Goal: Task Accomplishment & Management: Manage account settings

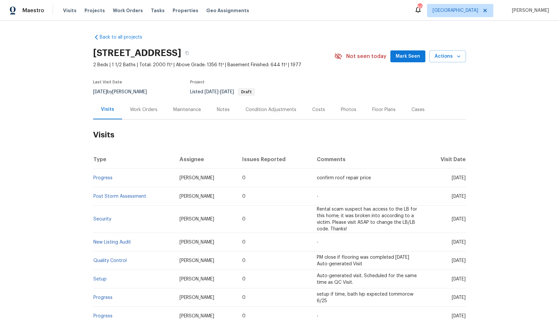
click at [145, 110] on div "Work Orders" at bounding box center [143, 110] width 27 height 7
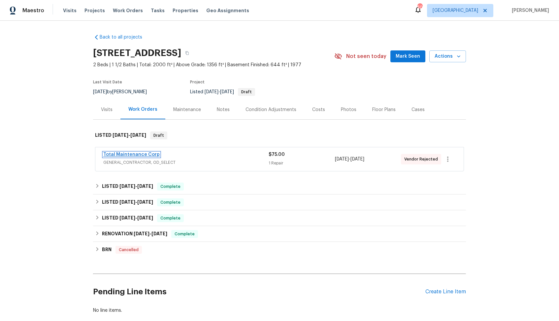
click at [119, 154] on link "Total Maintenance Corp" at bounding box center [131, 154] width 56 height 5
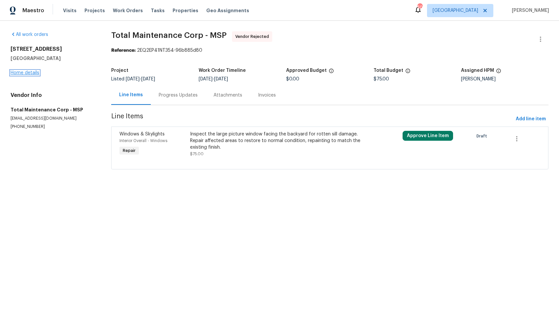
click at [31, 74] on link "Home details" at bounding box center [25, 73] width 29 height 5
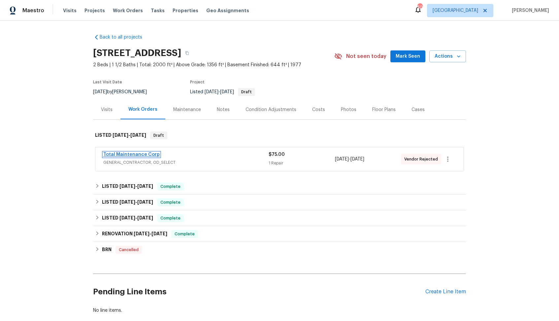
click at [133, 154] on link "Total Maintenance Corp" at bounding box center [131, 154] width 56 height 5
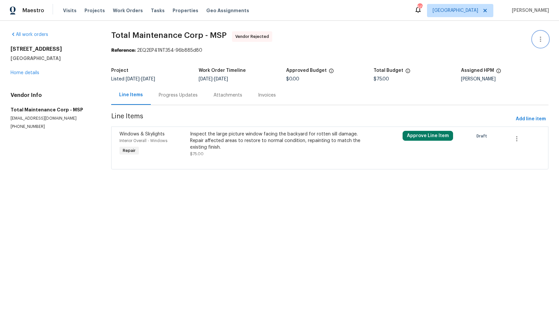
click at [539, 40] on icon "button" at bounding box center [541, 39] width 8 height 8
click at [507, 42] on li "Edit" at bounding box center [519, 39] width 71 height 11
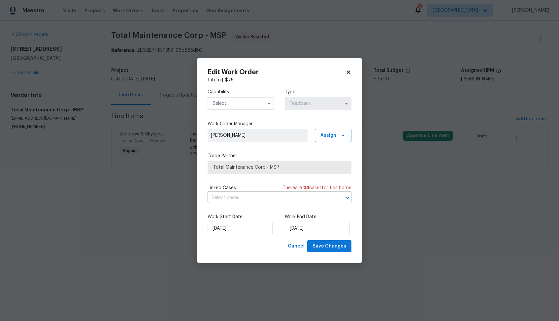
click at [260, 104] on input "text" at bounding box center [241, 103] width 67 height 13
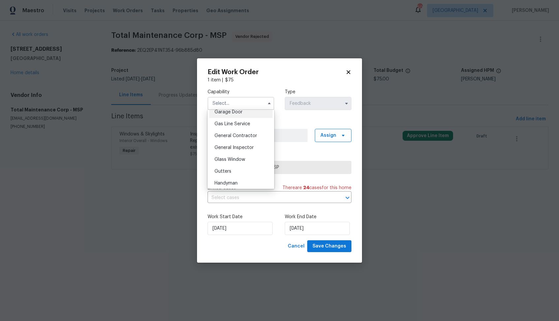
scroll to position [298, 0]
click at [230, 135] on span "General Contractor" at bounding box center [236, 135] width 43 height 5
type input "General Contractor"
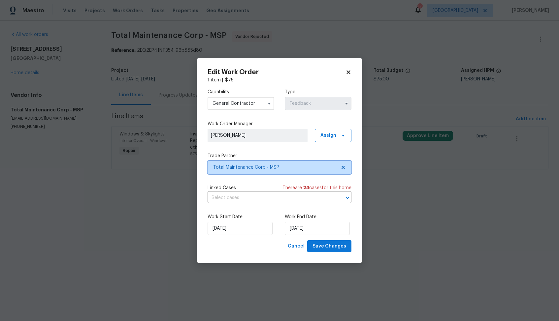
click at [252, 167] on span "Total Maintenance Corp - MSP" at bounding box center [274, 167] width 123 height 7
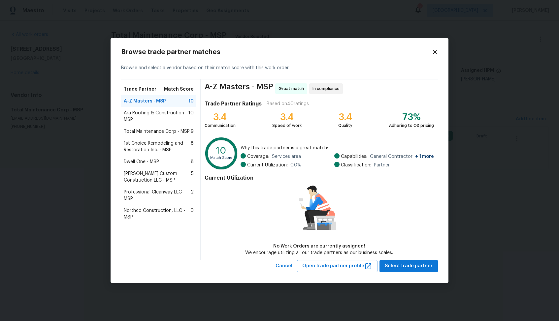
click at [145, 146] on span "1st Choice Remodeling and Restoration Inc. - MSP" at bounding box center [157, 146] width 67 height 13
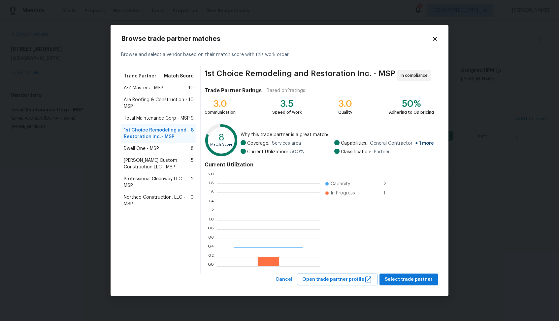
scroll to position [92, 103]
click at [405, 283] on span "Select trade partner" at bounding box center [409, 280] width 48 height 8
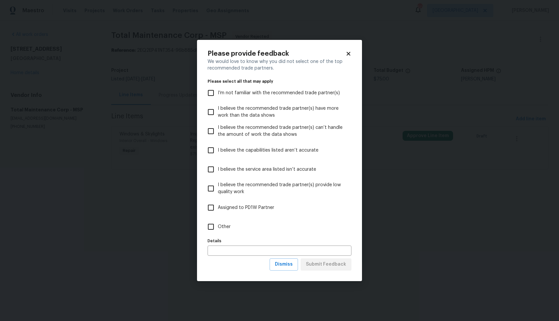
click at [241, 234] on label "Other" at bounding box center [275, 227] width 142 height 19
click at [218, 234] on input "Other" at bounding box center [211, 227] width 14 height 14
checkbox input "true"
click at [331, 261] on span "Submit Feedback" at bounding box center [326, 265] width 40 height 8
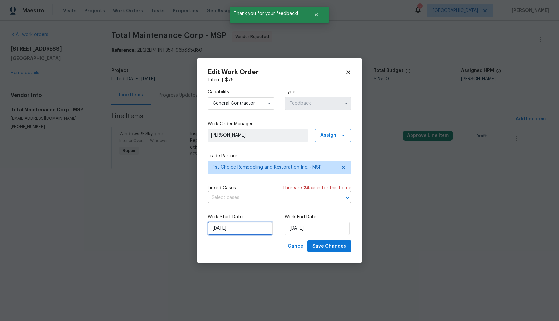
click at [250, 229] on input "22/08/2025" at bounding box center [240, 228] width 65 height 13
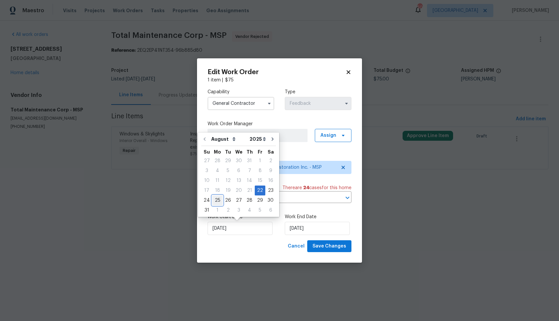
click at [216, 200] on div "25" at bounding box center [217, 200] width 11 height 9
type input "25/08/2025"
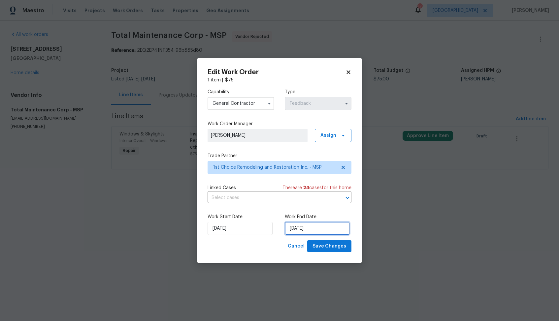
click at [311, 223] on input "25/08/2025" at bounding box center [317, 228] width 65 height 13
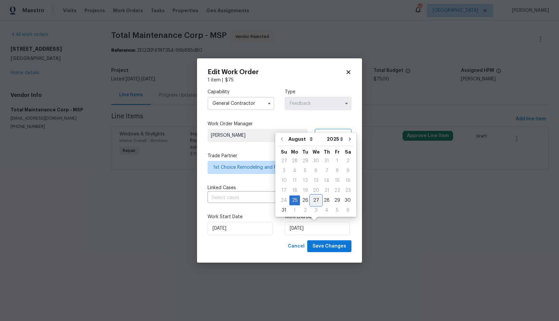
click at [315, 201] on div "27" at bounding box center [316, 200] width 11 height 9
type input "27/08/2025"
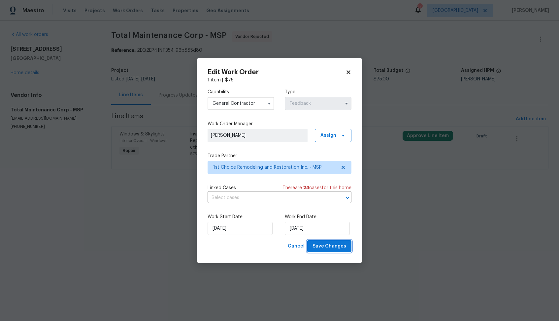
click at [325, 248] on span "Save Changes" at bounding box center [330, 247] width 34 height 8
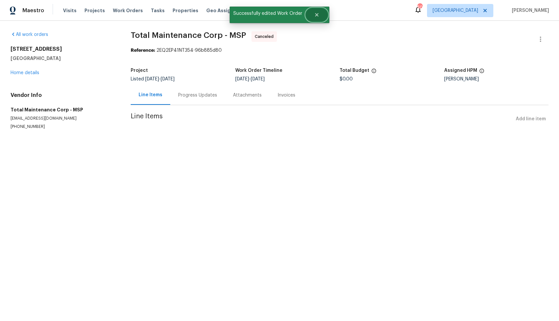
click at [314, 16] on icon "Close" at bounding box center [316, 14] width 5 height 5
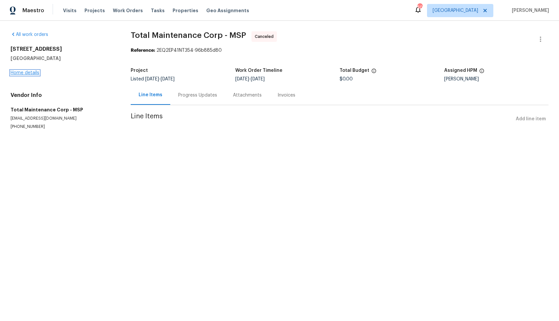
click at [21, 73] on link "Home details" at bounding box center [25, 73] width 29 height 5
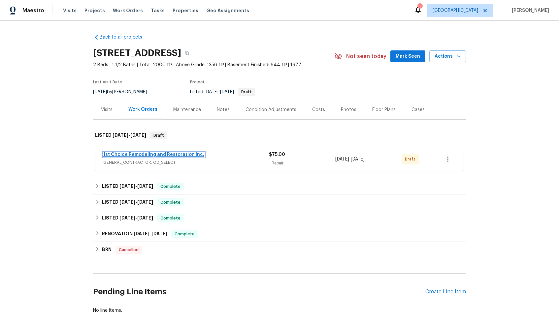
click at [117, 154] on link "1st Choice Remodeling and Restoration Inc." at bounding box center [153, 154] width 101 height 5
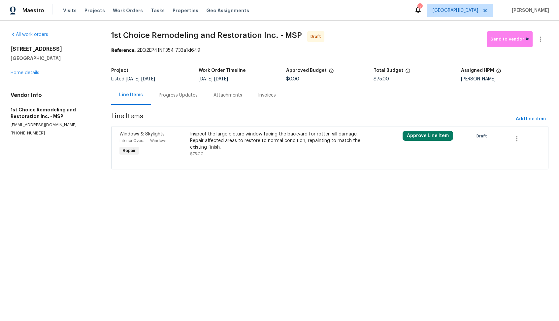
click at [243, 154] on div "Inspect the large picture window facing the backyard for rotten sill damage. Re…" at bounding box center [276, 144] width 173 height 26
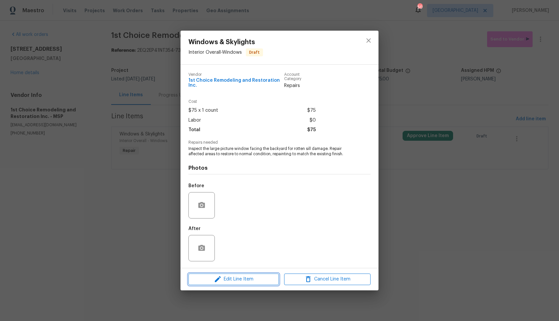
click at [226, 278] on span "Edit Line Item" at bounding box center [233, 280] width 86 height 8
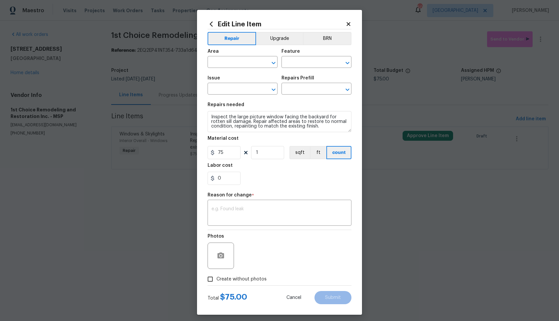
type input "Interior Overall"
type input "Windows"
type input "Windows & Skylights"
type input "Add a Task $1.00"
click at [228, 221] on div "x ​" at bounding box center [280, 214] width 144 height 24
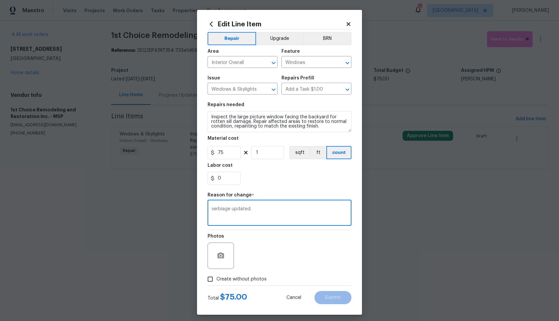
type textarea "verbiage updated."
click at [225, 277] on span "Create without photos" at bounding box center [242, 279] width 50 height 7
click at [217, 277] on input "Create without photos" at bounding box center [210, 279] width 13 height 13
checkbox input "true"
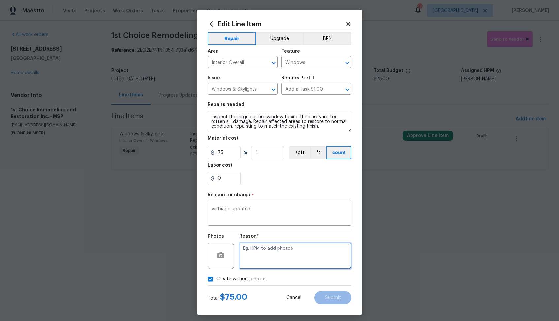
click at [267, 253] on textarea at bounding box center [295, 256] width 112 height 26
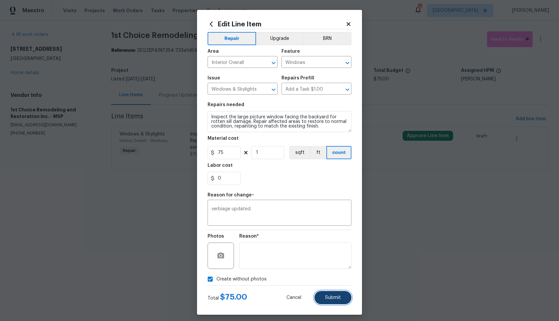
click at [332, 297] on span "Submit" at bounding box center [333, 298] width 16 height 5
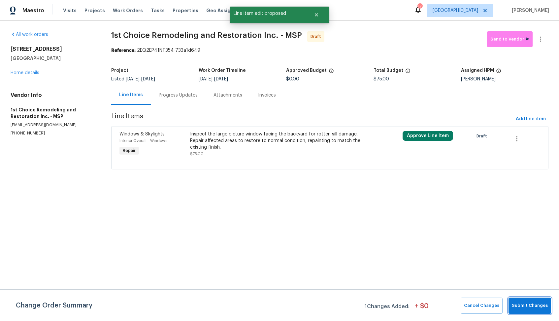
click at [526, 300] on button "Submit Changes" at bounding box center [530, 306] width 43 height 16
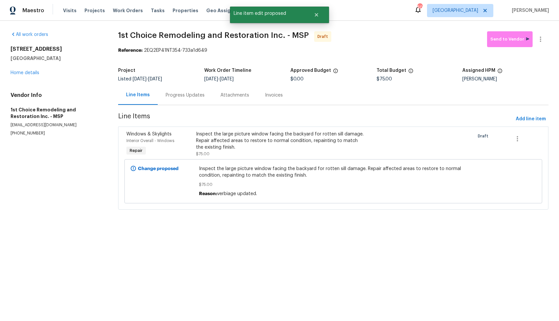
click at [183, 95] on div "Progress Updates" at bounding box center [185, 95] width 39 height 7
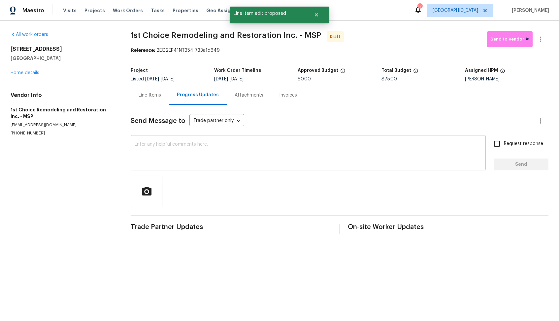
click at [204, 162] on textarea at bounding box center [308, 153] width 347 height 23
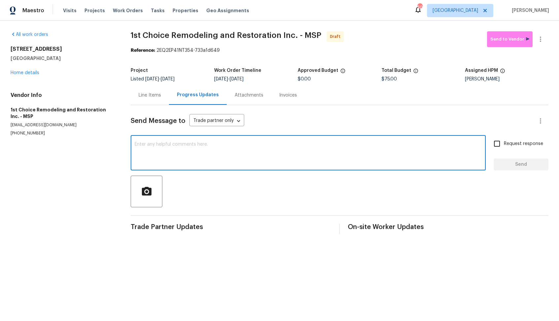
paste textarea "Hi, this is Arvind with Opendoor. I’m confirming you received the WO for the pr…"
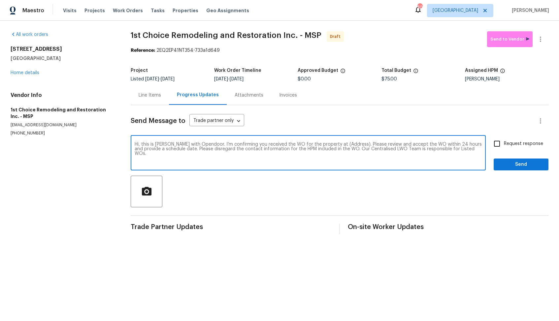
drag, startPoint x: 346, startPoint y: 146, endPoint x: 325, endPoint y: 145, distance: 20.8
click at [325, 145] on textarea "Hi, this is Arvind with Opendoor. I’m confirming you received the WO for the pr…" at bounding box center [308, 153] width 347 height 23
paste textarea "13505 63rd Ave N, Maple Grove, MN 55311"
type textarea "Hi, this is Arvind with Opendoor. I’m confirming you received the WO for the pr…"
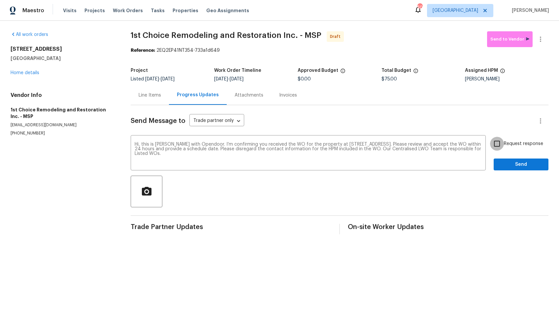
click at [498, 145] on input "Request response" at bounding box center [497, 144] width 14 height 14
checkbox input "true"
click at [518, 164] on span "Send" at bounding box center [521, 165] width 44 height 8
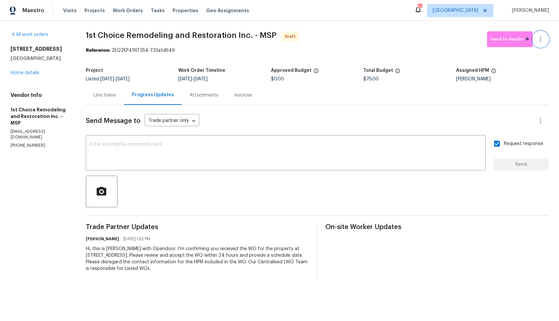
click at [541, 45] on button "button" at bounding box center [541, 39] width 16 height 16
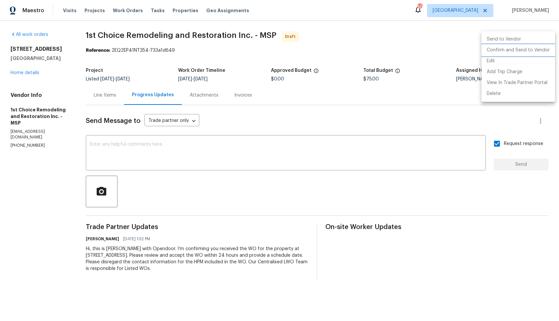
click at [509, 50] on li "Confirm and Send to Vendor" at bounding box center [519, 50] width 74 height 11
click at [358, 46] on div at bounding box center [279, 160] width 559 height 321
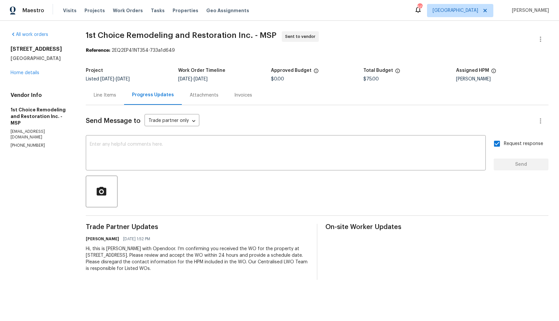
click at [111, 37] on span "1st Choice Remodeling and Restoration Inc. - MSP" at bounding box center [181, 35] width 191 height 8
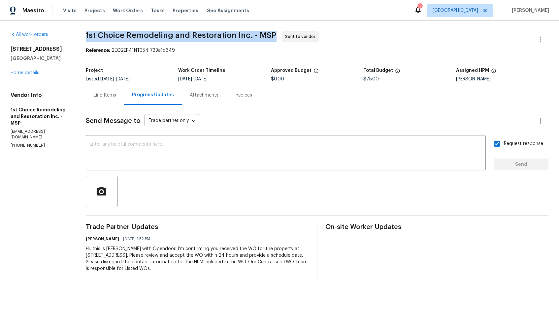
copy span "1st Choice Remodeling and Restoration Inc. - MSP"
click at [197, 73] on h5 "Work Order Timeline" at bounding box center [201, 70] width 47 height 5
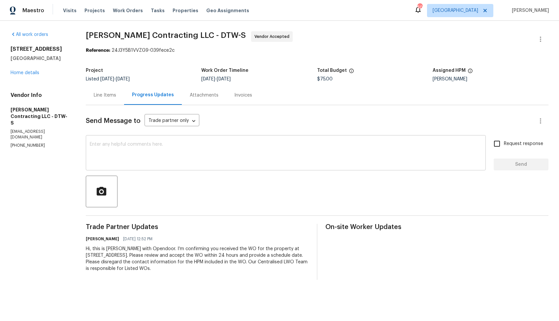
click at [166, 154] on textarea at bounding box center [286, 153] width 392 height 23
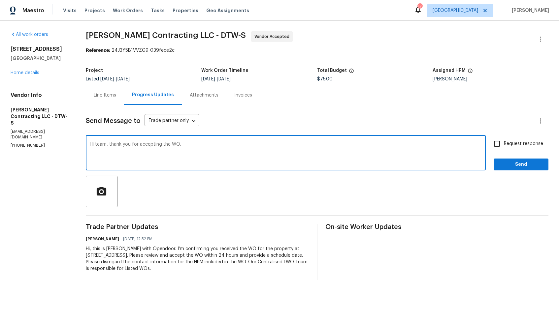
paste textarea "it would be really helpful if we could get a scheduled date for this. Thanks!"
type textarea "Hi team, thank you for accepting the WO, it would be really helpful if we could…"
click at [500, 144] on input "Request response" at bounding box center [497, 144] width 14 height 14
checkbox input "true"
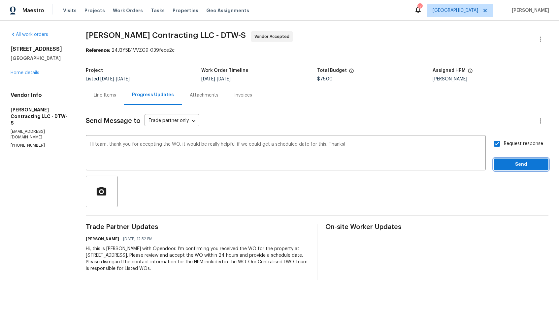
click at [517, 166] on span "Send" at bounding box center [521, 165] width 44 height 8
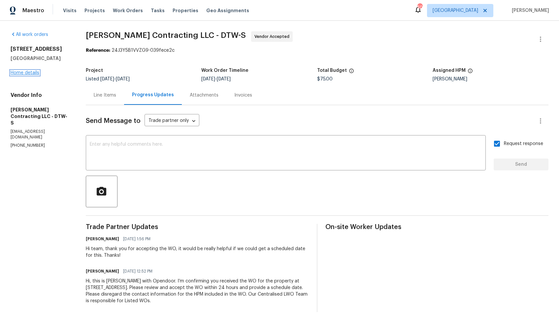
click at [25, 75] on link "Home details" at bounding box center [25, 73] width 29 height 5
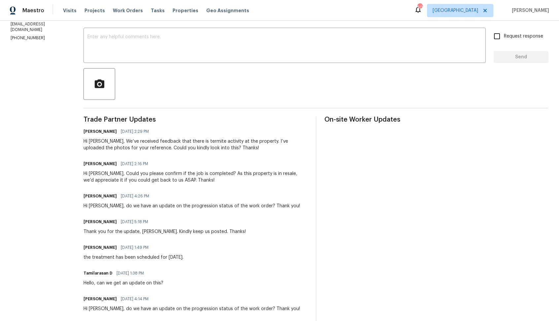
scroll to position [107, 0]
click at [159, 149] on div "Hi Tishá, We’ve received feedback that there is termite activity at the propert…" at bounding box center [196, 145] width 224 height 13
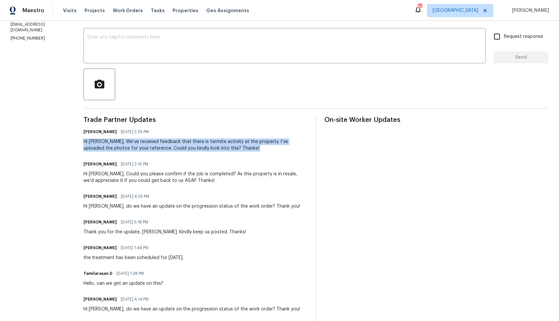
copy div "Hi Tishá, We’ve received feedback that there is termite activity at the propert…"
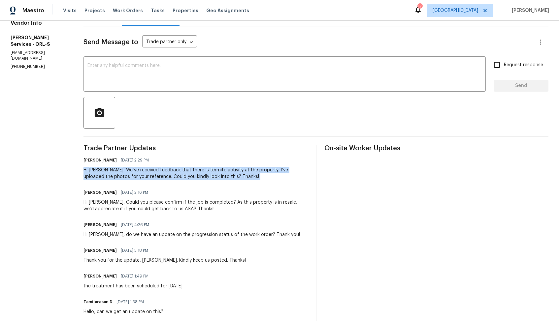
scroll to position [78, 0]
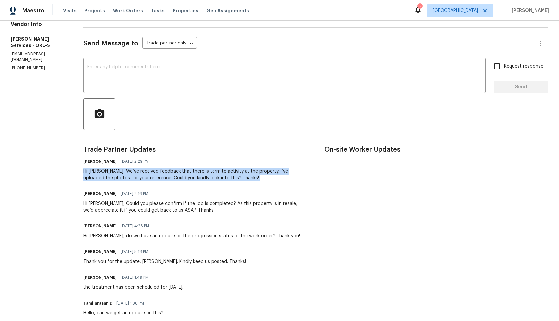
copy div "Hi Tishá, We’ve received feedback that there is termite activity at the propert…"
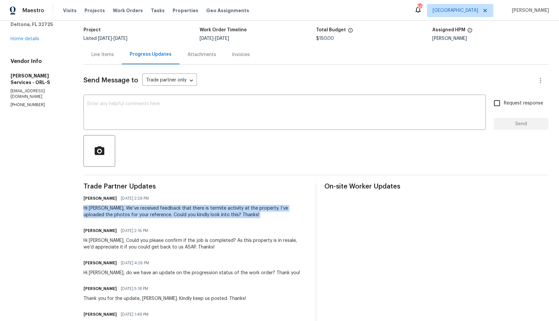
scroll to position [0, 0]
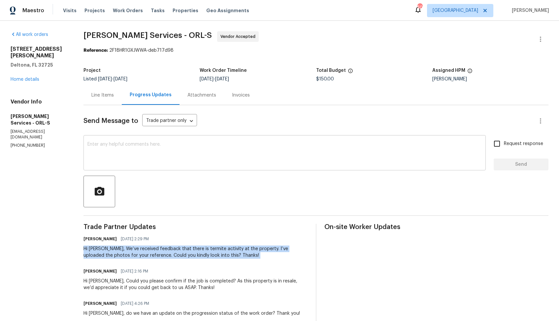
click at [202, 153] on textarea at bounding box center [284, 153] width 394 height 23
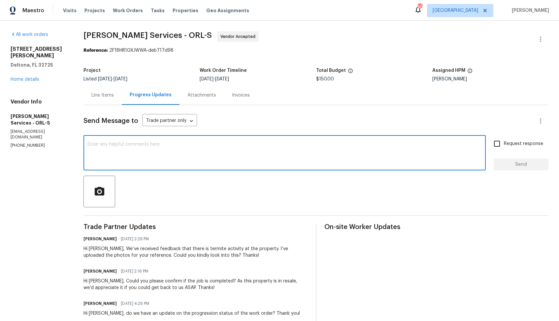
paste textarea "Hi Tishá, Just following up to see if you had a chance to review the termite ph…"
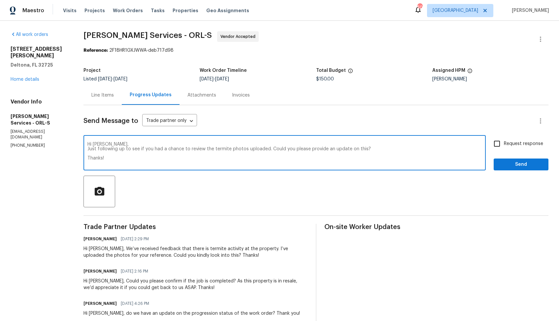
click at [304, 157] on textarea "Hi Tishá, Just following up to see if you had a chance to review the termite ph…" at bounding box center [284, 153] width 394 height 23
type textarea "Hi Tishá, Just following up to see if you had a chance to review the termite ph…"
click at [500, 144] on input "Request response" at bounding box center [497, 144] width 14 height 14
checkbox input "true"
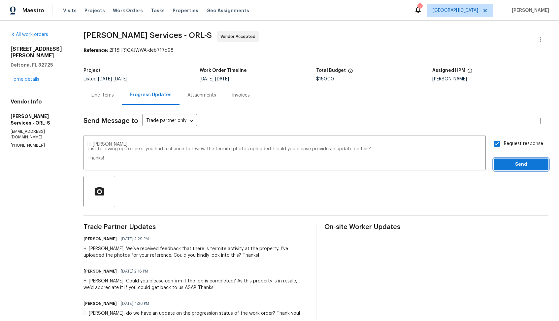
click at [507, 166] on span "Send" at bounding box center [521, 165] width 44 height 8
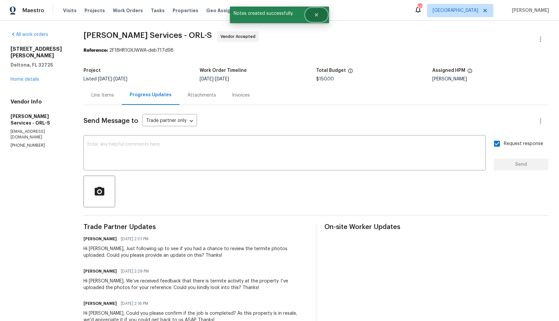
click at [317, 16] on icon "Close" at bounding box center [316, 14] width 5 height 5
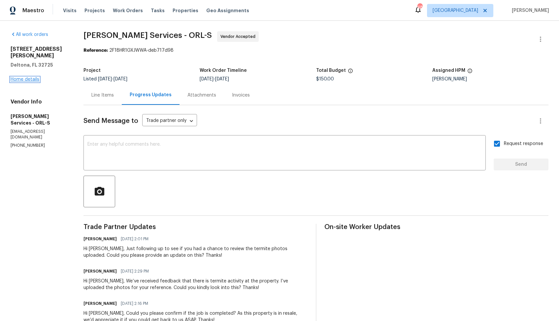
click at [36, 77] on link "Home details" at bounding box center [25, 79] width 29 height 5
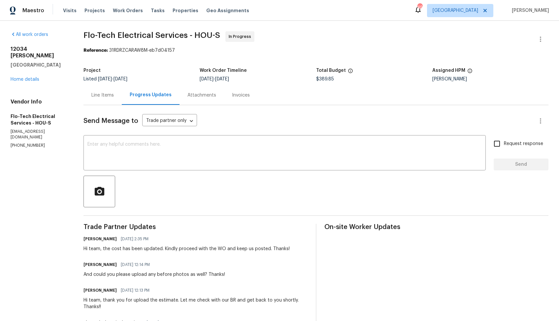
click at [109, 95] on div "Line Items" at bounding box center [102, 95] width 22 height 7
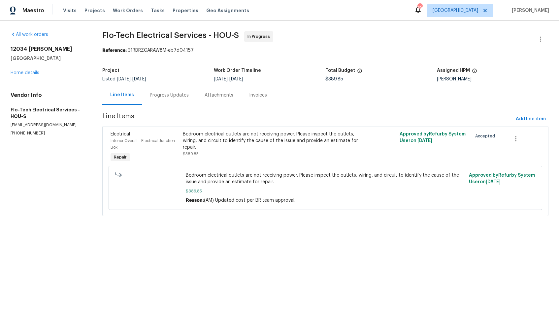
click at [161, 92] on div "Progress Updates" at bounding box center [169, 95] width 39 height 7
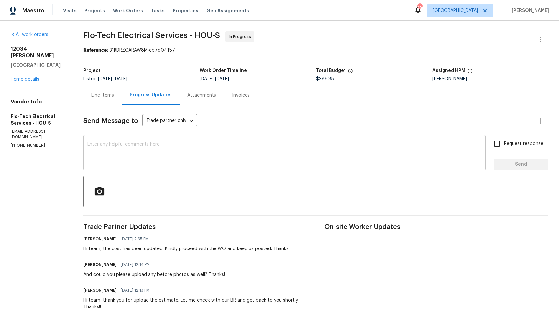
click at [173, 148] on textarea at bounding box center [284, 153] width 394 height 23
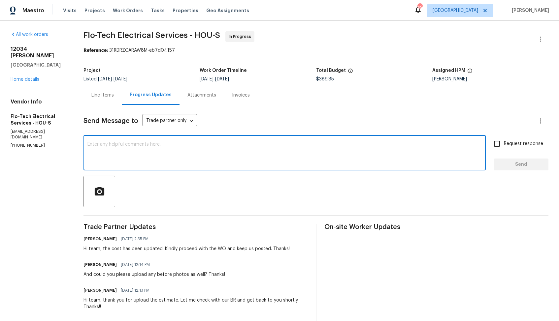
click at [169, 146] on textarea at bounding box center [284, 153] width 394 height 23
paste textarea "Hi team, could you please provide an update on the status of the work order? Th…"
type textarea "Hi team, could you please provide an update on the status of the work order? Th…"
click at [508, 144] on span "Request response" at bounding box center [523, 144] width 39 height 7
click at [504, 144] on input "Request response" at bounding box center [497, 144] width 14 height 14
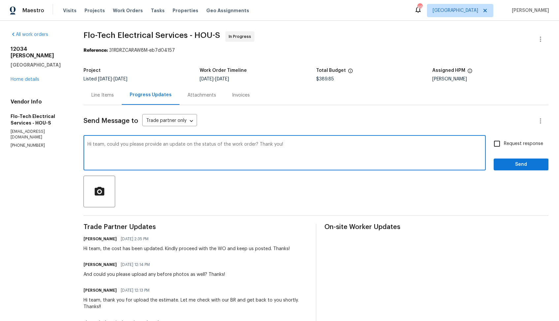
checkbox input "true"
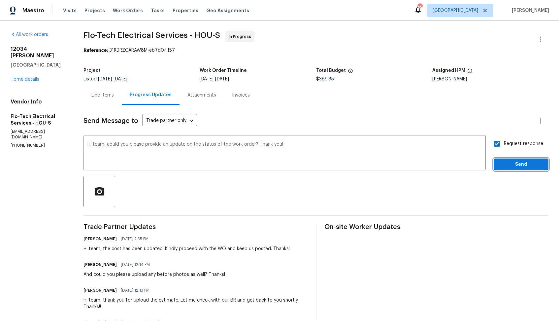
click at [509, 159] on button "Send" at bounding box center [521, 165] width 55 height 12
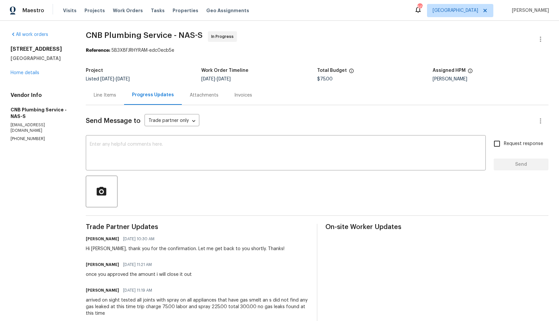
click at [108, 93] on div "Line Items" at bounding box center [105, 95] width 22 height 7
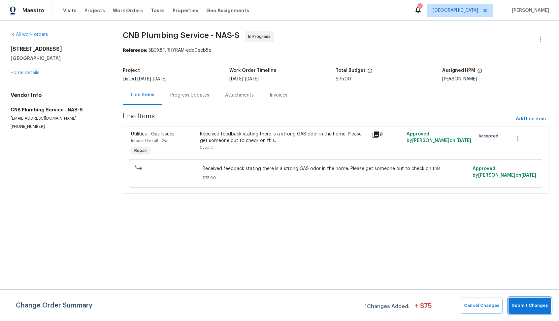
click at [528, 308] on span "Submit Changes" at bounding box center [530, 306] width 36 height 8
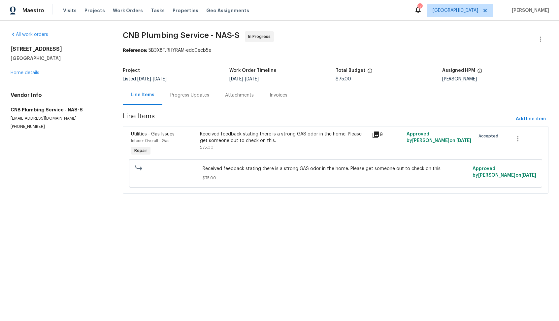
click at [188, 91] on div "Progress Updates" at bounding box center [189, 94] width 55 height 19
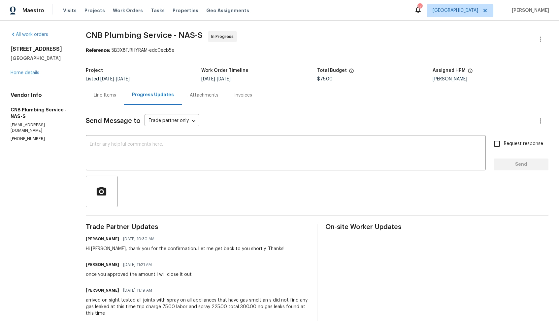
click at [111, 95] on div "Line Items" at bounding box center [105, 95] width 22 height 7
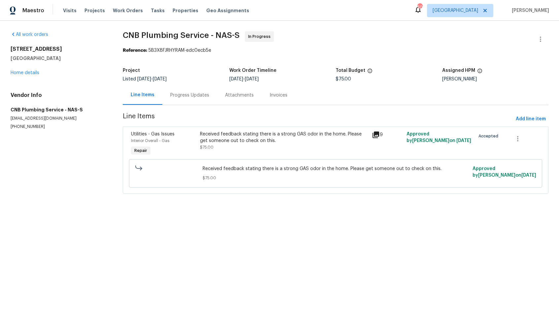
click at [223, 156] on div "Received feedback stating there is a strong GAS odor in the home. Please get so…" at bounding box center [284, 144] width 172 height 30
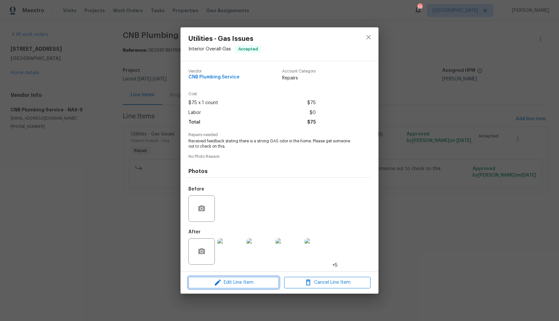
click at [224, 285] on span "Edit Line Item" at bounding box center [233, 283] width 86 height 8
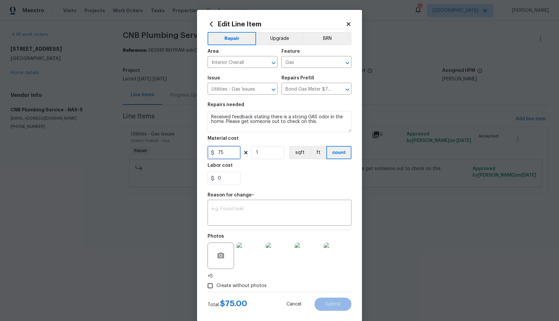
click at [226, 151] on input "75" at bounding box center [224, 152] width 33 height 13
type input "300"
click at [259, 209] on textarea at bounding box center [280, 214] width 136 height 14
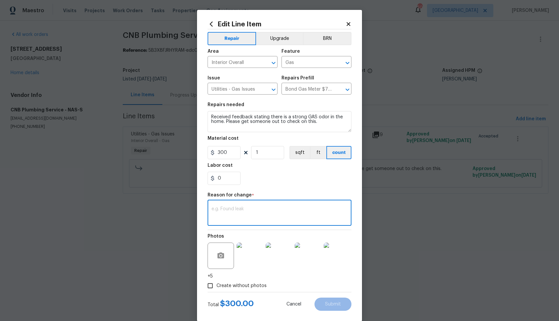
click at [252, 206] on div "x ​" at bounding box center [280, 214] width 144 height 24
paste textarea "(AM) Updated cost per BR team approval."
type textarea "(AM) Updated cost per BR team approval."
click at [335, 307] on span "Submit" at bounding box center [333, 304] width 16 height 5
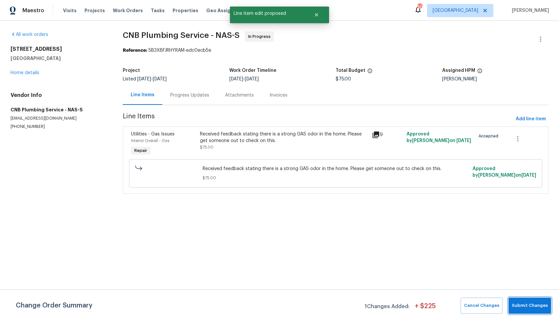
click at [532, 301] on button "Submit Changes" at bounding box center [530, 306] width 43 height 16
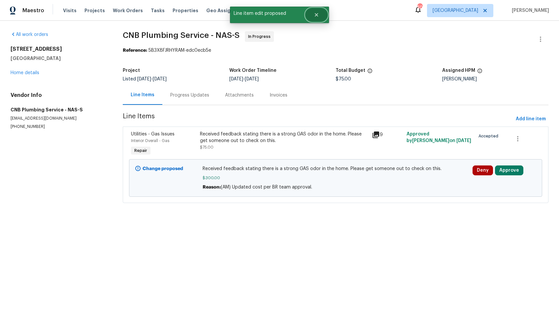
click at [317, 17] on icon "Close" at bounding box center [316, 14] width 5 height 5
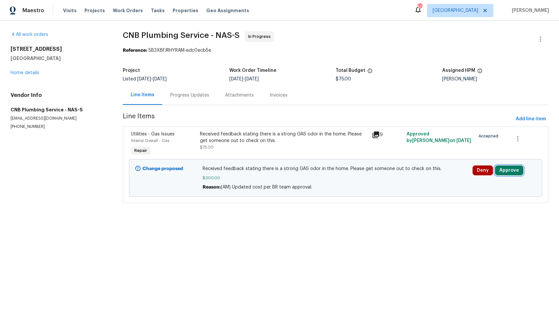
click at [504, 174] on button "Approve" at bounding box center [509, 171] width 28 height 10
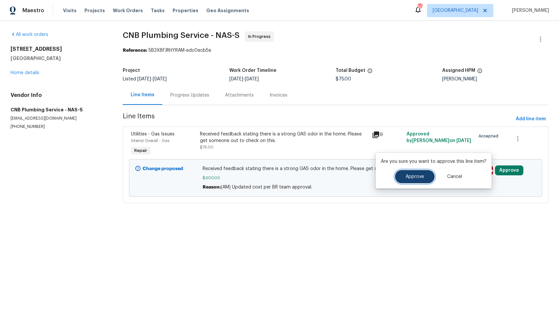
click at [409, 173] on button "Approve" at bounding box center [415, 176] width 40 height 13
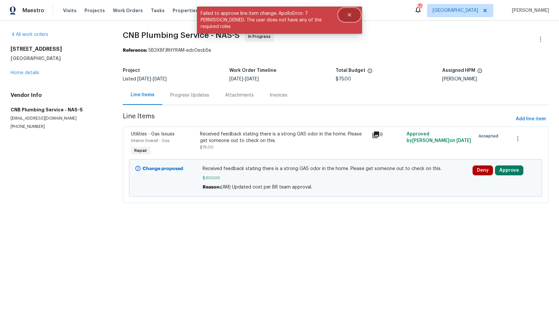
click at [351, 16] on icon "Close" at bounding box center [349, 14] width 5 height 5
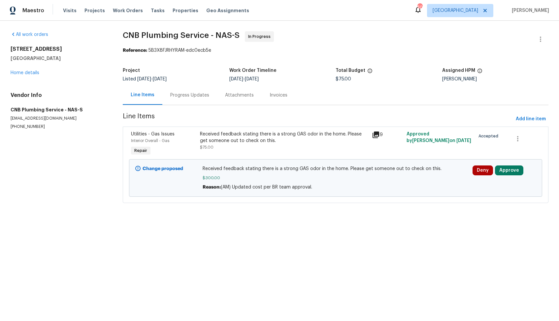
click at [179, 90] on div "Progress Updates" at bounding box center [189, 94] width 55 height 19
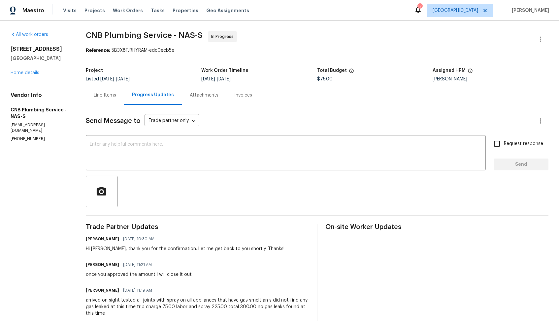
click at [124, 34] on span "CNB Plumbing Service - NAS-S" at bounding box center [144, 35] width 117 height 8
copy span "CNB Plumbing Service - NAS-S"
click at [408, 62] on section "CNB Plumbing Service - NAS-S In Progress Reference: 5B3X8FJRHYRAM-edc0ecb5e Pro…" at bounding box center [317, 213] width 463 height 365
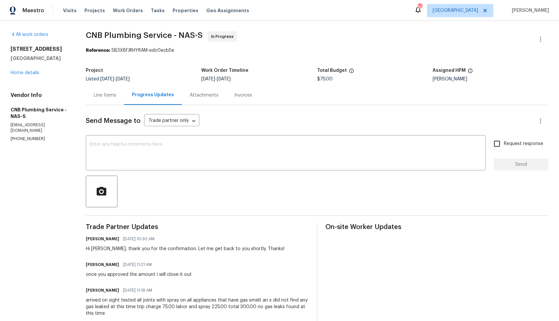
click at [113, 98] on div "Line Items" at bounding box center [105, 95] width 22 height 7
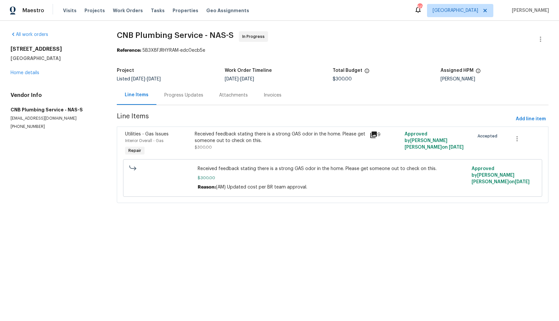
click at [182, 96] on div "Progress Updates" at bounding box center [183, 95] width 39 height 7
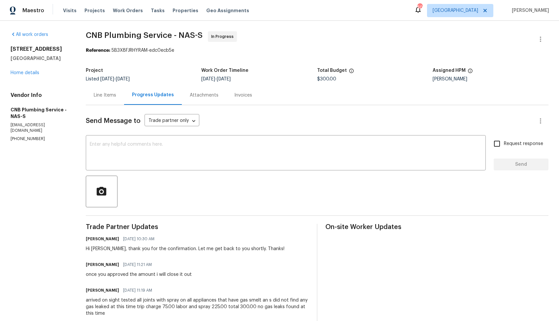
click at [100, 250] on div "Hi George, thank you for the confirmation. Let me get back to you shortly. Than…" at bounding box center [185, 249] width 199 height 7
copy div "George"
click at [195, 154] on textarea at bounding box center [286, 153] width 392 height 23
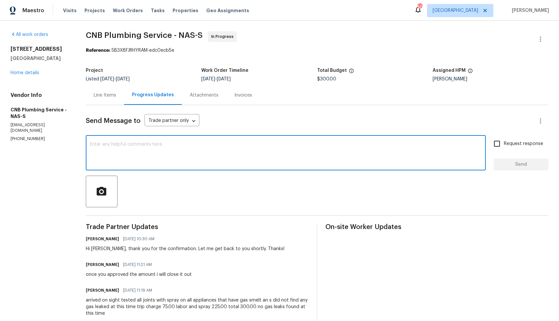
paste textarea "George"
click at [110, 145] on textarea "George, the cost has been updated." at bounding box center [286, 153] width 392 height 23
click at [244, 146] on textarea "George, thank you for completing the job, cost has been updated." at bounding box center [286, 153] width 392 height 23
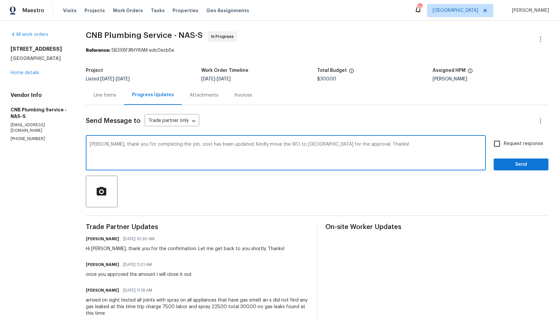
click at [305, 146] on textarea "George, thank you for completing the job, cost has been updated. Kindly move th…" at bounding box center [286, 153] width 392 height 23
type textarea "George, thank you for completing the job, cost has been updated. Kindly move th…"
click at [498, 145] on input "Request response" at bounding box center [497, 144] width 14 height 14
checkbox input "true"
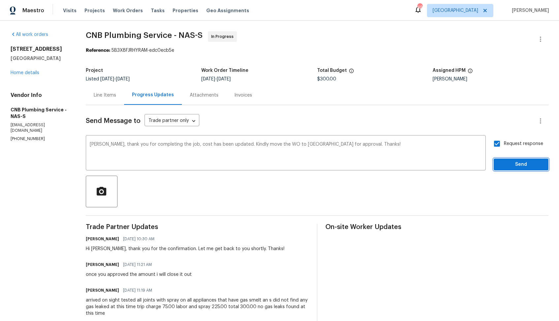
click at [509, 164] on span "Send" at bounding box center [521, 165] width 44 height 8
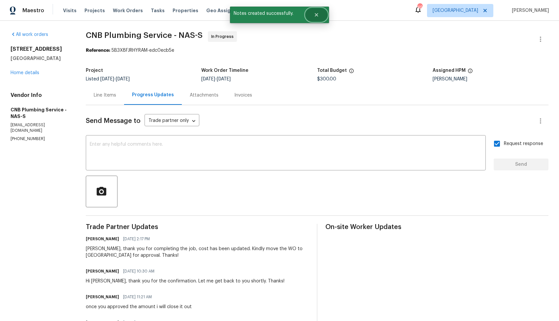
click at [315, 20] on button "Close" at bounding box center [317, 14] width 22 height 13
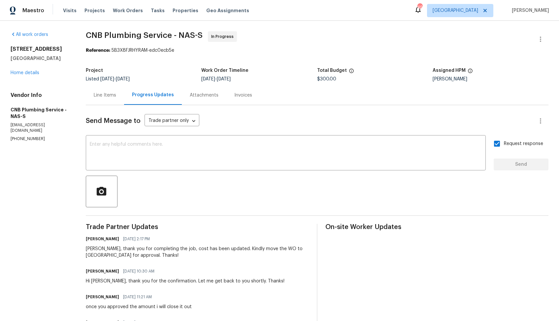
click at [116, 98] on div "Line Items" at bounding box center [105, 95] width 22 height 7
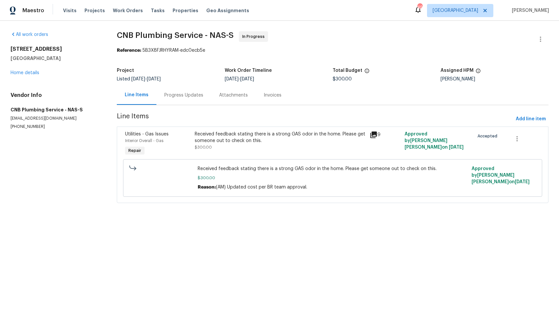
click at [199, 94] on div "Progress Updates" at bounding box center [183, 95] width 39 height 7
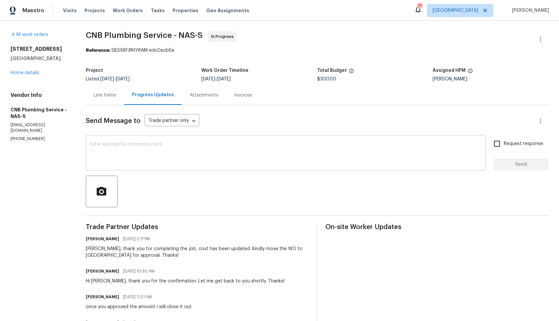
click at [151, 150] on textarea at bounding box center [286, 153] width 392 height 23
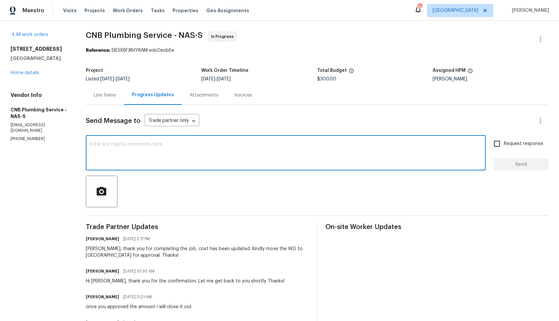
click at [221, 206] on div at bounding box center [317, 192] width 463 height 32
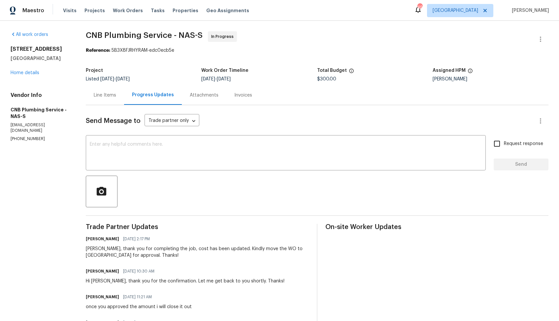
click at [332, 45] on span "CNB Plumbing Service - NAS-S In Progress" at bounding box center [309, 39] width 447 height 16
click at [17, 73] on link "Home details" at bounding box center [25, 73] width 29 height 5
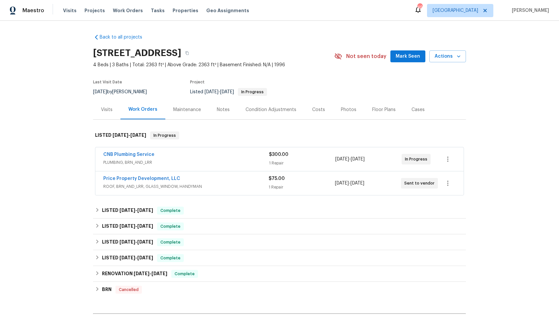
click at [191, 177] on div "Price Property Development, LLC" at bounding box center [185, 180] width 165 height 8
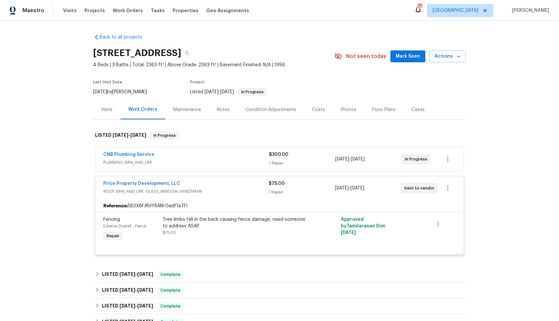
click at [186, 183] on div "Price Property Development, LLC" at bounding box center [185, 185] width 165 height 8
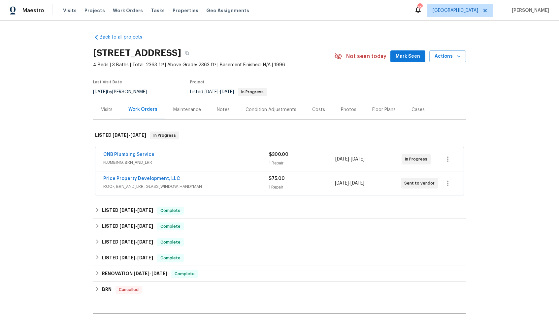
click at [189, 180] on div "Price Property Development, LLC" at bounding box center [185, 180] width 165 height 8
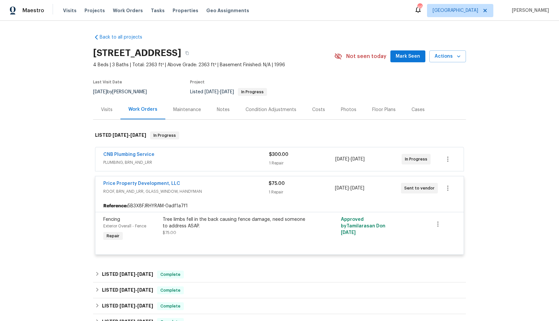
click at [188, 182] on div "Price Property Development, LLC" at bounding box center [185, 185] width 165 height 8
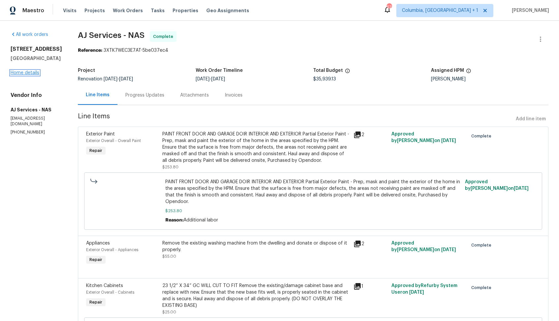
click at [32, 75] on link "Home details" at bounding box center [25, 73] width 29 height 5
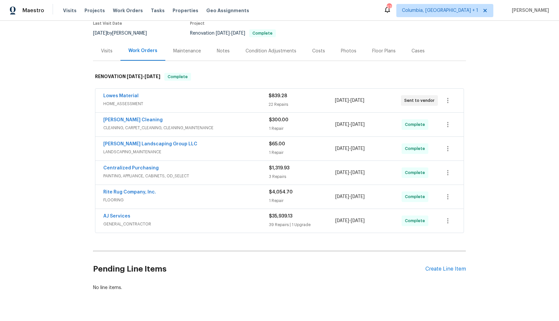
scroll to position [74, 0]
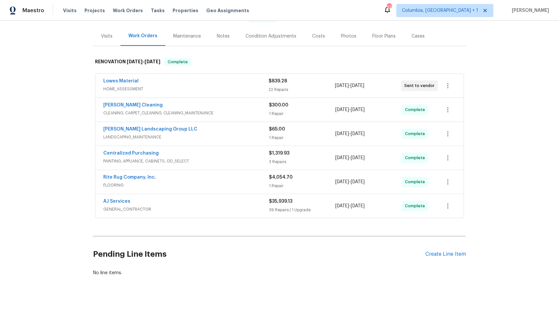
click at [161, 200] on div "AJ Services" at bounding box center [186, 202] width 166 height 8
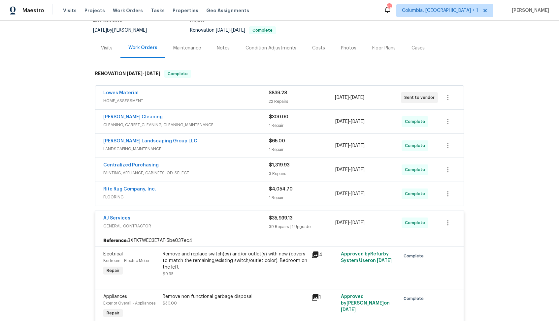
scroll to position [64, 0]
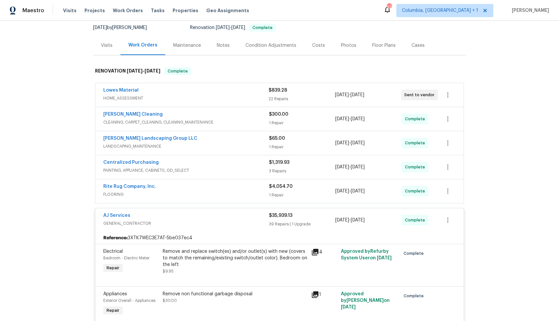
click at [154, 217] on div "AJ Services" at bounding box center [186, 217] width 166 height 8
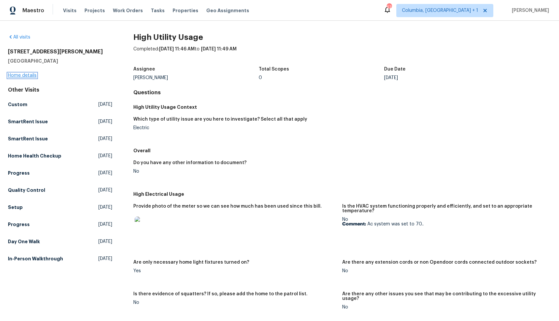
click at [17, 75] on link "Home details" at bounding box center [22, 75] width 29 height 5
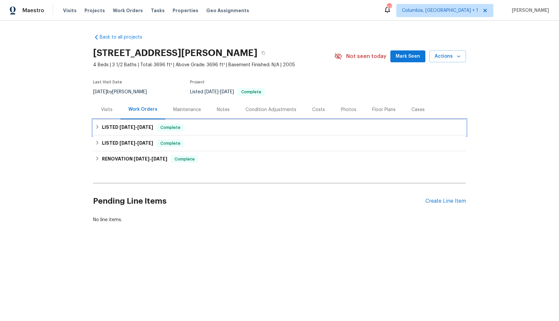
click at [209, 132] on div "LISTED 6/11/25 - 6/13/25 Complete" at bounding box center [279, 128] width 369 height 8
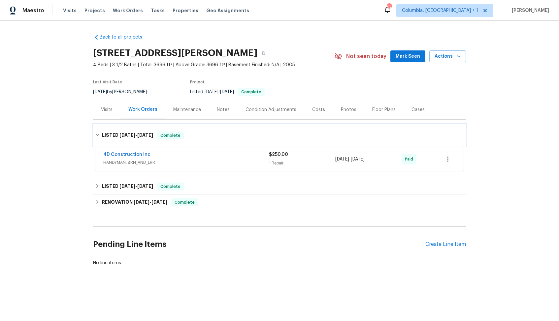
click at [203, 138] on div "LISTED 6/11/25 - 6/13/25 Complete" at bounding box center [279, 136] width 369 height 8
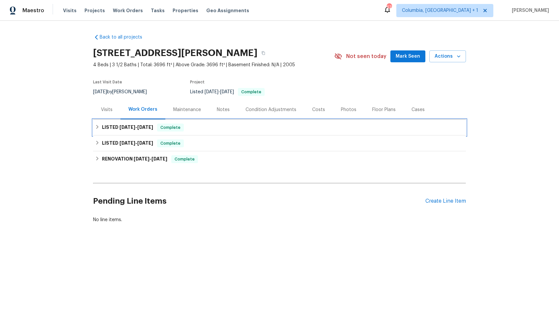
click at [203, 136] on div "LISTED 6/11/25 - 6/13/25 Complete" at bounding box center [279, 128] width 373 height 16
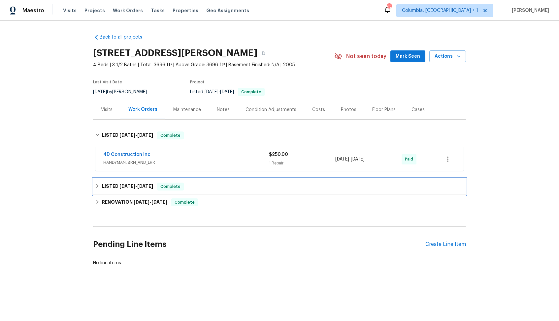
click at [196, 191] on div "LISTED 2/21/25 - 2/22/25 Complete" at bounding box center [279, 187] width 369 height 8
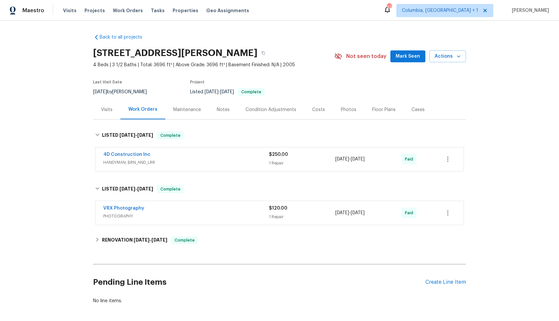
click at [191, 159] on div "4D Construction Inc" at bounding box center [186, 156] width 166 height 8
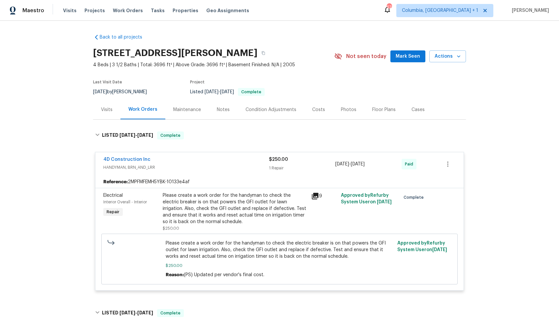
click at [189, 164] on div "4D Construction Inc" at bounding box center [186, 160] width 166 height 8
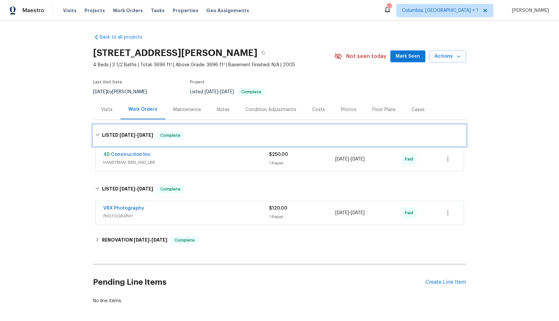
click at [219, 140] on div "LISTED 6/11/25 - 6/13/25 Complete" at bounding box center [279, 136] width 369 height 8
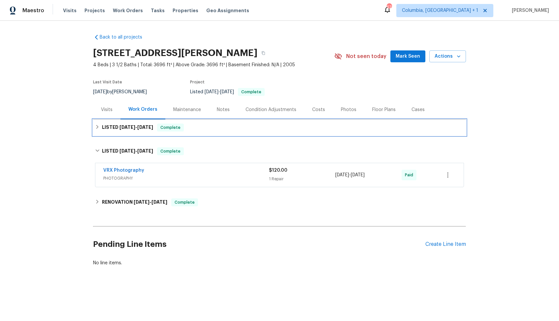
click at [220, 136] on div "LISTED 6/11/25 - 6/13/25 Complete" at bounding box center [279, 128] width 373 height 16
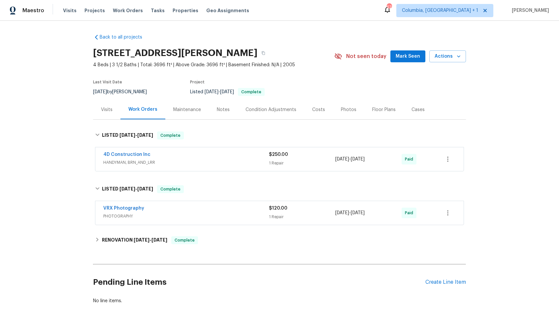
click at [183, 159] on div "4D Construction Inc" at bounding box center [186, 156] width 166 height 8
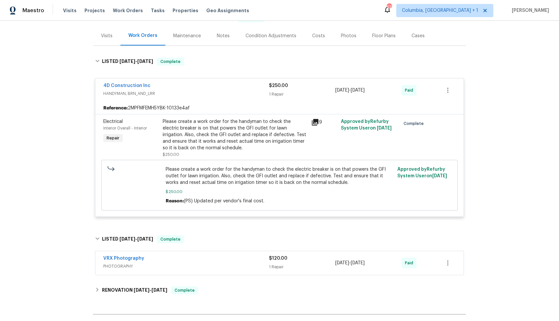
scroll to position [74, 0]
click at [220, 90] on div "4D Construction Inc" at bounding box center [186, 86] width 166 height 8
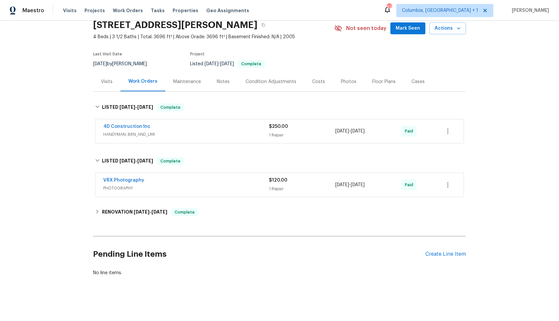
scroll to position [33, 0]
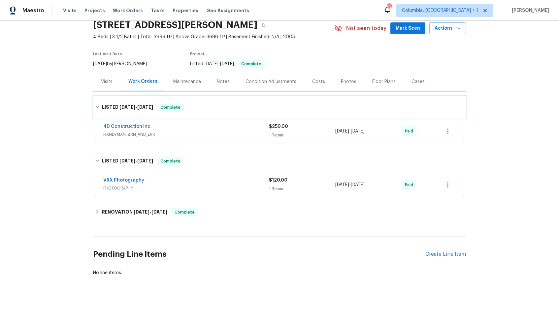
click at [132, 104] on h6 "LISTED 6/11/25 - 6/13/25" at bounding box center [127, 108] width 51 height 8
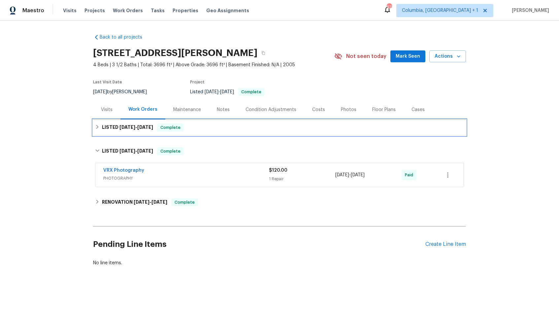
scroll to position [0, 0]
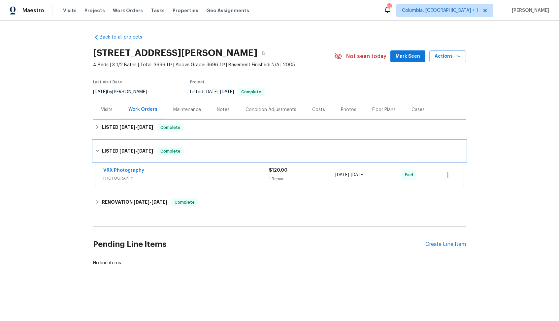
click at [114, 153] on h6 "LISTED 2/21/25 - 2/22/25" at bounding box center [127, 152] width 51 height 8
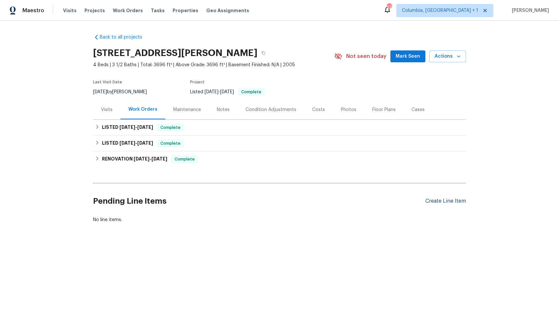
click at [438, 205] on div "Create Line Item" at bounding box center [445, 201] width 41 height 6
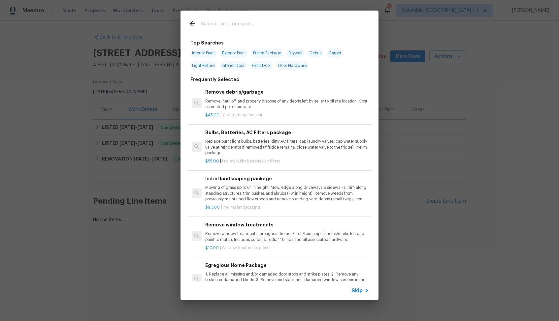
click at [257, 24] on input "text" at bounding box center [271, 25] width 140 height 10
type input "electric"
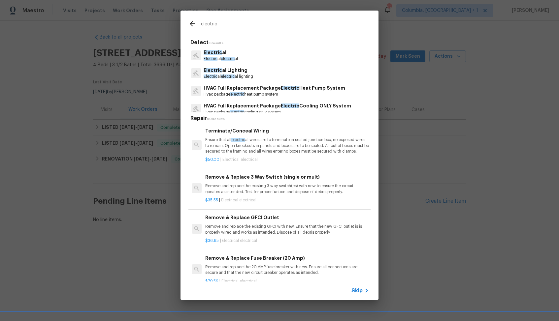
click at [219, 56] on p "Electric al electric al" at bounding box center [221, 59] width 34 height 6
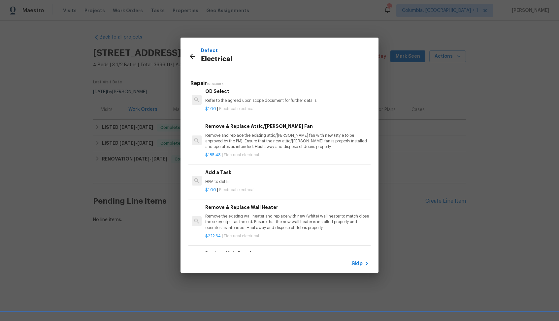
scroll to position [387, 0]
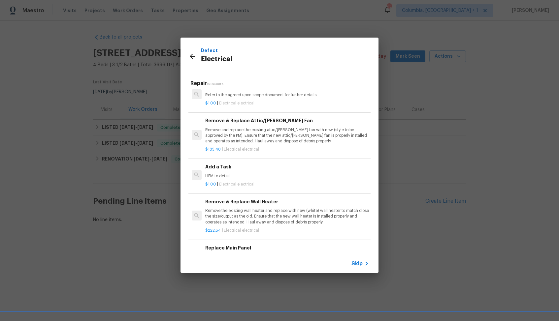
click at [240, 172] on div "Add a Task HPM to detail" at bounding box center [287, 171] width 164 height 16
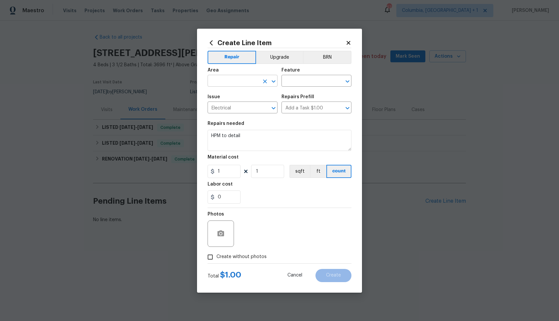
click at [235, 80] on input "text" at bounding box center [233, 82] width 51 height 10
click at [232, 104] on li "Interior Overall" at bounding box center [243, 107] width 70 height 11
type input "Interior Overall"
click at [310, 82] on input "text" at bounding box center [307, 82] width 51 height 10
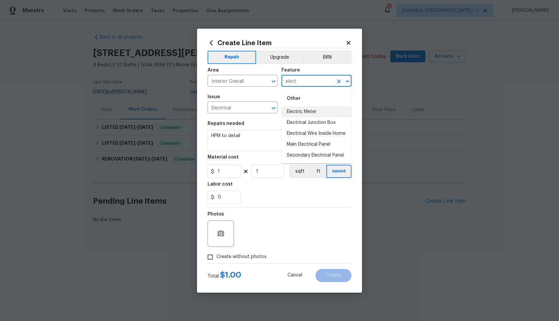
click at [306, 113] on li "Electric Meter" at bounding box center [317, 112] width 70 height 11
type input "Electric Meter"
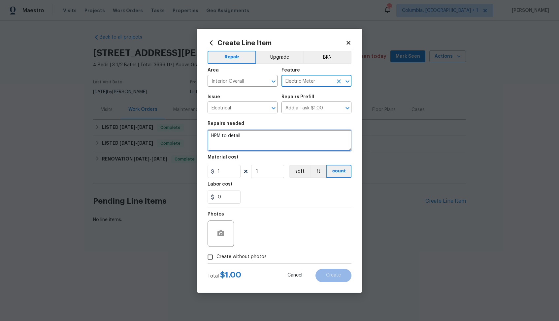
click at [273, 144] on textarea "HPM to detail" at bounding box center [280, 140] width 144 height 21
paste textarea "Feedback received that the property has an abnormally high electric bill of $1,…"
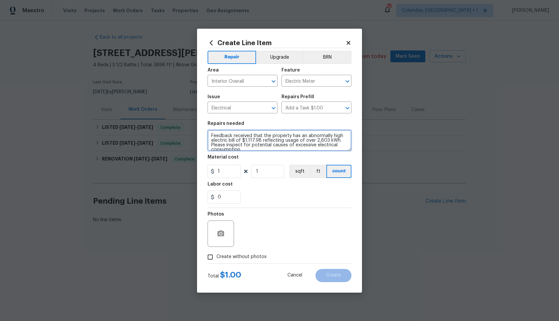
scroll to position [5, 0]
type textarea "Feedback received that the property has an abnormally high electric bill of $1,…"
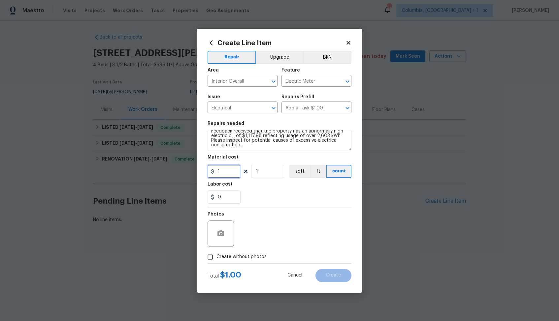
click at [229, 172] on input "1" at bounding box center [224, 171] width 33 height 13
type input "75"
click at [220, 255] on span "Create without photos" at bounding box center [242, 257] width 50 height 7
click at [217, 255] on input "Create without photos" at bounding box center [210, 257] width 13 height 13
checkbox input "true"
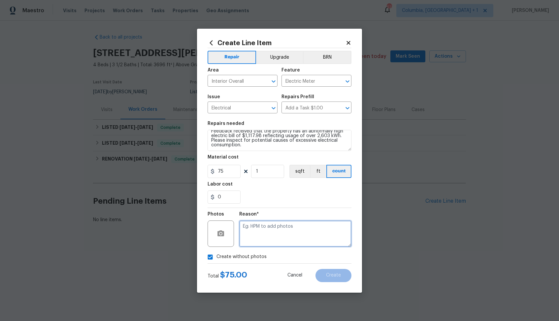
click at [283, 232] on textarea at bounding box center [295, 234] width 112 height 26
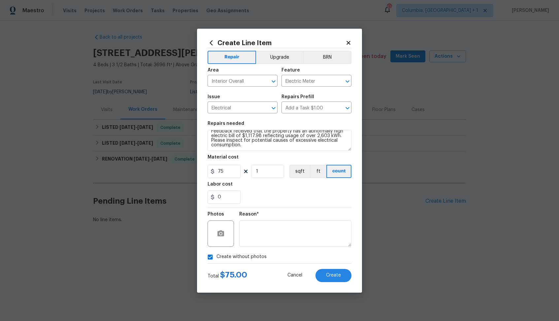
click at [285, 196] on div "0" at bounding box center [280, 197] width 144 height 13
click at [286, 226] on textarea at bounding box center [295, 234] width 112 height 26
click at [326, 272] on button "Create" at bounding box center [334, 275] width 36 height 13
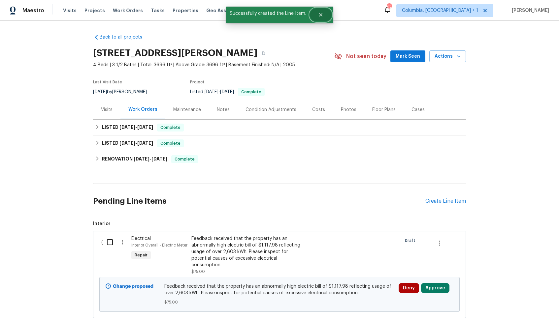
click at [320, 9] on button "Close" at bounding box center [321, 14] width 22 height 13
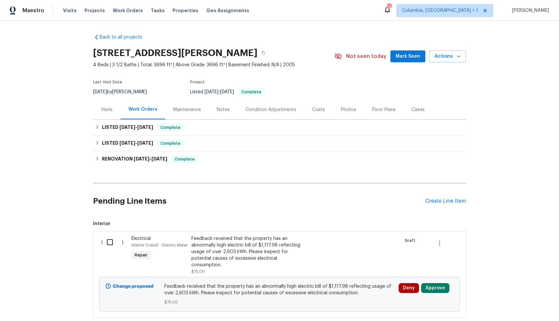
click at [116, 246] on input "checkbox" at bounding box center [112, 243] width 19 height 14
checkbox input "true"
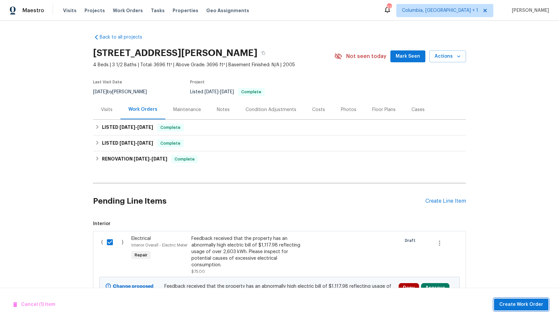
click at [515, 302] on span "Create Work Order" at bounding box center [521, 305] width 44 height 8
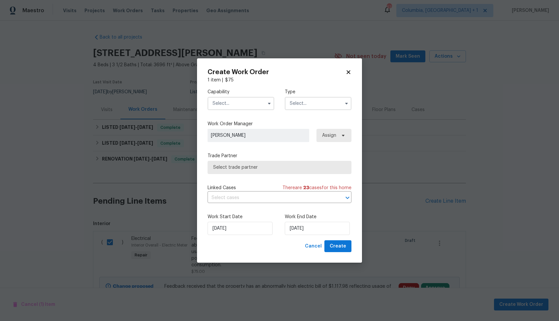
click at [241, 102] on input "text" at bounding box center [241, 103] width 67 height 13
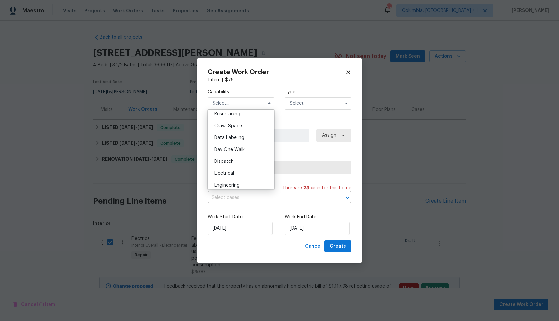
scroll to position [201, 0]
click at [237, 129] on div "Electrical" at bounding box center [240, 125] width 63 height 12
type input "Electrical"
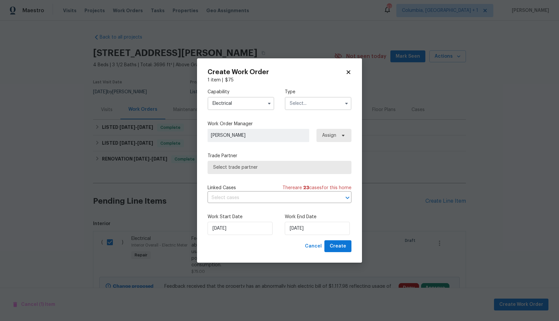
click at [319, 108] on input "text" at bounding box center [318, 103] width 67 height 13
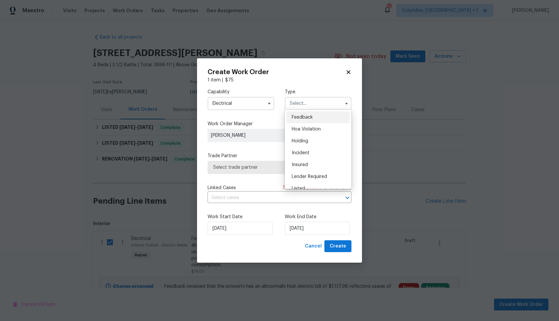
click at [312, 118] on span "Feedback" at bounding box center [302, 117] width 21 height 5
type input "Feedback"
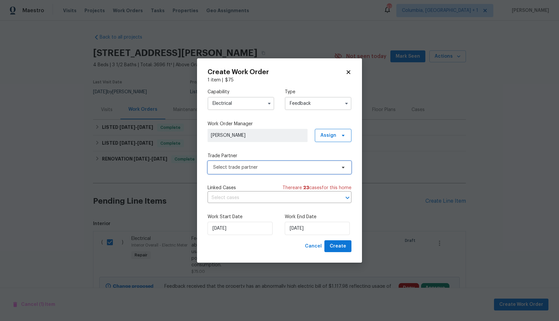
click at [252, 168] on span "Select trade partner" at bounding box center [274, 167] width 123 height 7
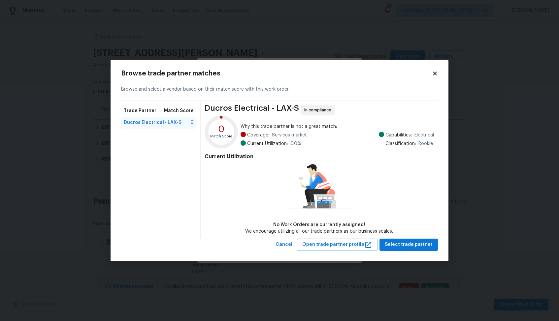
click at [54, 157] on body "Maestro Visits Projects Work Orders Tasks Properties Geo Assignments 57 Columbi…" at bounding box center [279, 160] width 559 height 321
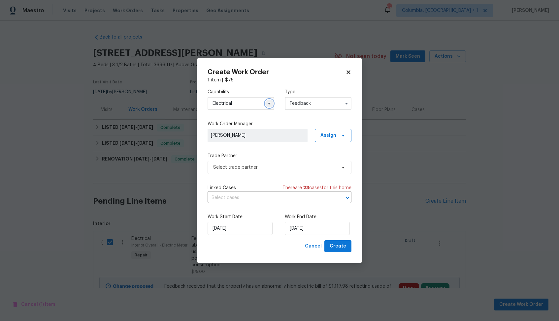
click at [271, 104] on icon "button" at bounding box center [269, 103] width 5 height 5
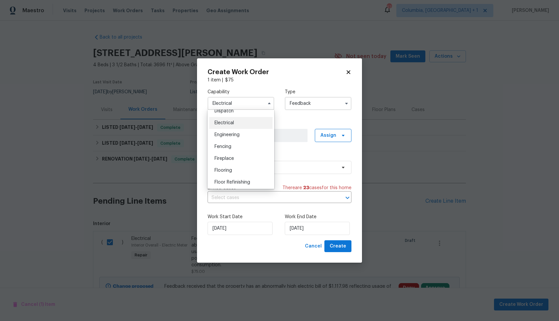
scroll to position [194, 0]
click at [236, 135] on div "Electrical" at bounding box center [240, 132] width 63 height 12
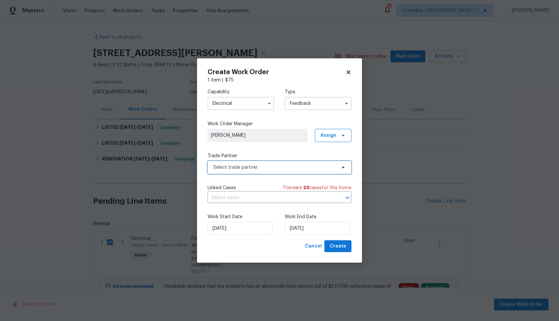
click at [252, 167] on span "Select trade partner" at bounding box center [274, 167] width 123 height 7
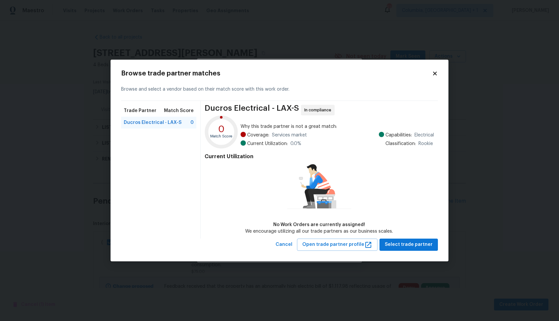
click at [463, 231] on body "Maestro Visits Projects Work Orders Tasks Properties Geo Assignments 57 Columbi…" at bounding box center [279, 160] width 559 height 321
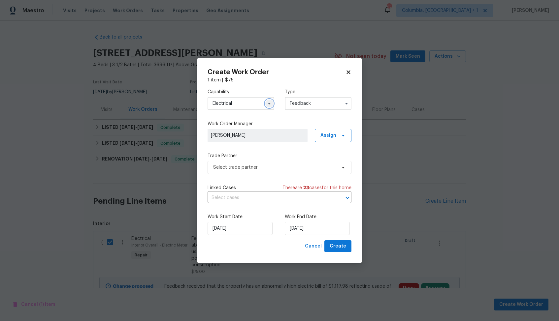
click at [269, 106] on button "button" at bounding box center [269, 104] width 8 height 8
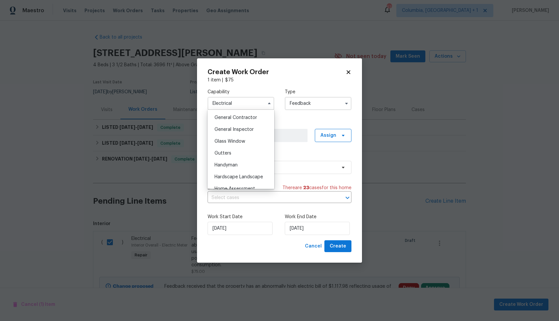
scroll to position [332, 0]
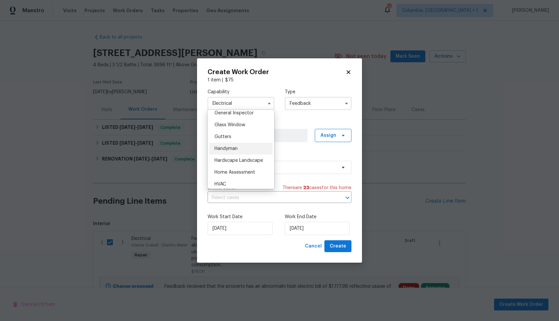
click at [238, 152] on div "Handyman" at bounding box center [240, 149] width 63 height 12
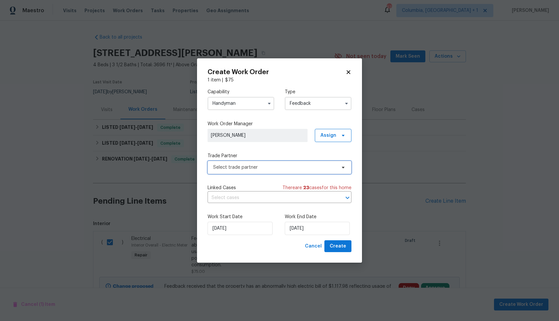
click at [264, 168] on span "Select trade partner" at bounding box center [274, 167] width 123 height 7
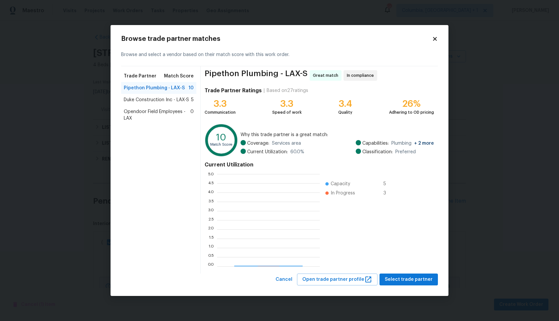
scroll to position [92, 103]
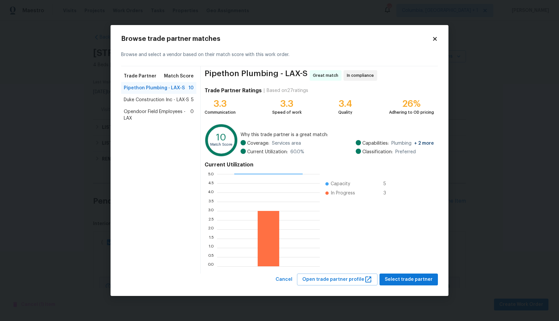
click at [155, 103] on span "Duke Construction Inc - LAX-S" at bounding box center [156, 100] width 65 height 7
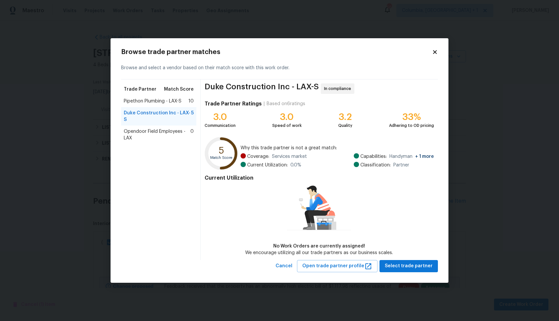
click at [180, 106] on div "Pipethon Plumbing - LAX-S 10" at bounding box center [158, 101] width 75 height 12
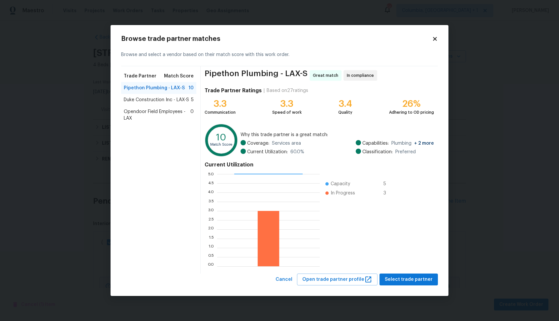
click at [145, 102] on span "Duke Construction Inc - LAX-S" at bounding box center [156, 100] width 65 height 7
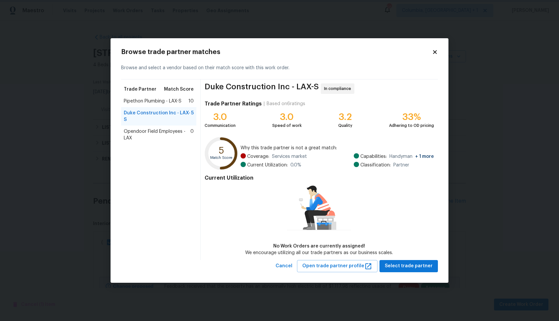
click at [80, 197] on body "Maestro Visits Projects Work Orders Tasks Properties Geo Assignments 56 Columbi…" at bounding box center [279, 160] width 559 height 321
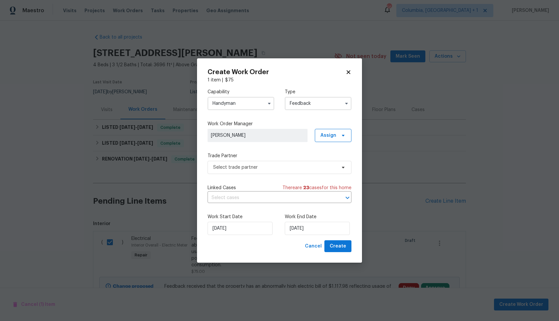
click at [237, 103] on input "Handyman" at bounding box center [241, 103] width 67 height 13
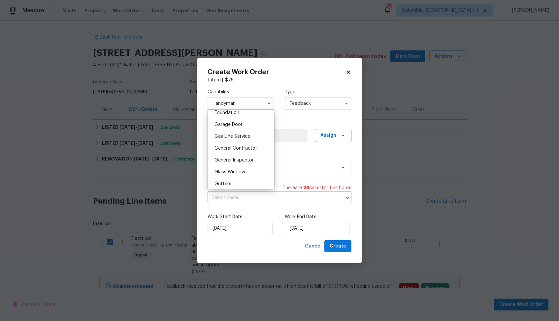
scroll to position [269, 0]
click at [231, 165] on span "General Contractor" at bounding box center [236, 163] width 43 height 5
type input "General Contractor"
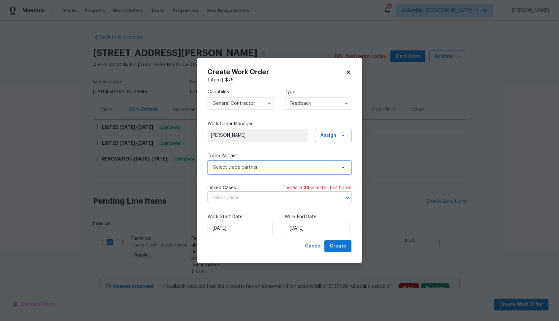
click at [262, 168] on span "Select trade partner" at bounding box center [274, 167] width 123 height 7
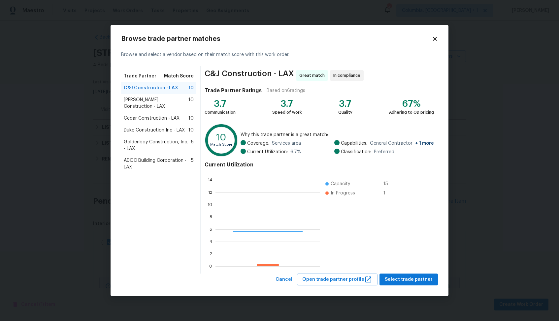
scroll to position [92, 105]
click at [133, 104] on div "Navarro Construction - LAX 10" at bounding box center [158, 103] width 75 height 18
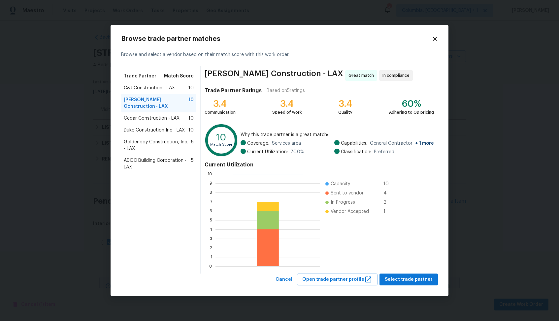
click at [159, 93] on div "C&J Construction - LAX 10" at bounding box center [158, 88] width 75 height 12
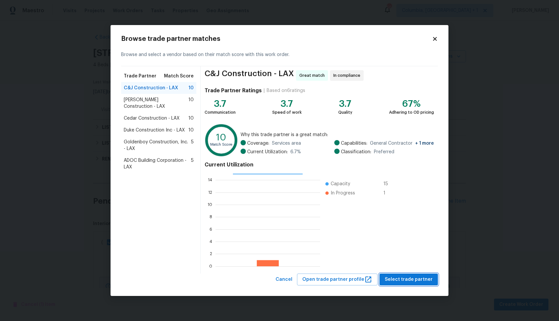
click at [414, 280] on span "Select trade partner" at bounding box center [409, 280] width 48 height 8
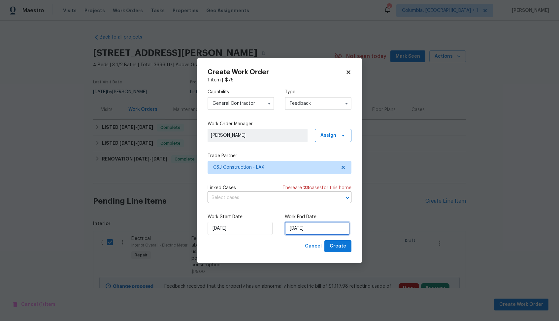
click at [323, 233] on input "25/08/2025" at bounding box center [317, 228] width 65 height 13
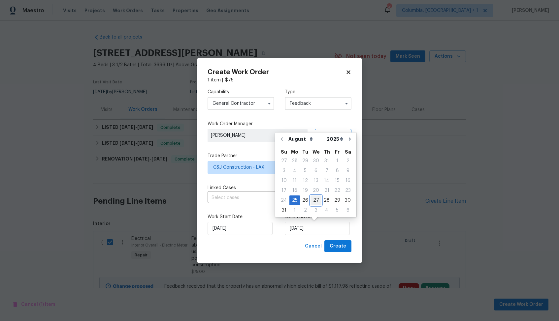
click at [316, 199] on div "27" at bounding box center [316, 200] width 11 height 9
type input "27/08/2025"
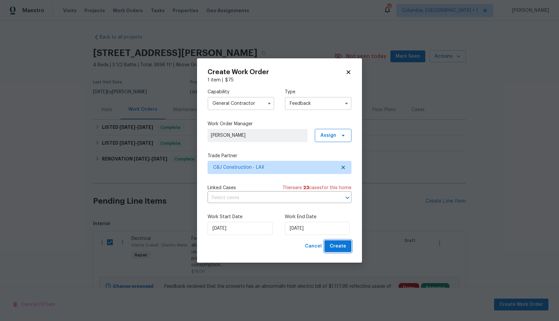
click at [341, 246] on span "Create" at bounding box center [338, 247] width 17 height 8
checkbox input "false"
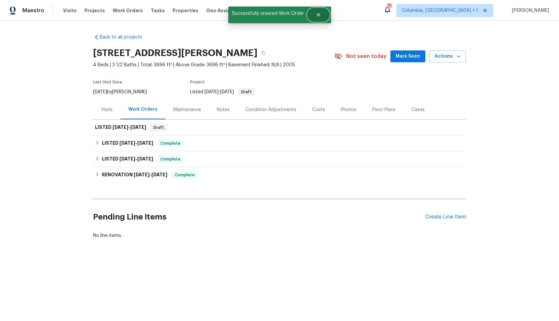
click at [319, 18] on button "Close" at bounding box center [319, 14] width 22 height 13
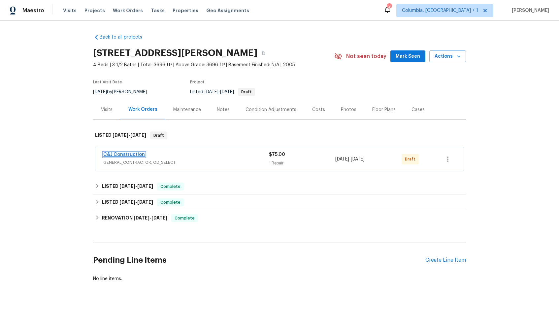
click at [131, 157] on link "C&J Construction" at bounding box center [124, 154] width 42 height 5
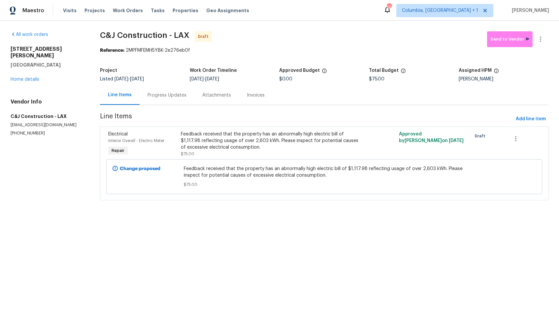
click at [161, 96] on div "Progress Updates" at bounding box center [167, 95] width 39 height 7
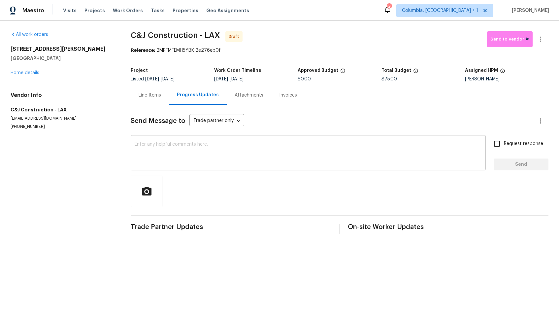
click at [224, 169] on div "x ​" at bounding box center [308, 154] width 355 height 34
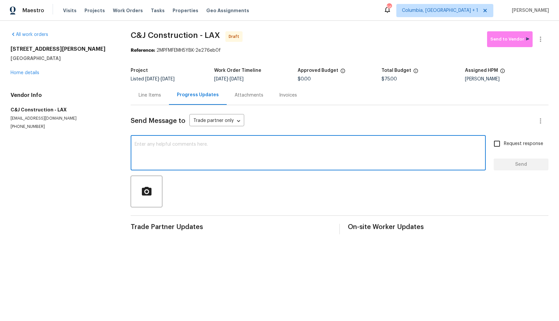
paste textarea "Hi, this is Arvind with Opendoor. I’m confirming you received the WO for the pr…"
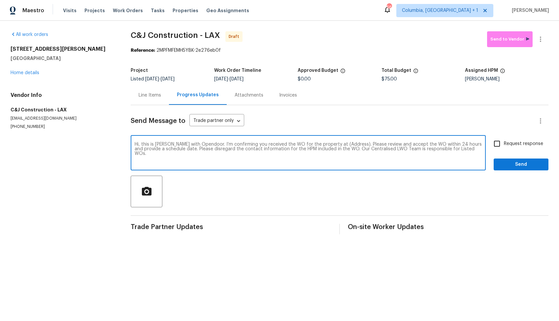
click at [346, 146] on textarea "Hi, this is Arvind with Opendoor. I’m confirming you received the WO for the pr…" at bounding box center [308, 153] width 347 height 23
drag, startPoint x: 346, startPoint y: 146, endPoint x: 325, endPoint y: 144, distance: 20.2
click at [325, 144] on textarea "Hi, this is Arvind with Opendoor. I’m confirming you received the WO for the pr…" at bounding box center [308, 153] width 347 height 23
paste textarea "1908 Hazel Nut Ct, Agoura Hills, CA 91301"
type textarea "Hi, this is Arvind with Opendoor. I’m confirming you received the WO for the pr…"
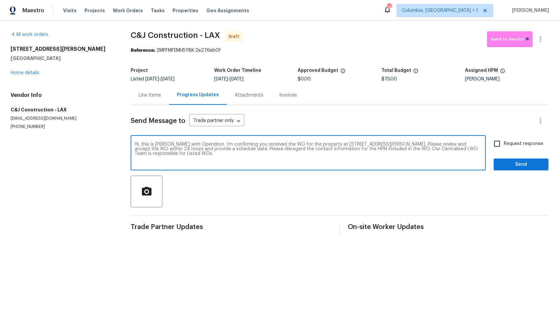
click at [500, 143] on input "Request response" at bounding box center [497, 144] width 14 height 14
checkbox input "true"
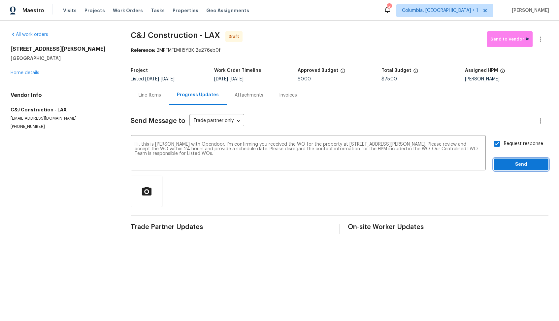
click at [512, 165] on span "Send" at bounding box center [521, 165] width 44 height 8
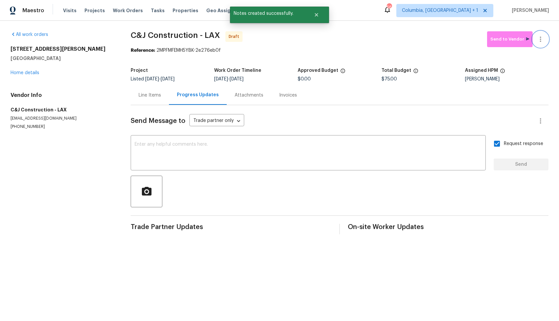
click at [542, 37] on icon "button" at bounding box center [541, 39] width 8 height 8
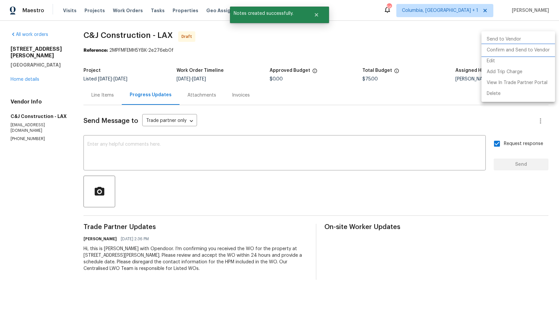
click at [508, 48] on li "Confirm and Send to Vendor" at bounding box center [519, 50] width 74 height 11
click at [365, 49] on div at bounding box center [279, 160] width 559 height 321
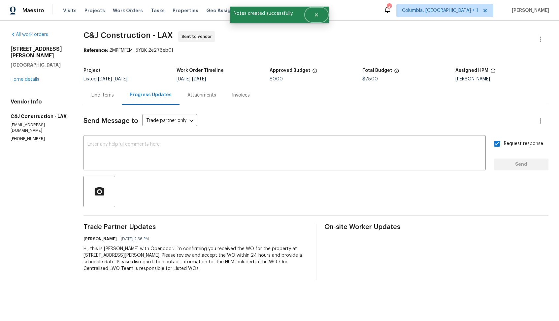
click at [316, 17] on button "Close" at bounding box center [317, 14] width 22 height 13
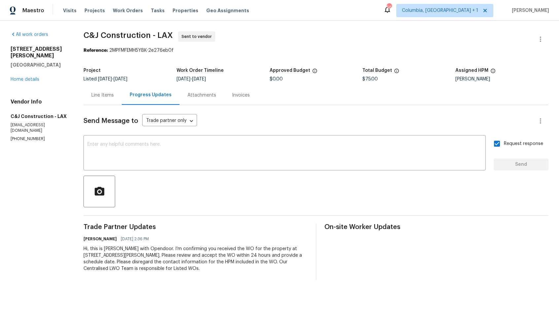
click at [128, 43] on span "C&J Construction - LAX Sent to vendor" at bounding box center [308, 39] width 449 height 16
click at [126, 38] on span "C&J Construction - LAX" at bounding box center [128, 35] width 89 height 8
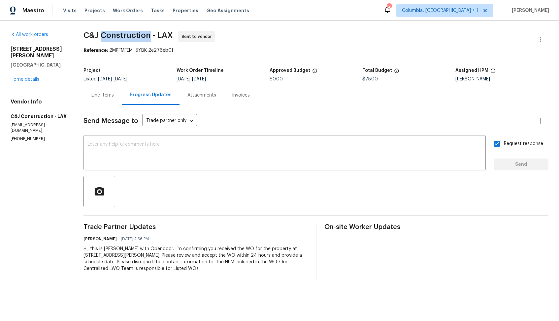
click at [126, 38] on span "C&J Construction - LAX" at bounding box center [128, 35] width 89 height 8
copy span "C&J Construction - LAX"
click at [165, 28] on div "All work orders 1908 Hazel Nut Ct Agoura Hills, CA 91301 Home details Vendor In…" at bounding box center [279, 156] width 559 height 270
drag, startPoint x: 112, startPoint y: 51, endPoint x: 193, endPoint y: 52, distance: 81.2
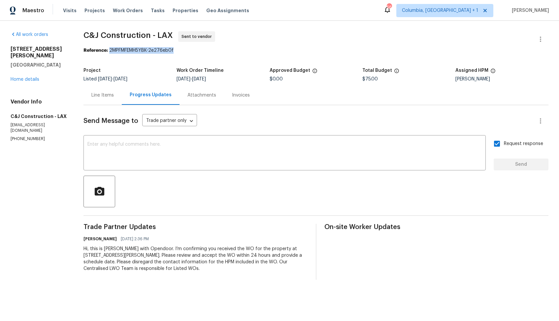
click at [193, 52] on div "Reference: 2MPFMFEMH5YBK-2e276eb0f" at bounding box center [316, 50] width 465 height 7
copy div "2MPFMFEMH5YBK-2e276eb0f"
click at [151, 53] on div "Reference: 2MPFMFEMH5YBK-2e276eb0f" at bounding box center [316, 50] width 465 height 7
click at [30, 77] on link "Home details" at bounding box center [25, 79] width 29 height 5
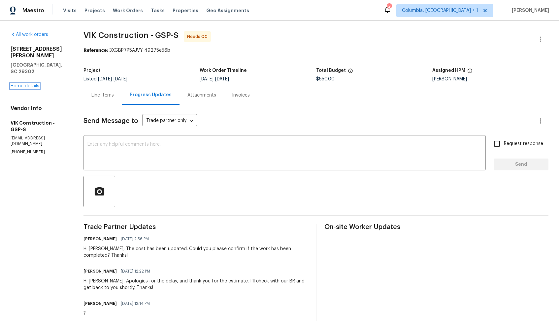
click at [16, 84] on link "Home details" at bounding box center [25, 86] width 29 height 5
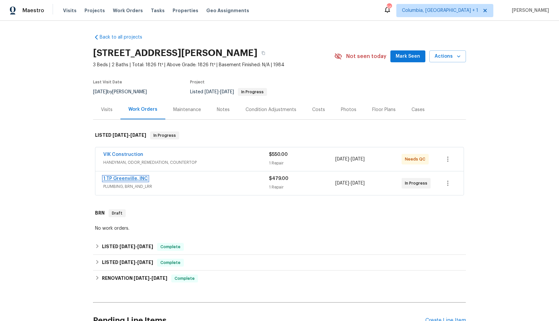
click at [128, 180] on link "1 TP Greenville, INC" at bounding box center [125, 179] width 45 height 5
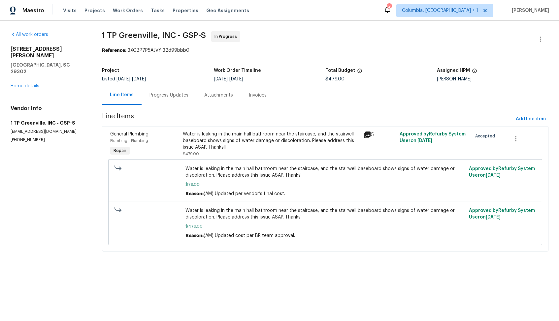
click at [166, 95] on div "Progress Updates" at bounding box center [169, 95] width 39 height 7
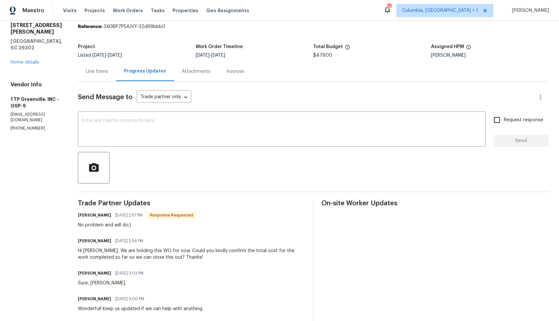
scroll to position [33, 0]
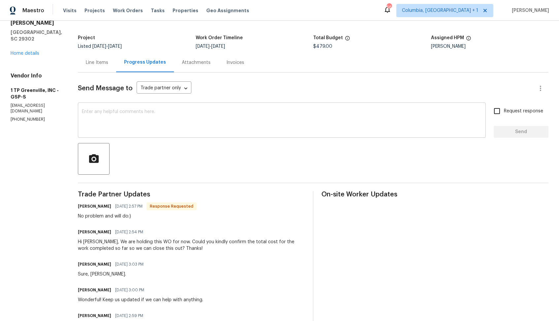
click at [201, 136] on div "x ​" at bounding box center [282, 121] width 408 height 34
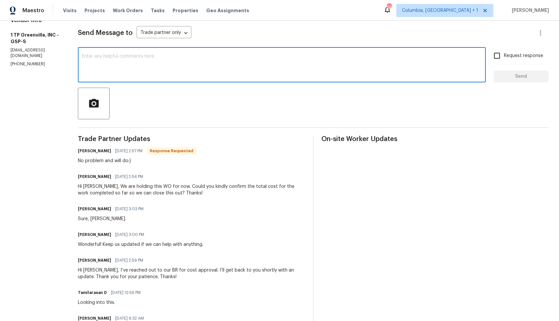
scroll to position [0, 0]
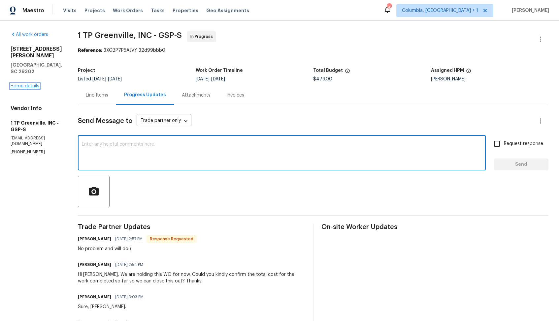
click at [26, 84] on link "Home details" at bounding box center [25, 86] width 29 height 5
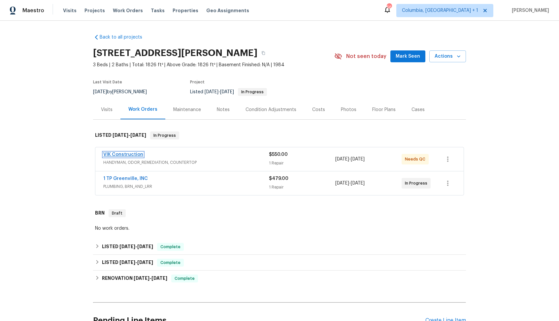
click at [125, 154] on link "VIK Construction" at bounding box center [123, 154] width 40 height 5
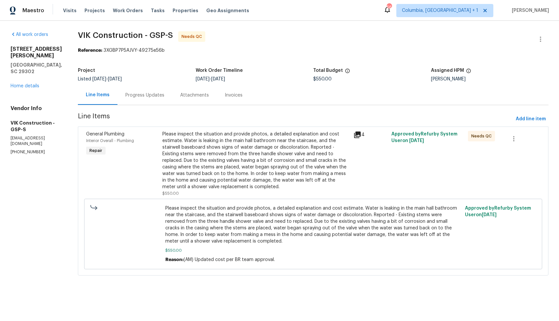
click at [158, 97] on div "Progress Updates" at bounding box center [144, 95] width 39 height 7
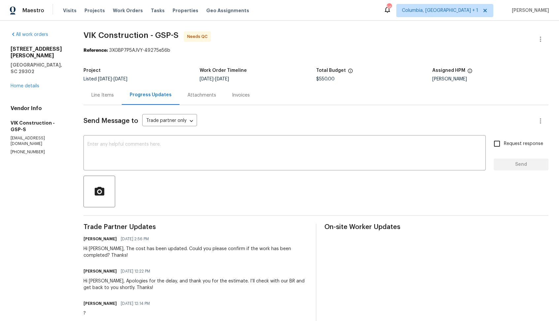
click at [108, 97] on div "Line Items" at bounding box center [102, 95] width 22 height 7
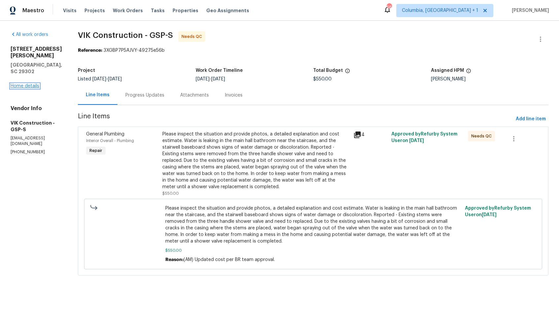
click at [30, 84] on link "Home details" at bounding box center [25, 86] width 29 height 5
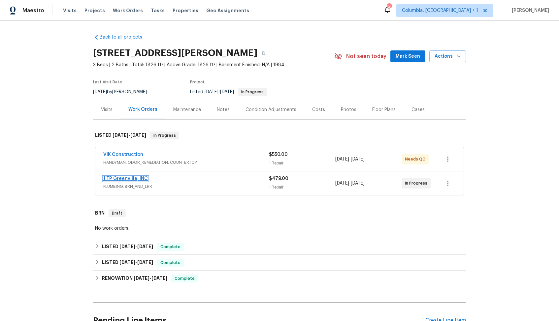
click at [115, 178] on link "1 TP Greenville, INC" at bounding box center [125, 179] width 45 height 5
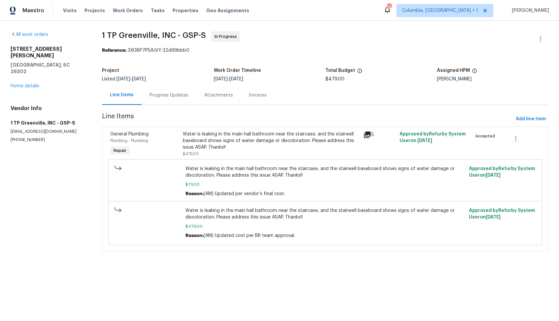
click at [161, 96] on div "Progress Updates" at bounding box center [169, 95] width 39 height 7
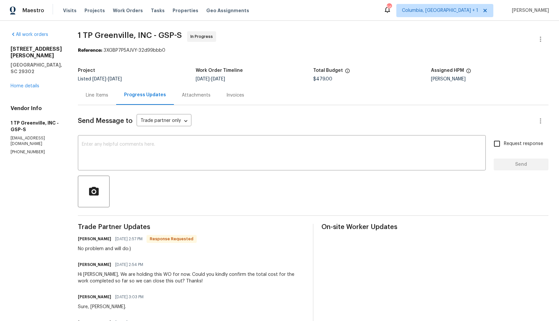
click at [93, 98] on div "Line Items" at bounding box center [97, 95] width 22 height 7
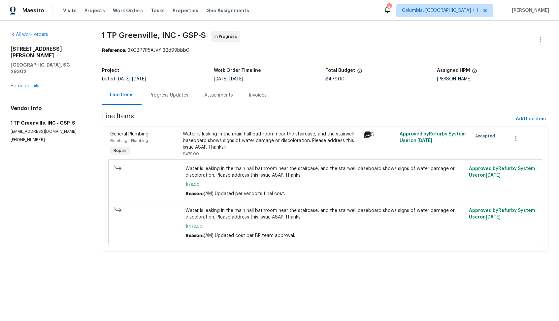
click at [166, 100] on div "Progress Updates" at bounding box center [169, 94] width 55 height 19
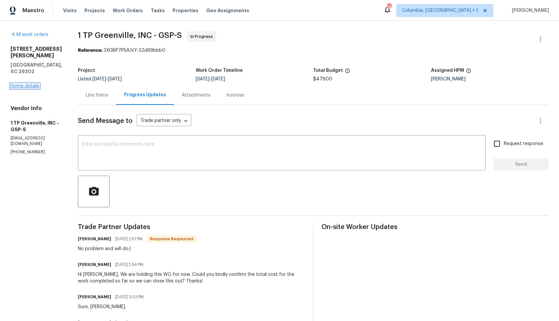
click at [23, 84] on link "Home details" at bounding box center [25, 86] width 29 height 5
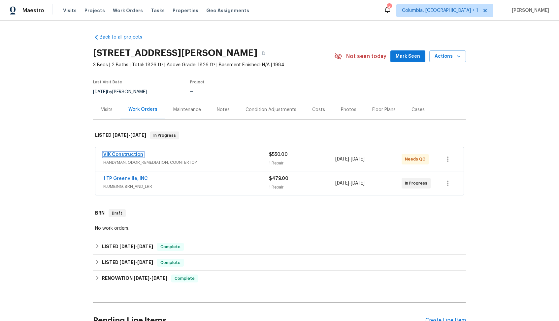
click at [118, 152] on link "VIK Construction" at bounding box center [123, 154] width 40 height 5
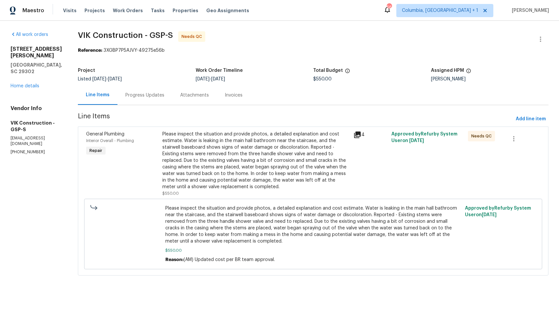
click at [156, 94] on div "Progress Updates" at bounding box center [144, 95] width 39 height 7
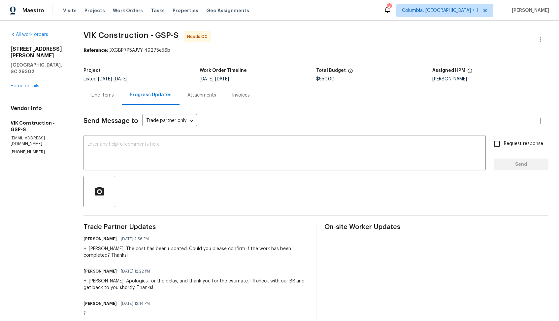
click at [102, 251] on div "Hi [PERSON_NAME], The cost has been updated. Could you please confirm if the wo…" at bounding box center [196, 252] width 224 height 13
copy div "[PERSON_NAME]"
click at [288, 80] on div "[DATE] - [DATE]" at bounding box center [258, 79] width 116 height 5
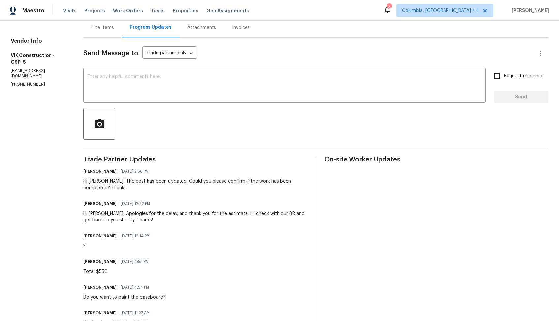
scroll to position [86, 0]
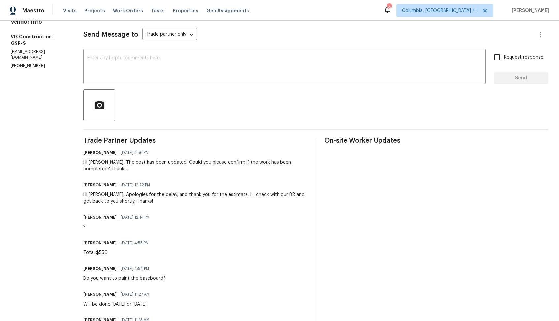
click at [150, 163] on div "Hi [PERSON_NAME], The cost has been updated. Could you please confirm if the wo…" at bounding box center [196, 165] width 224 height 13
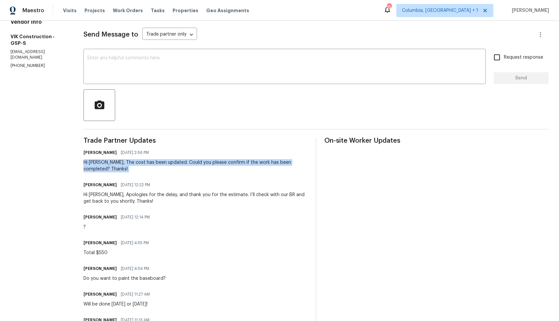
copy div "Hi [PERSON_NAME], The cost has been updated. Could you please confirm if the wo…"
click at [147, 164] on div "Hi [PERSON_NAME], The cost has been updated. Could you please confirm if the wo…" at bounding box center [196, 165] width 224 height 13
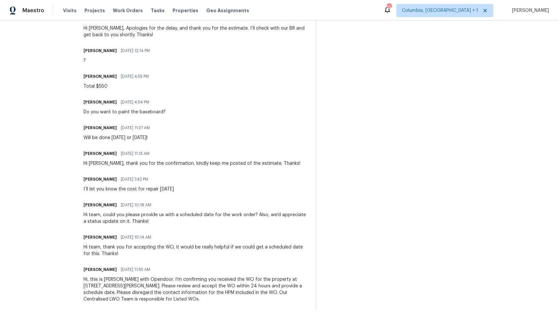
scroll to position [0, 0]
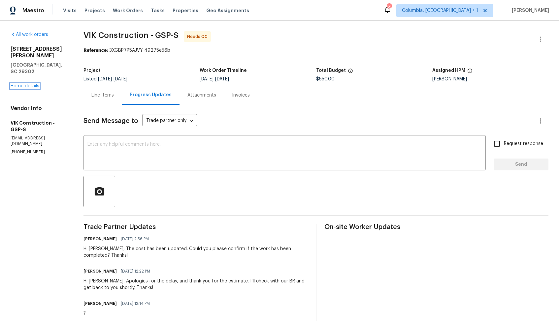
click at [24, 84] on link "Home details" at bounding box center [25, 86] width 29 height 5
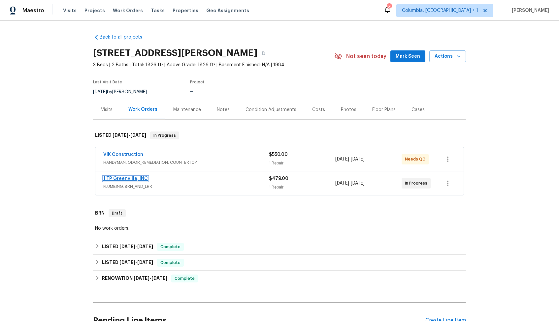
click at [120, 177] on link "1 TP Greenville, INC" at bounding box center [125, 179] width 45 height 5
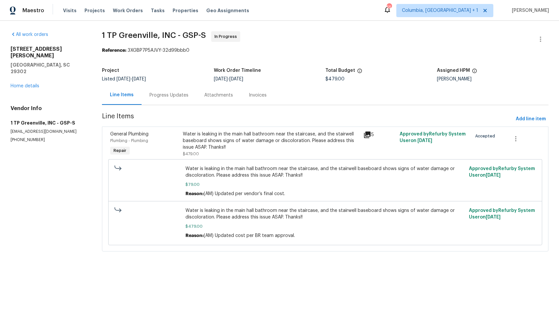
click at [166, 94] on div "Progress Updates" at bounding box center [169, 95] width 39 height 7
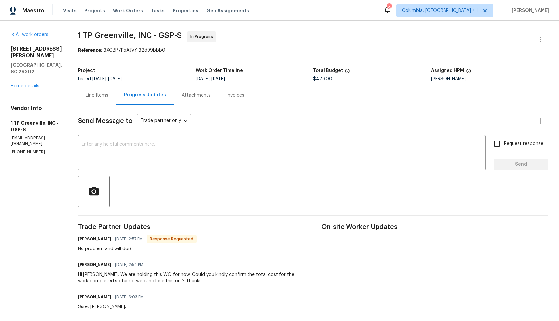
click at [258, 177] on div at bounding box center [313, 192] width 471 height 32
click at [270, 161] on textarea at bounding box center [282, 153] width 400 height 23
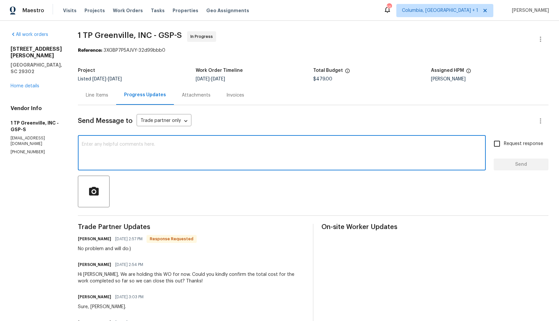
click at [360, 46] on span "1 TP Greenville, INC - GSP-S In Progress" at bounding box center [305, 39] width 455 height 16
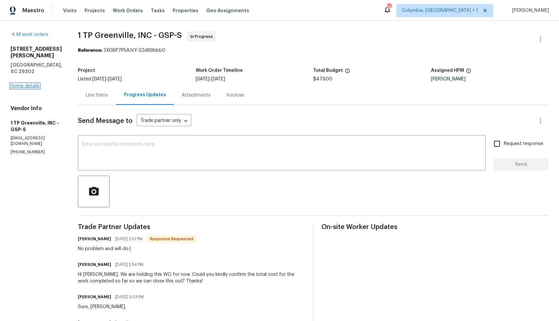
click at [28, 84] on link "Home details" at bounding box center [25, 86] width 29 height 5
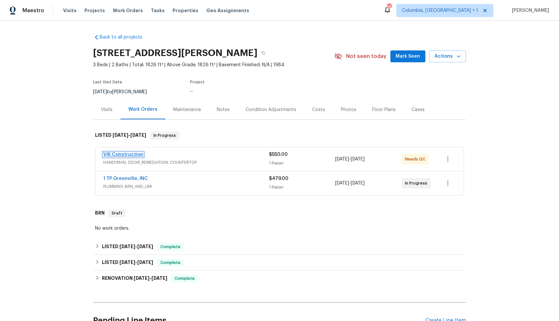
click at [114, 155] on link "VIK Construction" at bounding box center [123, 154] width 40 height 5
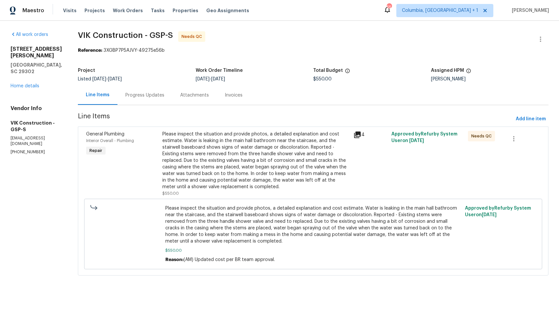
click at [156, 97] on div "Progress Updates" at bounding box center [144, 95] width 39 height 7
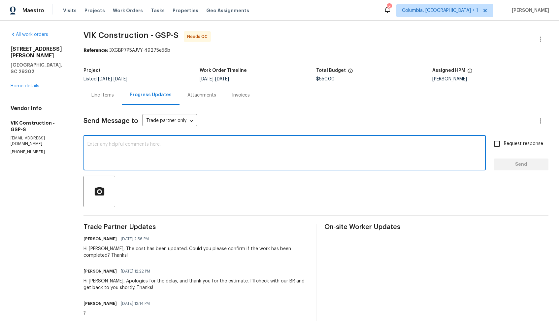
click at [177, 155] on textarea at bounding box center [284, 153] width 394 height 23
click at [138, 252] on div "Hi [PERSON_NAME], The cost has been updated. Could you please confirm if the wo…" at bounding box center [196, 252] width 224 height 13
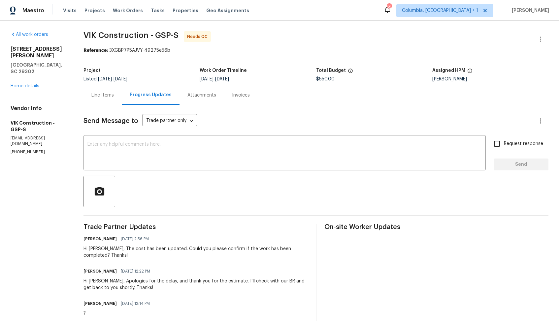
click at [138, 252] on div "Hi [PERSON_NAME], The cost has been updated. Could you please confirm if the wo…" at bounding box center [196, 252] width 224 height 13
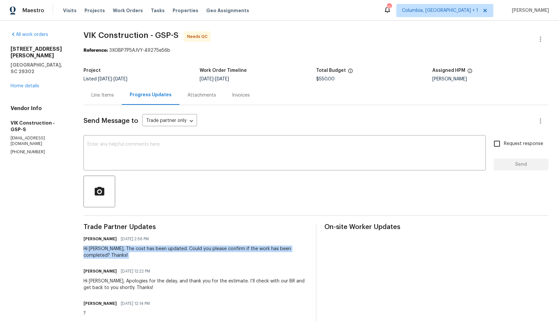
copy div "Hi Viktor, The cost has been updated. Could you please confirm if the work has …"
click at [224, 162] on textarea at bounding box center [284, 153] width 394 height 23
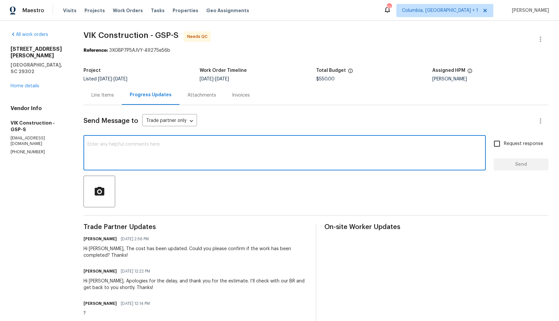
paste textarea "Hi Viktor, just following up to check if the work has been completed. Kindly co…"
type textarea "Hi Viktor, just following up to check if the work has been completed. Kindly co…"
click at [505, 144] on span "Request response" at bounding box center [523, 144] width 39 height 7
click at [504, 144] on input "Request response" at bounding box center [497, 144] width 14 height 14
checkbox input "true"
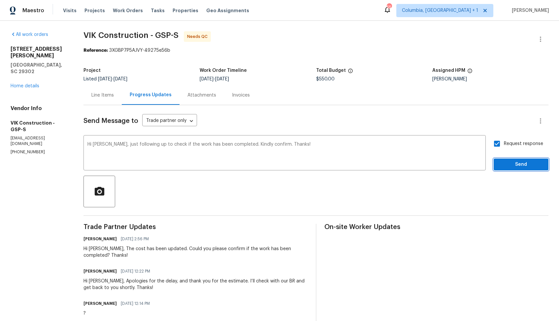
click at [506, 167] on span "Send" at bounding box center [521, 165] width 44 height 8
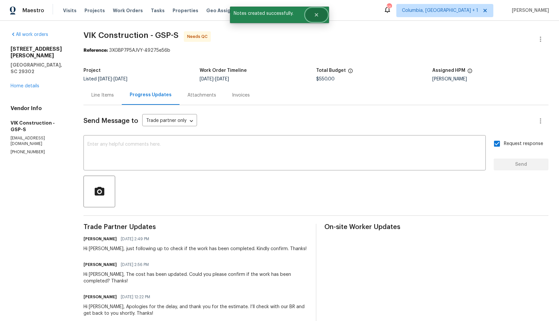
click at [315, 15] on icon "Close" at bounding box center [316, 14] width 5 height 5
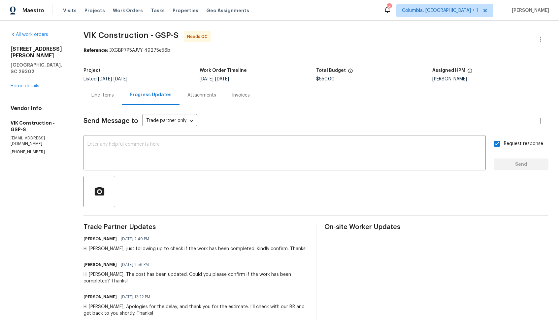
click at [109, 94] on div "Line Items" at bounding box center [102, 95] width 22 height 7
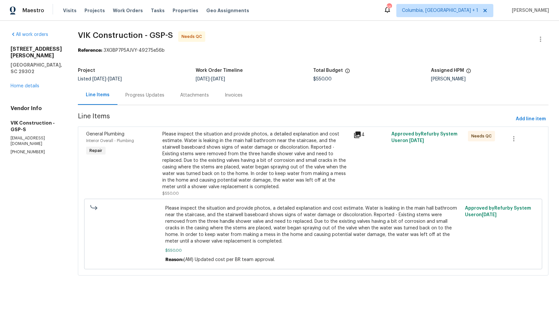
click at [201, 154] on div "Please inspect the situation and provide photos, a detailed explanation and cos…" at bounding box center [255, 160] width 187 height 59
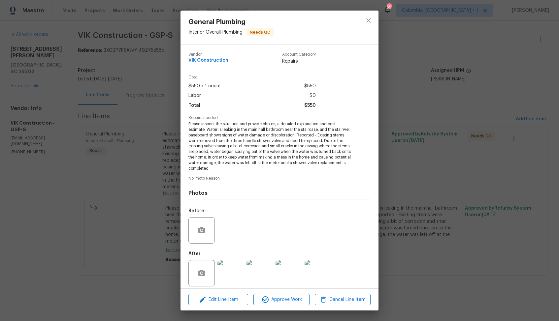
scroll to position [5, 0]
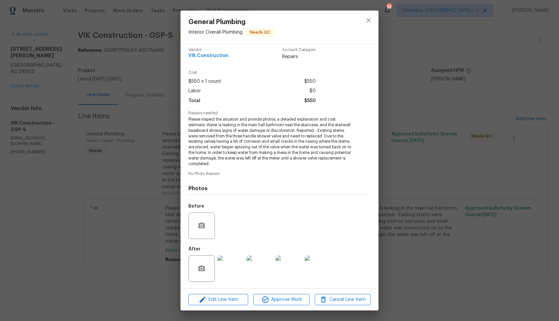
click at [144, 210] on div "General Plumbing Interior Overall - Plumbing Needs QC Vendor VIK Construction A…" at bounding box center [279, 160] width 559 height 321
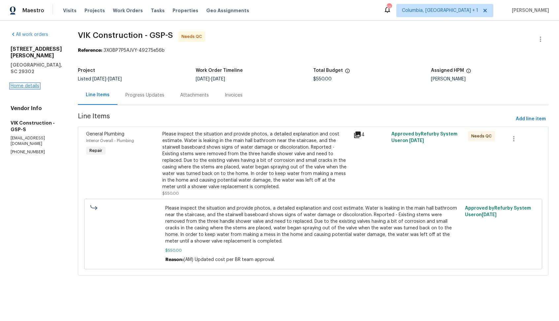
click at [23, 84] on link "Home details" at bounding box center [25, 86] width 29 height 5
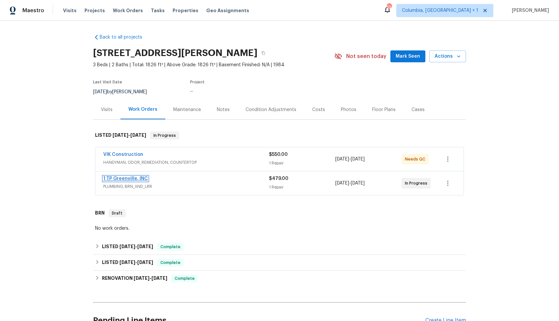
click at [124, 180] on link "1 TP Greenville, INC" at bounding box center [125, 179] width 45 height 5
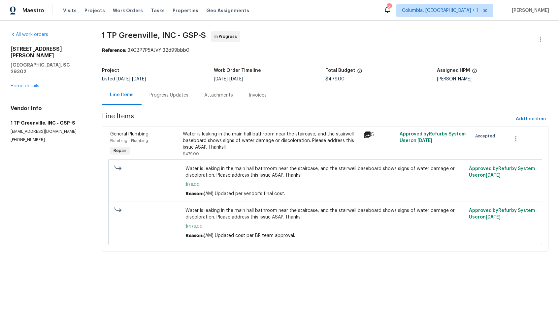
click at [167, 98] on div "Progress Updates" at bounding box center [169, 95] width 39 height 7
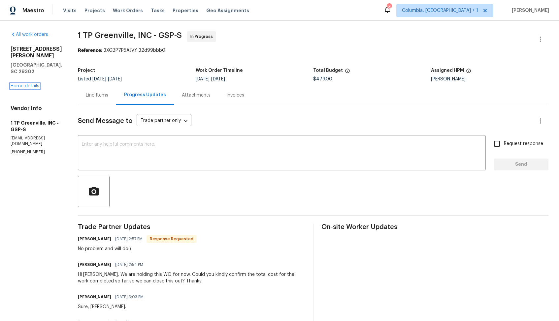
click at [37, 84] on link "Home details" at bounding box center [25, 86] width 29 height 5
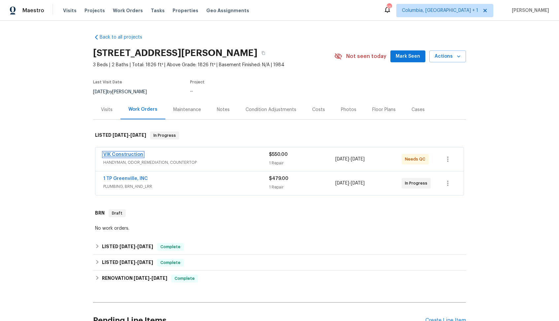
click at [126, 155] on link "VIK Construction" at bounding box center [123, 154] width 40 height 5
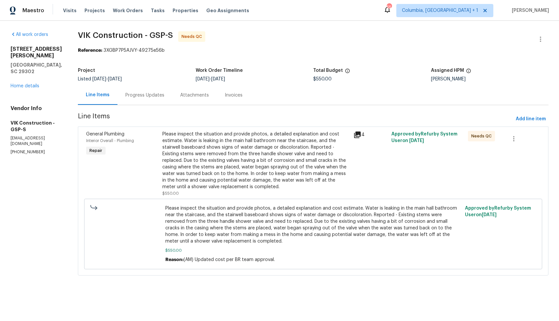
click at [154, 95] on div "Progress Updates" at bounding box center [144, 95] width 39 height 7
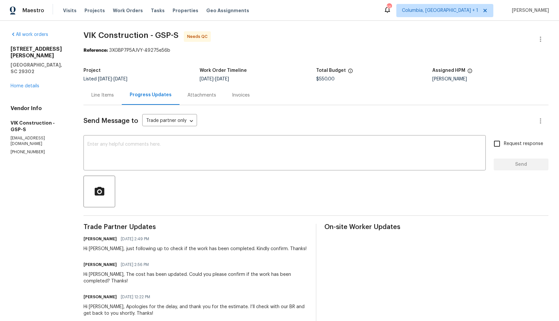
click at [35, 69] on div "[STREET_ADDRESS][PERSON_NAME] Home details" at bounding box center [39, 68] width 57 height 44
click at [27, 84] on link "Home details" at bounding box center [25, 86] width 29 height 5
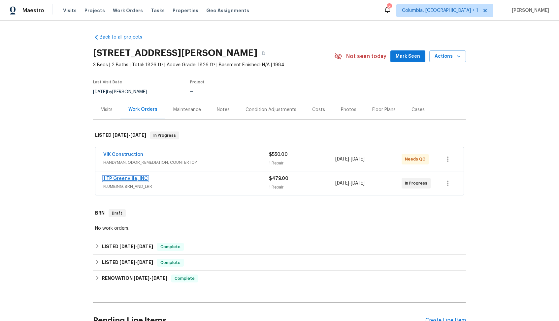
click at [121, 178] on link "1 TP Greenville, INC" at bounding box center [125, 179] width 45 height 5
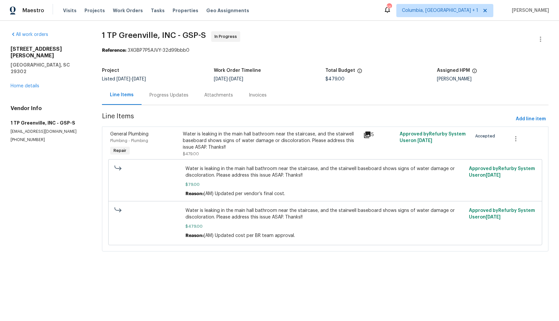
click at [170, 96] on div "Progress Updates" at bounding box center [169, 95] width 39 height 7
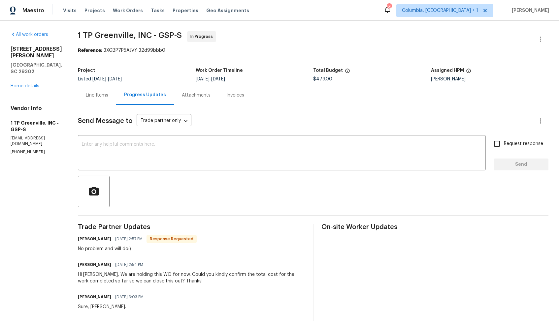
click at [258, 103] on div "Line Items Progress Updates Attachments Invoices" at bounding box center [313, 95] width 471 height 20
click at [216, 147] on textarea at bounding box center [282, 153] width 400 height 23
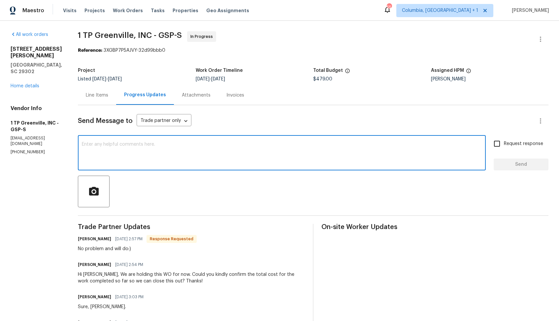
click at [195, 145] on textarea at bounding box center [282, 153] width 400 height 23
click at [82, 242] on h6 "Merritt King" at bounding box center [94, 239] width 33 height 7
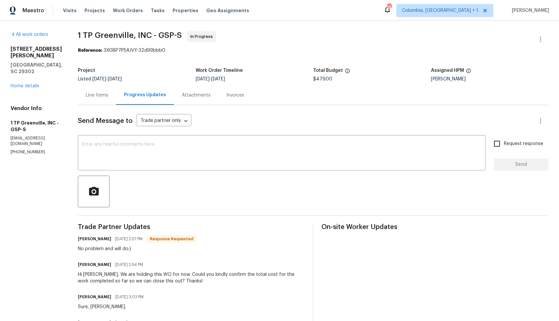
click at [82, 242] on h6 "Merritt King" at bounding box center [94, 239] width 33 height 7
copy h6 "Merritt"
click at [202, 164] on textarea at bounding box center [282, 153] width 400 height 23
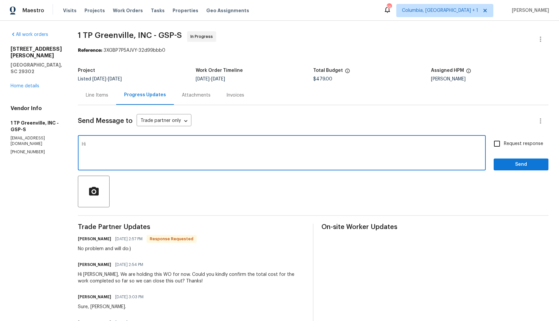
paste textarea "Merritt"
click at [200, 151] on textarea "Hi Merritt, kindly confirm the total cost for the work completed so far, as we …" at bounding box center [282, 153] width 400 height 23
click at [212, 146] on textarea "Hi Merritt, kindly confirm the total cost for the work completed so far, as we …" at bounding box center [282, 153] width 400 height 23
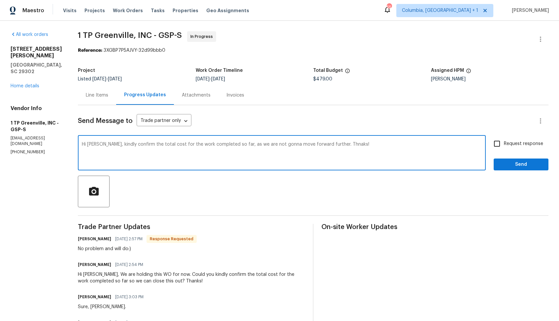
paste textarea "will not be moving forward further. Than"
type textarea "Hi Merritt, kindly confirm the total cost for the work completed so far, as we …"
click at [502, 144] on input "Request response" at bounding box center [497, 144] width 14 height 14
checkbox input "true"
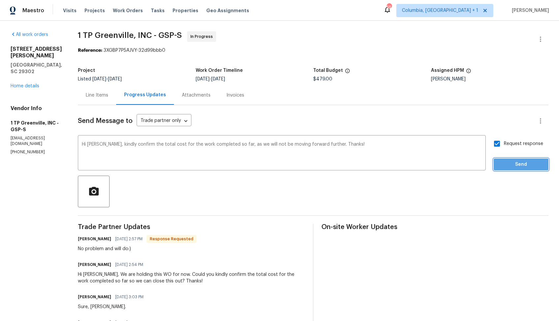
click at [508, 161] on span "Send" at bounding box center [521, 165] width 44 height 8
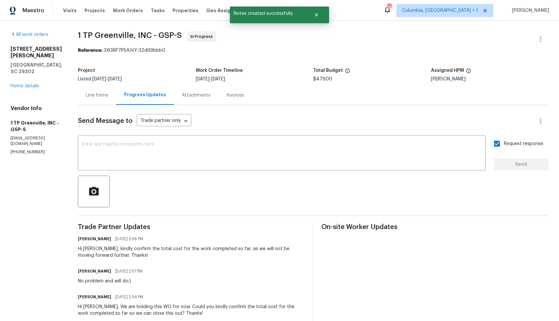
click at [115, 284] on div "No problem and will do:)" at bounding box center [112, 281] width 69 height 7
copy div "No problem and will do:)"
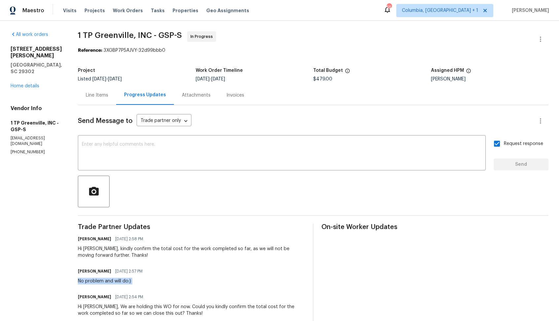
click at [304, 52] on div "Reference: 3XGBP7P5AJVY-32d99bbb0" at bounding box center [313, 50] width 471 height 7
click at [91, 84] on div "Project Listed 8/9/2025 - 8/20/2025 Work Order Timeline 8/9/2025 - 8/13/2025 To…" at bounding box center [313, 74] width 471 height 21
click at [100, 99] on div "Line Items" at bounding box center [97, 94] width 38 height 19
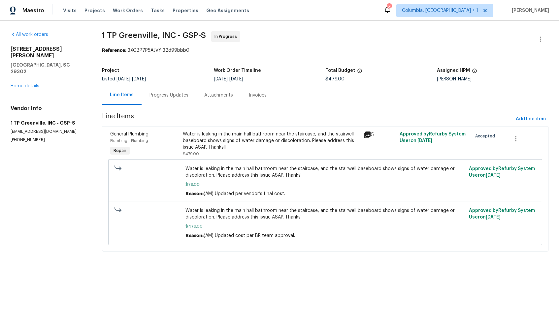
click at [172, 98] on div "Progress Updates" at bounding box center [169, 95] width 39 height 7
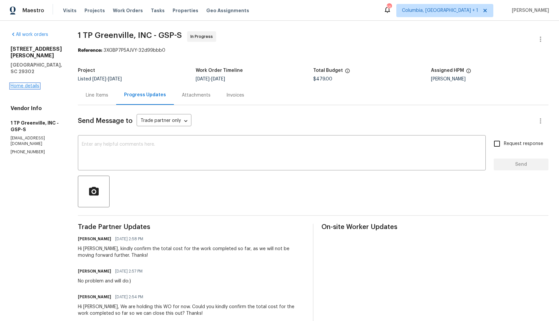
click at [27, 84] on link "Home details" at bounding box center [25, 86] width 29 height 5
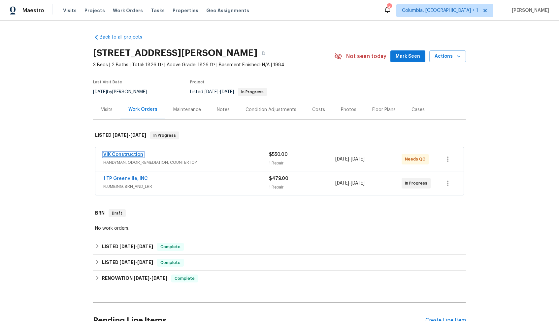
click at [118, 153] on link "VIK Construction" at bounding box center [123, 154] width 40 height 5
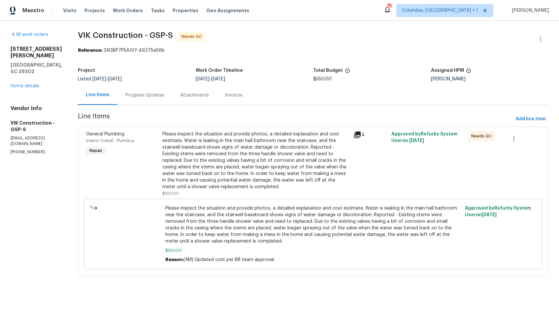
click at [161, 92] on div "Progress Updates" at bounding box center [144, 95] width 39 height 7
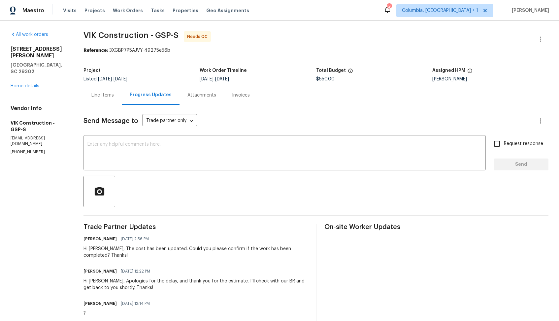
click at [114, 92] on div "Line Items" at bounding box center [102, 95] width 22 height 7
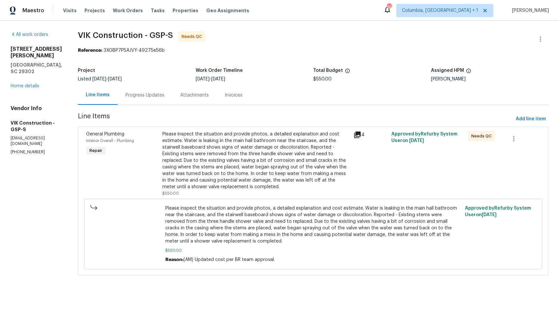
click at [219, 137] on div "Please inspect the situation and provide photos, a detailed explanation and cos…" at bounding box center [255, 160] width 187 height 59
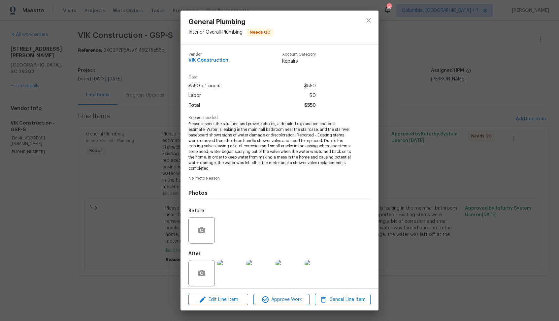
scroll to position [5, 0]
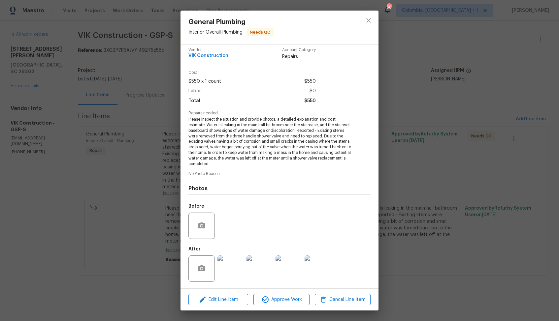
click at [235, 264] on img at bounding box center [231, 269] width 26 height 26
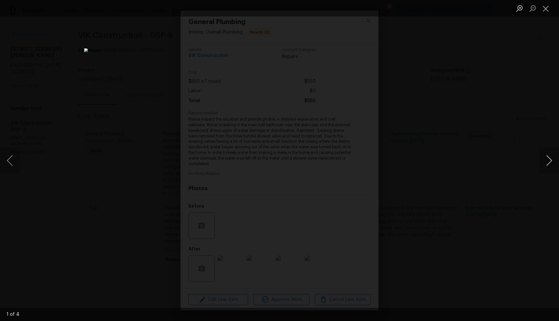
click at [550, 163] on button "Next image" at bounding box center [549, 161] width 20 height 26
click at [482, 179] on div "Lightbox" at bounding box center [279, 160] width 559 height 321
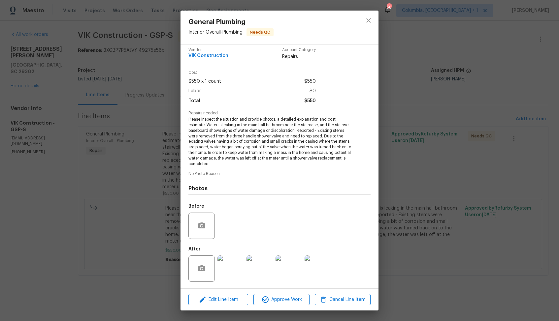
click at [460, 177] on div "General Plumbing Interior Overall - Plumbing Needs QC Vendor VIK Construction A…" at bounding box center [279, 160] width 559 height 321
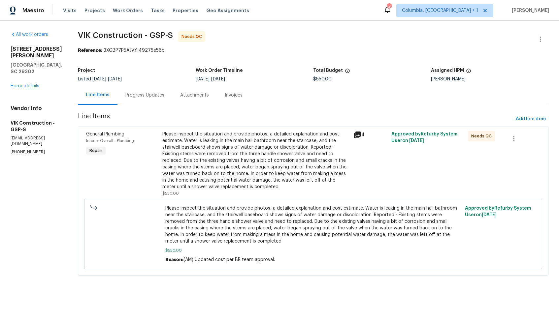
click at [147, 93] on div "Progress Updates" at bounding box center [144, 95] width 39 height 7
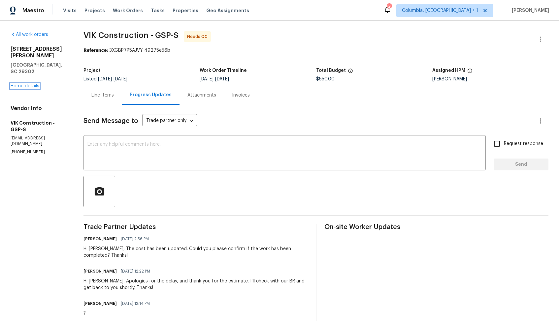
click at [26, 84] on link "Home details" at bounding box center [25, 86] width 29 height 5
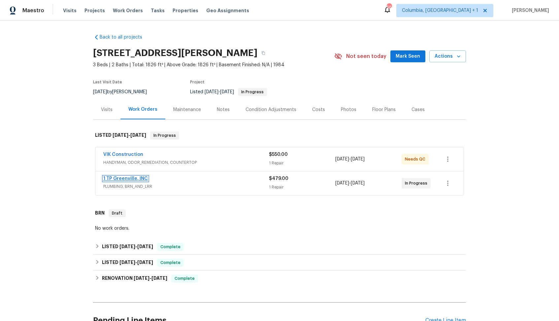
click at [126, 180] on link "1 TP Greenville, INC" at bounding box center [125, 179] width 45 height 5
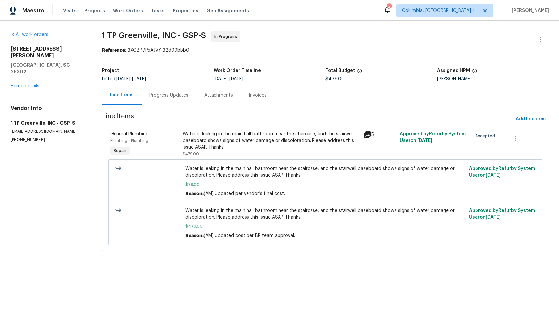
click at [162, 103] on div "Progress Updates" at bounding box center [169, 94] width 55 height 19
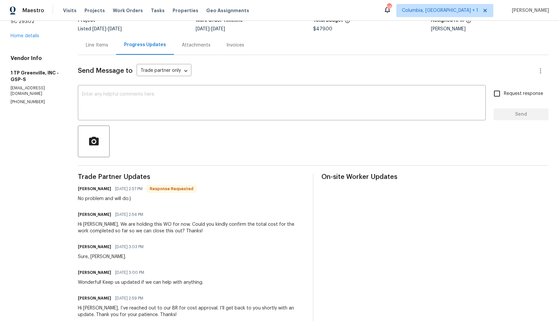
scroll to position [49, 0]
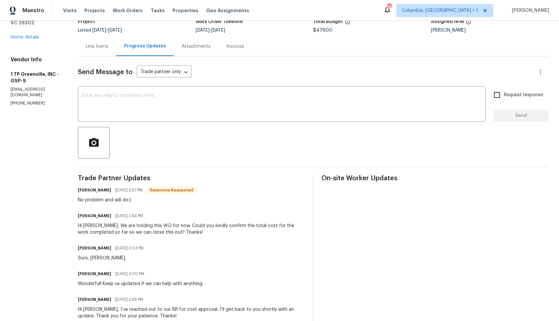
click at [256, 44] on div "Line Items Progress Updates Attachments Invoices" at bounding box center [313, 47] width 471 height 20
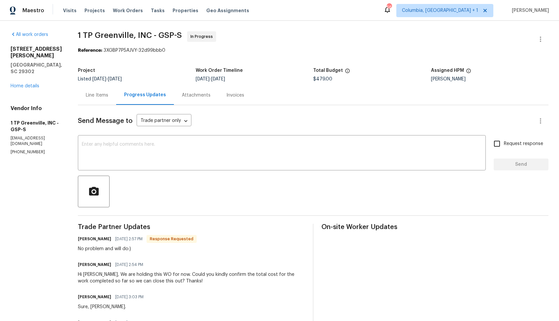
click at [30, 82] on div "[STREET_ADDRESS][PERSON_NAME] Home details" at bounding box center [36, 68] width 51 height 44
click at [29, 84] on link "Home details" at bounding box center [25, 86] width 29 height 5
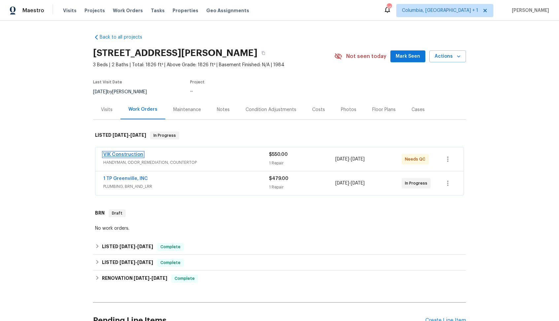
click at [128, 155] on link "VIK Construction" at bounding box center [123, 154] width 40 height 5
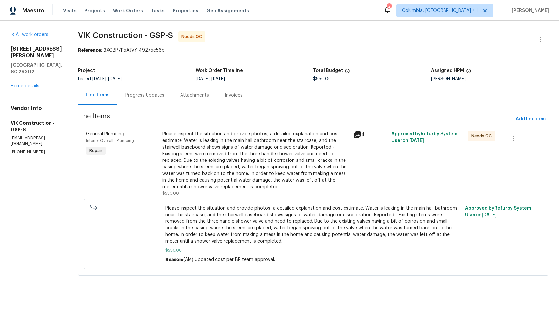
click at [28, 150] on p "[PHONE_NUMBER]" at bounding box center [36, 153] width 51 height 6
copy p "[PHONE_NUMBER]"
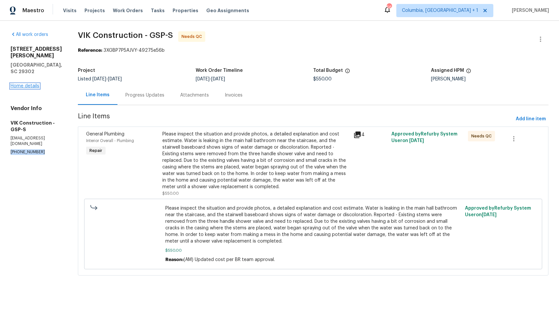
click at [26, 84] on link "Home details" at bounding box center [25, 86] width 29 height 5
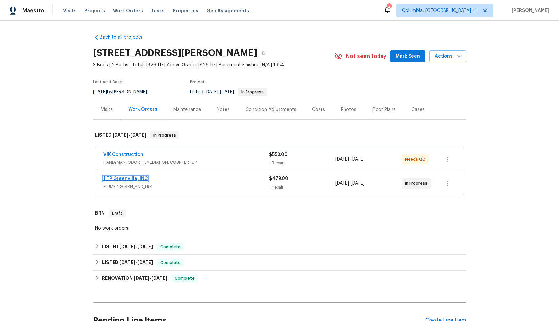
click at [121, 177] on link "1 TP Greenville, INC" at bounding box center [125, 179] width 45 height 5
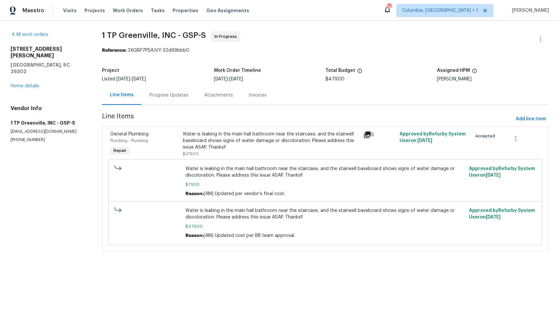
click at [161, 104] on div "Progress Updates" at bounding box center [169, 94] width 55 height 19
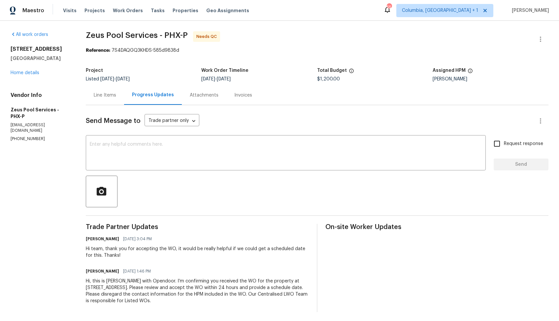
click at [103, 97] on div "Line Items" at bounding box center [105, 95] width 22 height 7
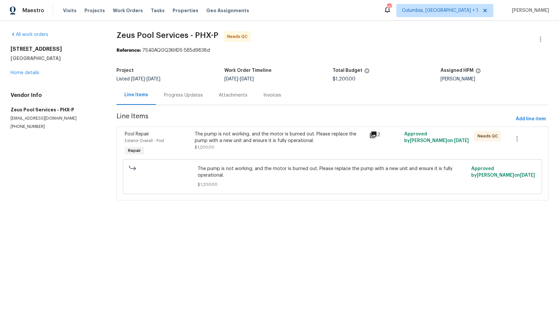
click at [244, 142] on div "The pump is not working, and the motor is burned out. Please replace the pump w…" at bounding box center [280, 137] width 171 height 13
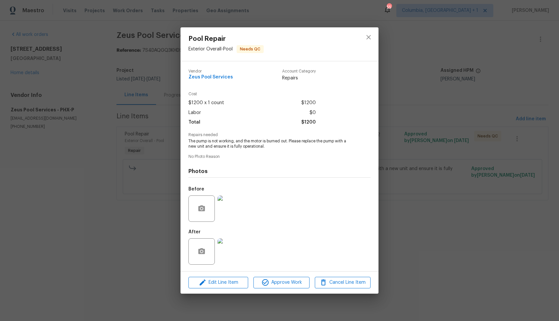
click at [232, 209] on img at bounding box center [231, 209] width 26 height 26
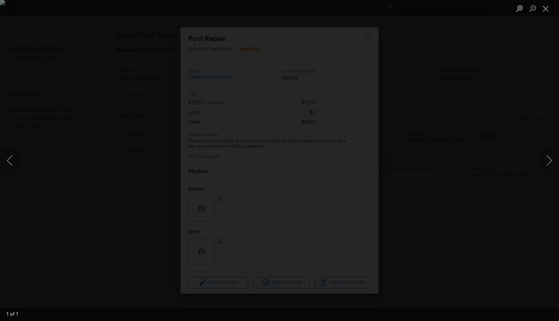
click at [490, 149] on div "Lightbox" at bounding box center [279, 160] width 559 height 321
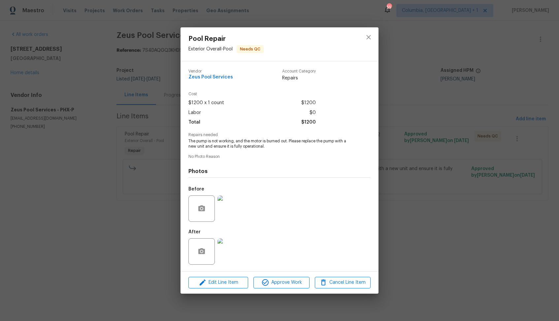
click at [230, 251] on img at bounding box center [231, 252] width 26 height 26
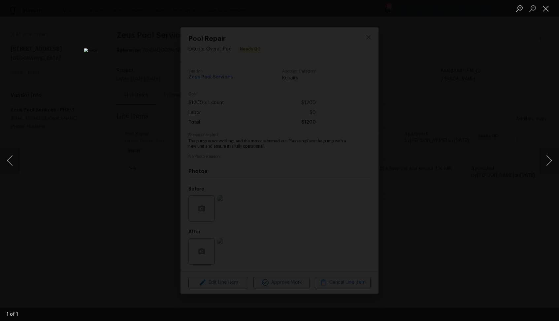
click at [457, 157] on div "Lightbox" at bounding box center [279, 160] width 559 height 321
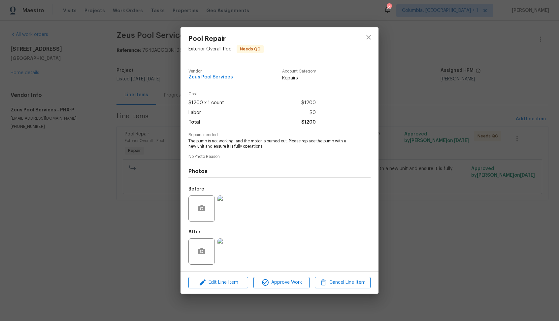
click at [428, 144] on div "Pool Repair Exterior Overall - Pool Needs QC Vendor Zeus Pool Services Account …" at bounding box center [279, 160] width 559 height 321
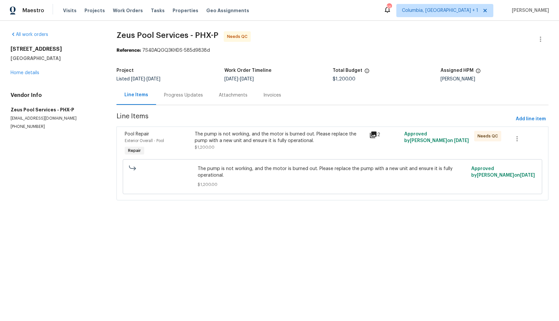
click at [188, 91] on div "Progress Updates" at bounding box center [183, 94] width 55 height 19
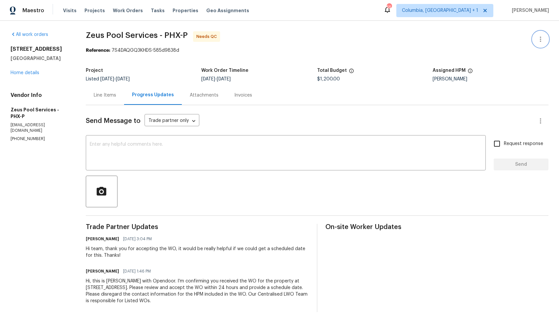
click at [543, 45] on button "button" at bounding box center [541, 39] width 16 height 16
click at [512, 41] on li "Edit" at bounding box center [519, 39] width 71 height 11
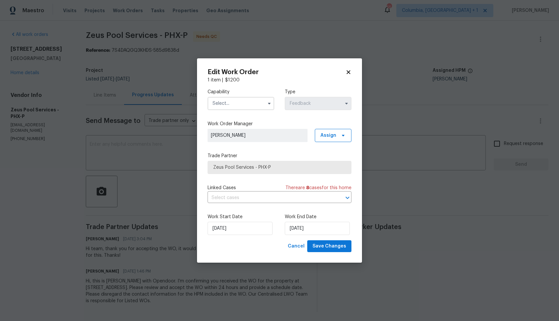
click at [218, 100] on input "text" at bounding box center [241, 103] width 67 height 13
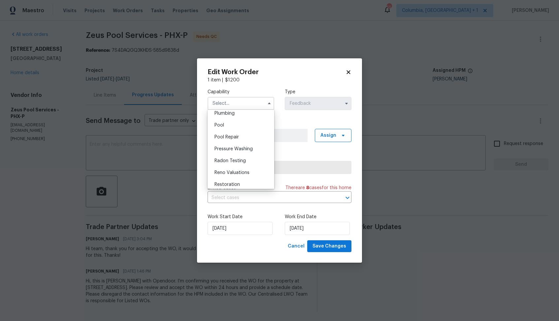
scroll to position [572, 0]
click at [238, 142] on div "Pool" at bounding box center [240, 148] width 63 height 12
type input "Pool"
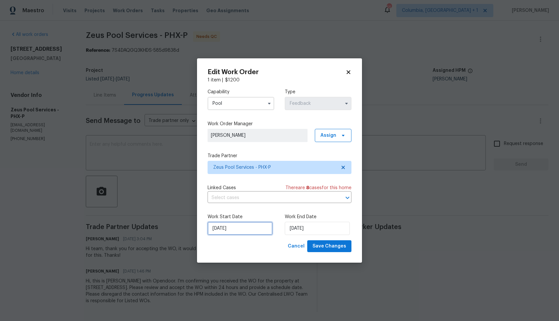
click at [243, 230] on input "[DATE]" at bounding box center [240, 228] width 65 height 13
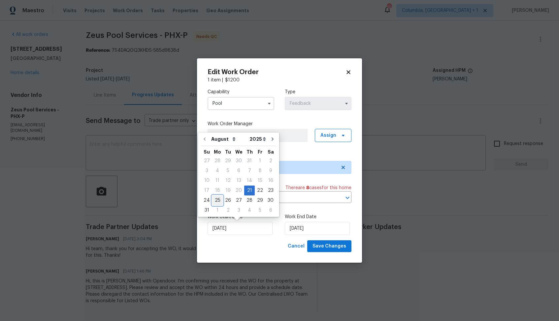
click at [216, 200] on div "25" at bounding box center [217, 200] width 11 height 9
type input "[DATE]"
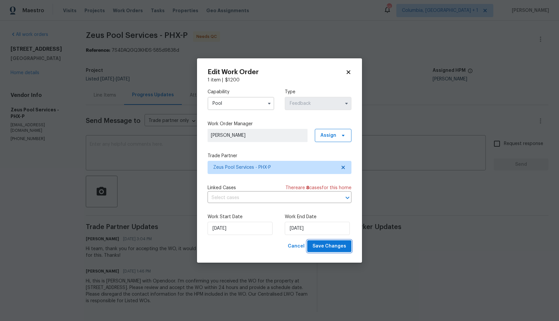
click at [328, 246] on span "Save Changes" at bounding box center [330, 247] width 34 height 8
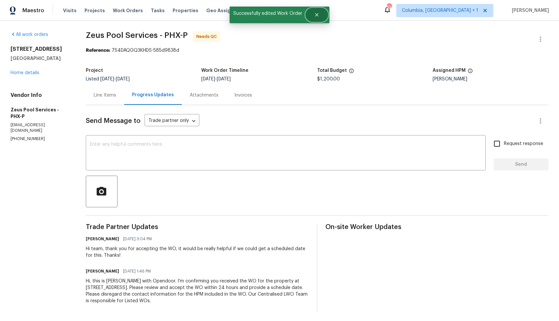
click at [314, 17] on icon "Close" at bounding box center [316, 14] width 5 height 5
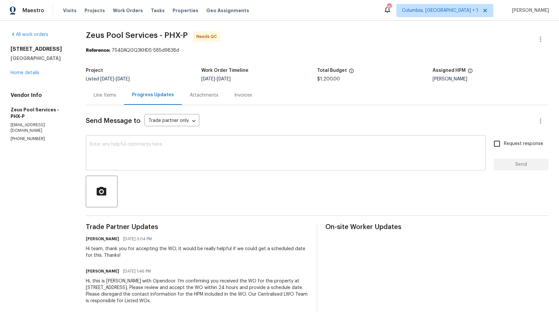
click at [179, 146] on textarea at bounding box center [286, 153] width 392 height 23
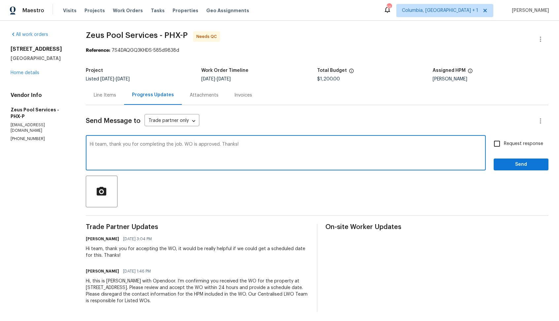
type textarea "Hi team, thank you for completing the job. WO is approved. Thanks!"
click at [511, 159] on button "Send" at bounding box center [521, 165] width 55 height 12
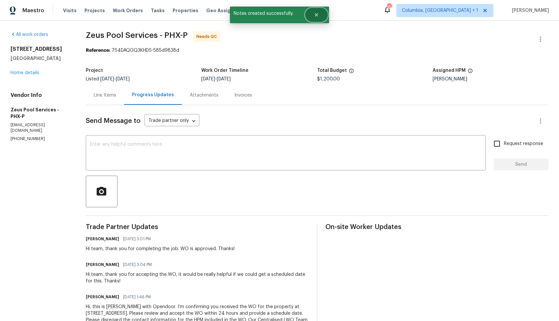
click at [320, 16] on button "Close" at bounding box center [317, 14] width 22 height 13
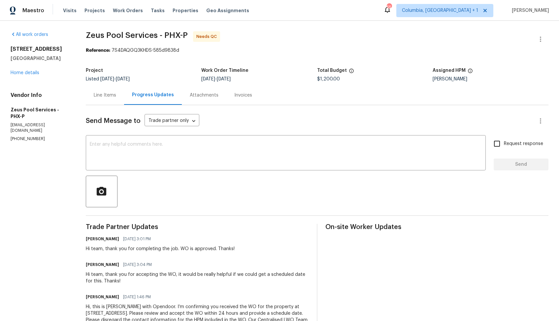
click at [92, 100] on div "Line Items" at bounding box center [105, 94] width 38 height 19
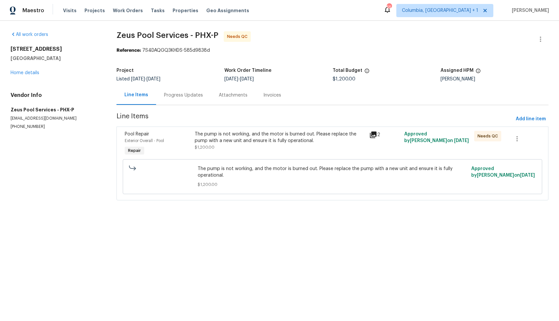
click at [265, 146] on div "The pump is not working, and the motor is burned out. Please replace the pump w…" at bounding box center [280, 141] width 171 height 20
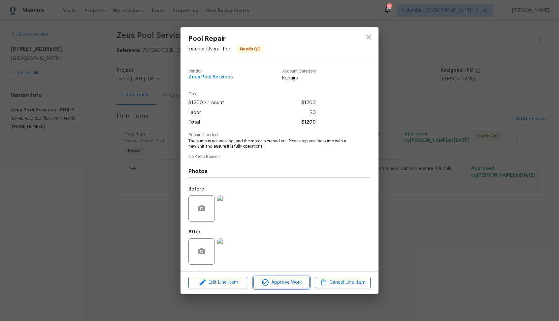
click at [263, 285] on icon "button" at bounding box center [265, 283] width 8 height 8
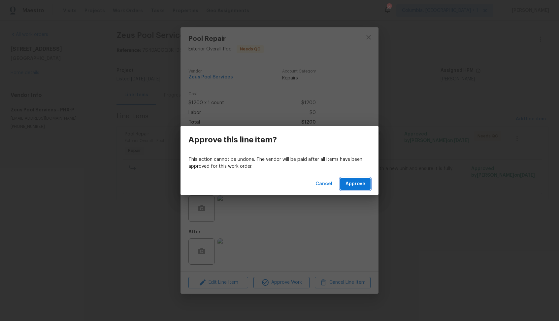
click at [358, 185] on span "Approve" at bounding box center [356, 184] width 20 height 8
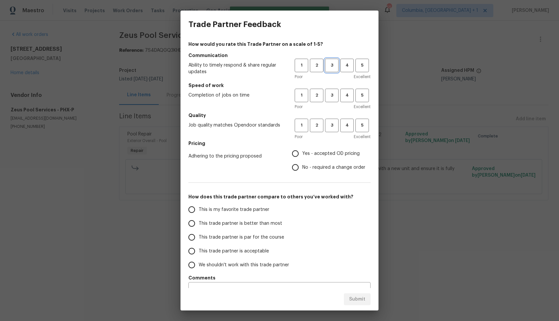
click at [332, 69] on span "3" at bounding box center [332, 66] width 12 height 8
click at [335, 92] on span "3" at bounding box center [332, 96] width 12 height 8
click at [334, 120] on button "3" at bounding box center [332, 126] width 14 height 14
click at [323, 152] on span "Yes - accepted OD pricing" at bounding box center [330, 154] width 57 height 7
click at [302, 152] on input "Yes - accepted OD pricing" at bounding box center [295, 154] width 14 height 14
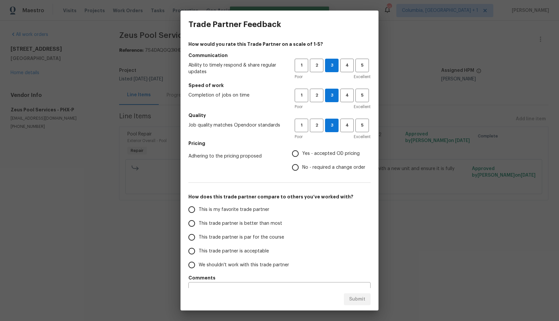
radio input "true"
click at [276, 221] on span "This trade partner is better than most" at bounding box center [241, 223] width 84 height 7
click at [199, 221] on input "This trade partner is better than most" at bounding box center [192, 224] width 14 height 14
click at [348, 299] on button "Submit" at bounding box center [357, 300] width 27 height 12
radio input "true"
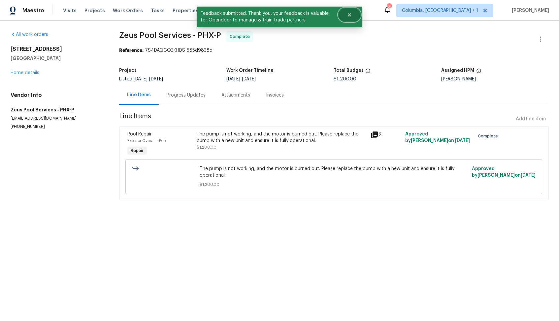
click at [351, 16] on icon "Close" at bounding box center [349, 14] width 5 height 5
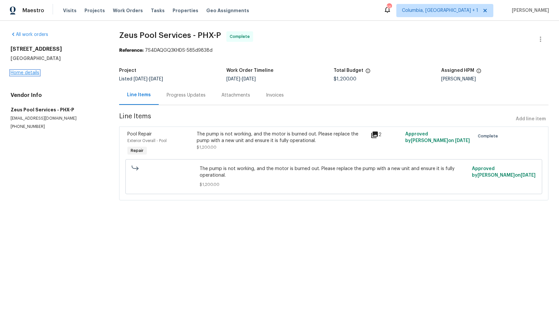
click at [18, 74] on link "Home details" at bounding box center [25, 73] width 29 height 5
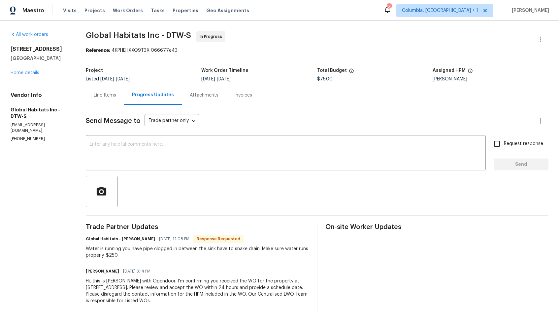
click at [97, 96] on div "Line Items" at bounding box center [105, 95] width 22 height 7
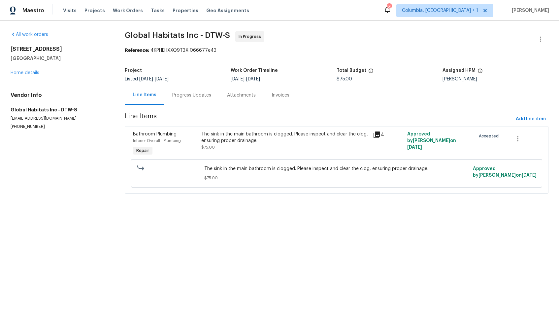
click at [283, 141] on div "The sink in the main bathroom is clogged. Please inspect and clear the clog, en…" at bounding box center [284, 137] width 167 height 13
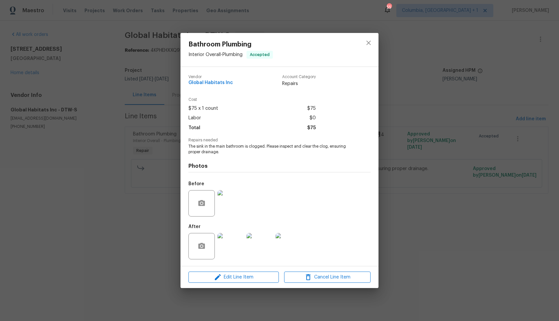
click at [227, 208] on img at bounding box center [231, 203] width 26 height 26
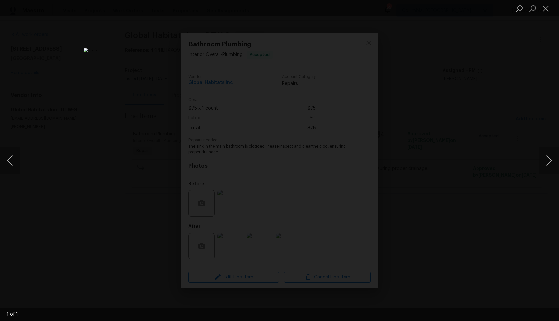
click at [462, 132] on div "Lightbox" at bounding box center [279, 160] width 559 height 321
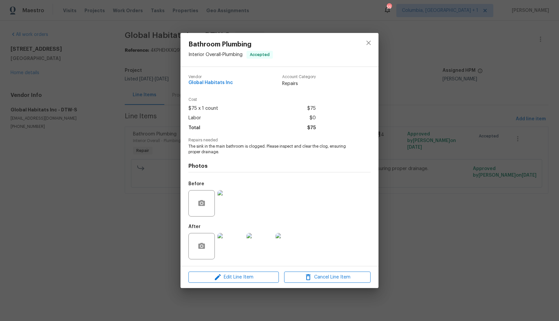
click at [223, 252] on img at bounding box center [231, 246] width 26 height 26
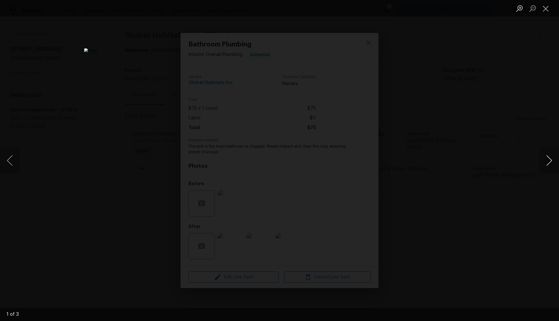
click at [547, 162] on button "Next image" at bounding box center [549, 161] width 20 height 26
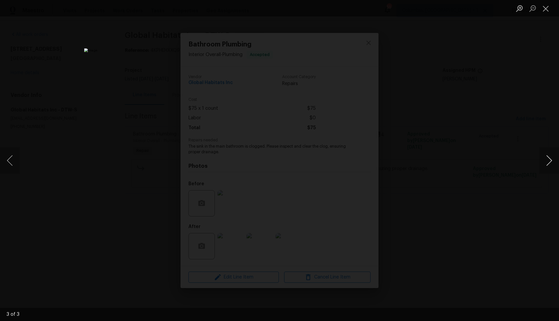
click at [547, 162] on button "Next image" at bounding box center [549, 161] width 20 height 26
click at [508, 160] on div "Lightbox" at bounding box center [279, 160] width 559 height 321
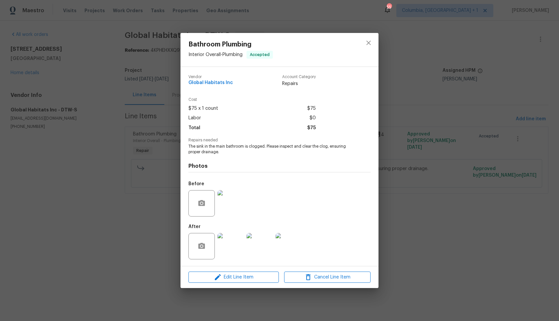
click at [440, 172] on div "Bathroom Plumbing Interior Overall - Plumbing Accepted Vendor Global Habitats I…" at bounding box center [279, 160] width 559 height 321
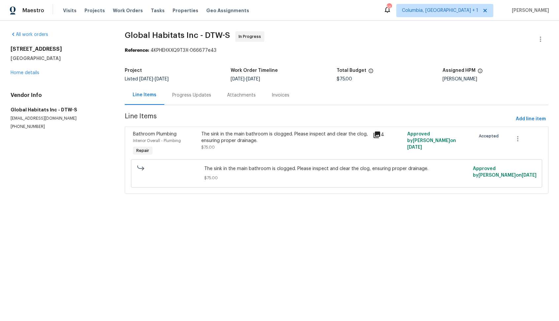
click at [189, 90] on div "Progress Updates" at bounding box center [191, 94] width 55 height 19
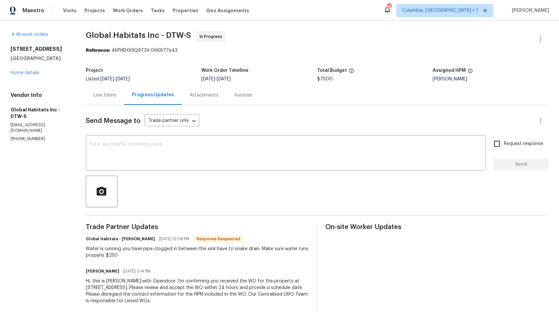
scroll to position [2, 0]
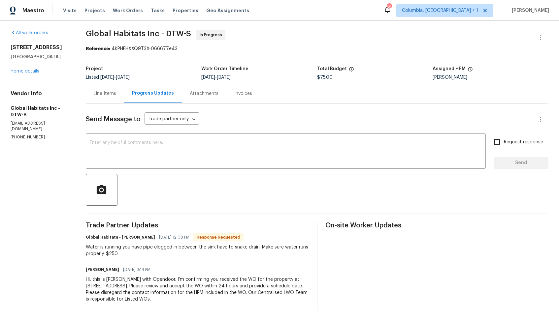
click at [206, 248] on div "Water is running you have pipe clogged in between the sink have to snake drain.…" at bounding box center [197, 250] width 223 height 13
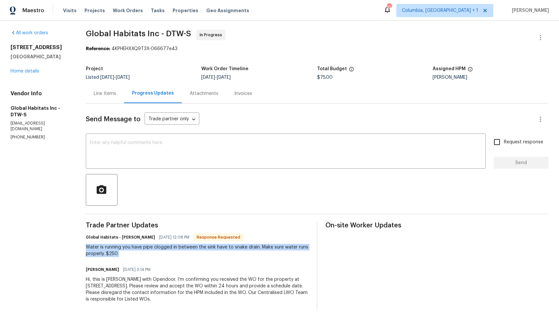
copy div "Water is running you have pipe clogged in between the sink have to snake drain.…"
click at [95, 252] on div "Water is running you have pipe clogged in between the sink have to snake drain.…" at bounding box center [197, 250] width 223 height 13
drag, startPoint x: 119, startPoint y: 254, endPoint x: 83, endPoint y: 250, distance: 36.6
click at [84, 250] on div "All work orders 29743 Chelmsford Rd Southfield, MI 48076 Home details Vendor In…" at bounding box center [279, 170] width 559 height 302
click at [132, 250] on div "Water is running you have pipe clogged in between the sink have to snake drain.…" at bounding box center [197, 250] width 223 height 13
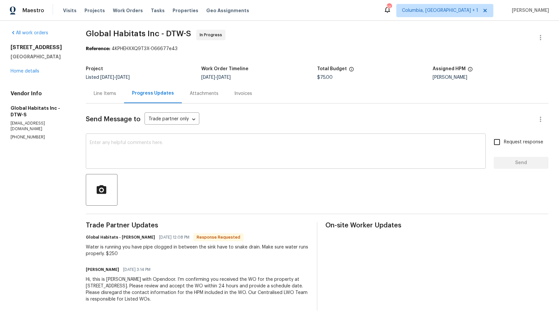
click at [368, 164] on div "x ​" at bounding box center [286, 152] width 400 height 34
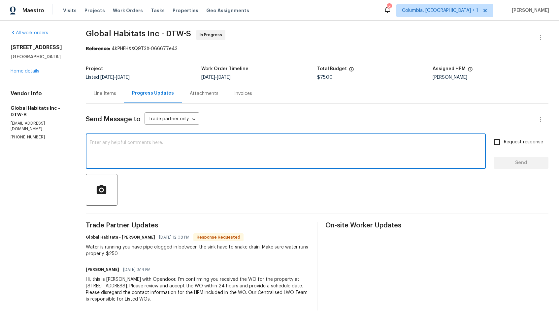
click at [106, 100] on div "Line Items" at bounding box center [105, 93] width 38 height 19
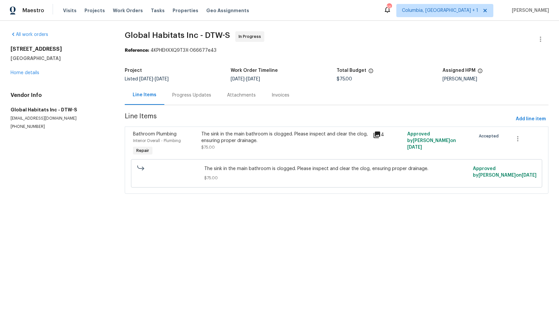
click at [244, 136] on div "The sink in the main bathroom is clogged. Please inspect and clear the clog, en…" at bounding box center [284, 137] width 167 height 13
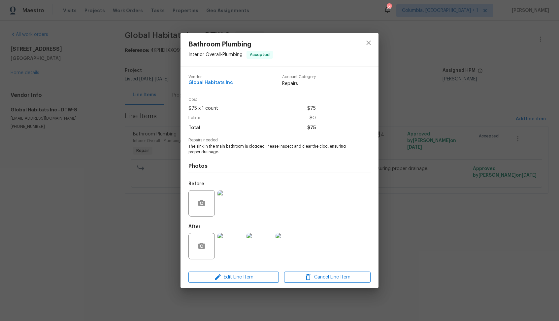
click at [229, 249] on img at bounding box center [231, 246] width 26 height 26
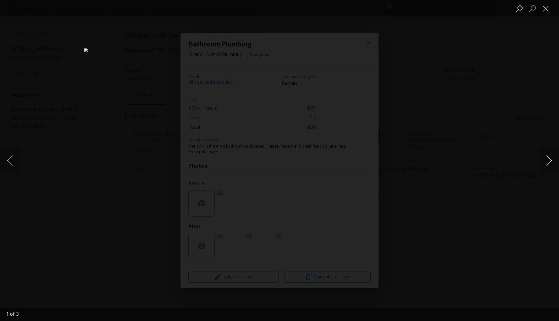
click at [549, 161] on button "Next image" at bounding box center [549, 161] width 20 height 26
click at [443, 170] on div "Lightbox" at bounding box center [279, 160] width 559 height 321
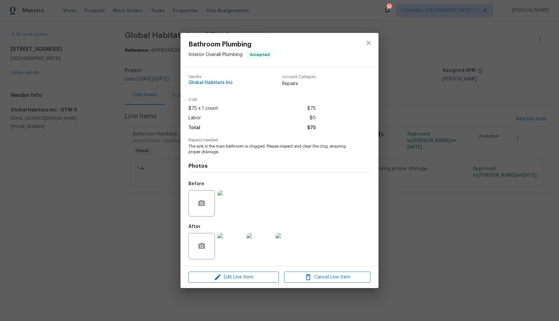
click at [235, 244] on img at bounding box center [231, 246] width 26 height 26
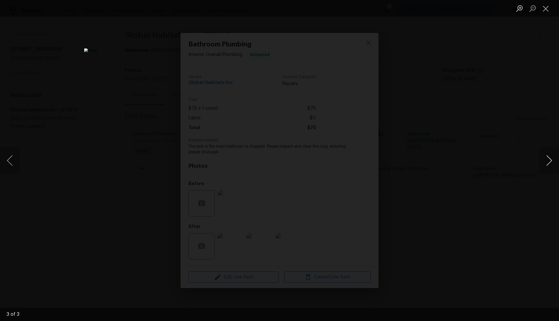
click at [548, 159] on button "Next image" at bounding box center [549, 161] width 20 height 26
click at [16, 161] on button "Previous image" at bounding box center [10, 161] width 20 height 26
click at [17, 160] on button "Previous image" at bounding box center [10, 161] width 20 height 26
click at [551, 161] on button "Next image" at bounding box center [549, 161] width 20 height 26
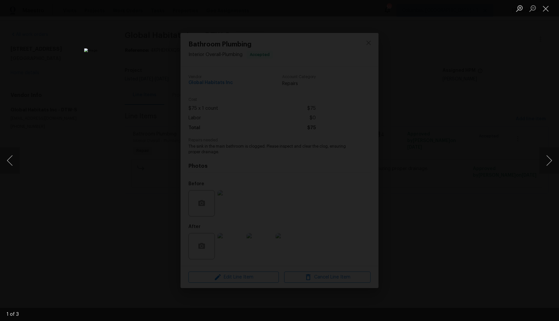
click at [474, 153] on div "Lightbox" at bounding box center [279, 160] width 559 height 321
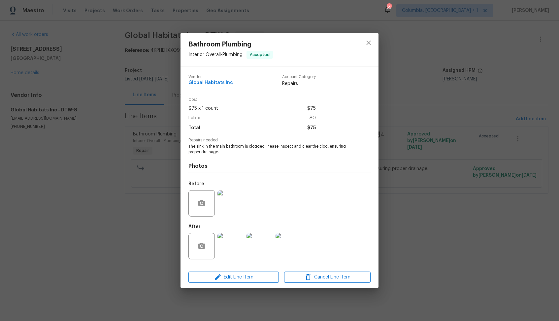
click at [237, 202] on img at bounding box center [231, 203] width 26 height 26
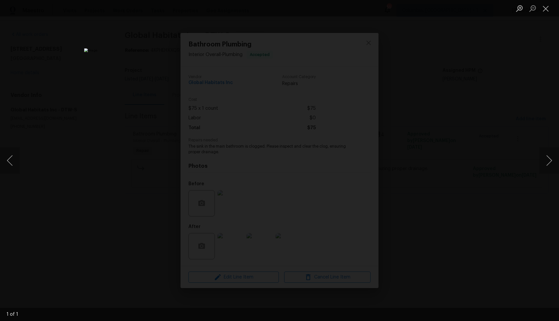
click at [485, 115] on div "Lightbox" at bounding box center [279, 160] width 559 height 321
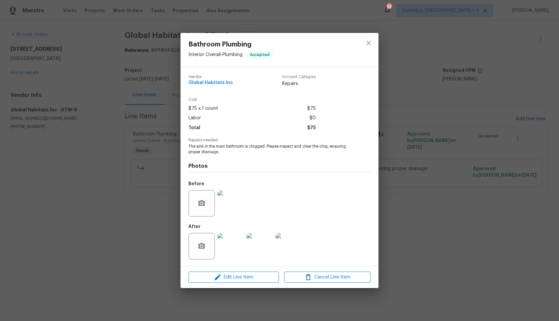
click at [434, 149] on div "Bathroom Plumbing Interior Overall - Plumbing Accepted Vendor Global Habitats I…" at bounding box center [279, 160] width 559 height 321
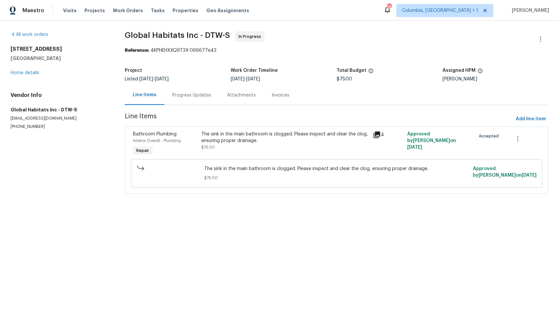
click at [188, 95] on div "Progress Updates" at bounding box center [191, 95] width 39 height 7
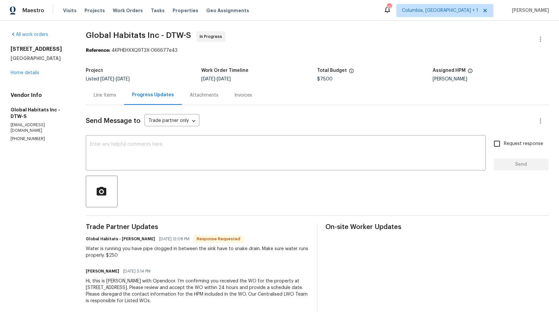
click at [102, 92] on div "Line Items" at bounding box center [105, 95] width 22 height 7
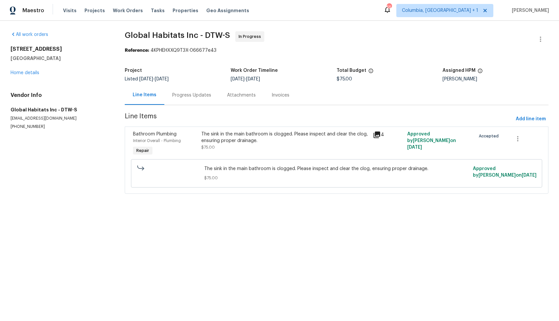
click at [200, 145] on div "The sink in the main bathroom is clogged. Please inspect and clear the clog, en…" at bounding box center [284, 144] width 171 height 30
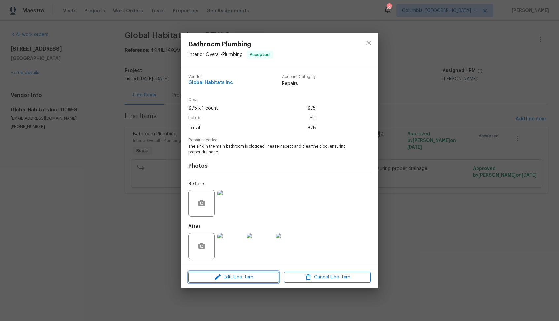
click at [220, 278] on icon "button" at bounding box center [218, 278] width 8 height 8
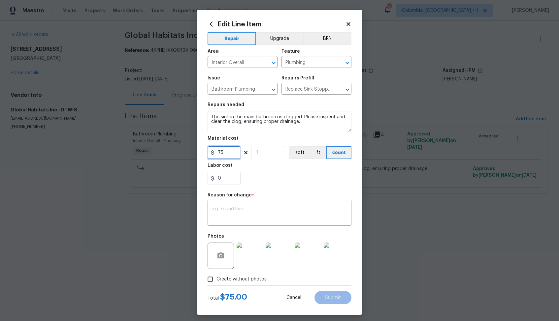
click at [230, 150] on input "75" at bounding box center [224, 152] width 33 height 13
type input "250"
click at [257, 204] on div "x ​" at bounding box center [280, 214] width 144 height 24
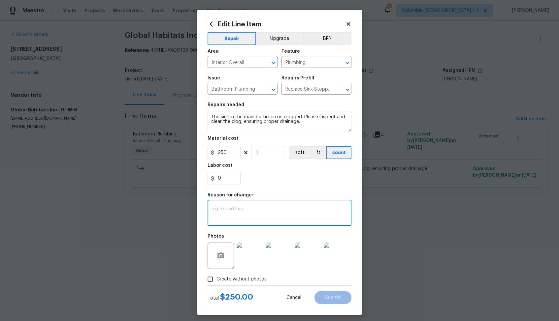
click at [269, 212] on textarea at bounding box center [280, 214] width 136 height 14
click at [274, 211] on textarea at bounding box center [280, 214] width 136 height 14
paste textarea "(AM) Updated per vendor’s final cost."
type textarea "(AM) Updated per vendor’s final cost."
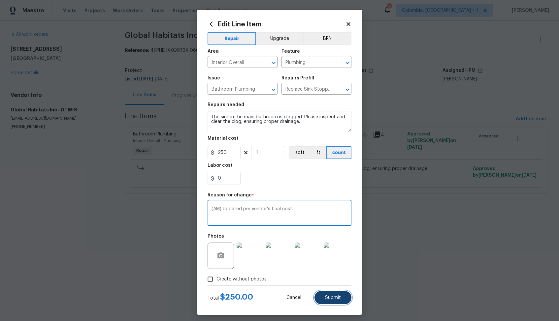
click at [329, 297] on span "Submit" at bounding box center [333, 298] width 16 height 5
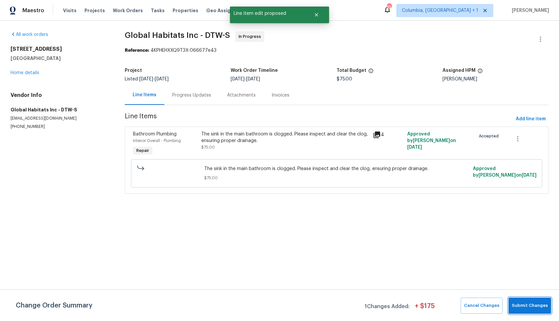
click at [528, 305] on span "Submit Changes" at bounding box center [530, 306] width 36 height 8
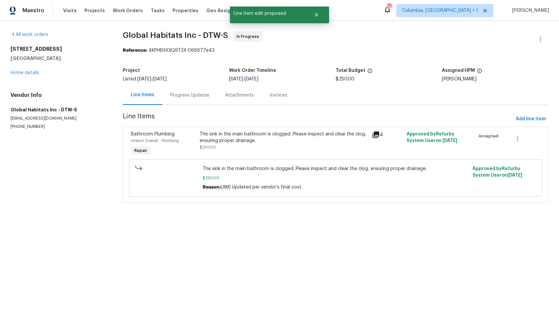
click at [180, 90] on div "Progress Updates" at bounding box center [189, 94] width 55 height 19
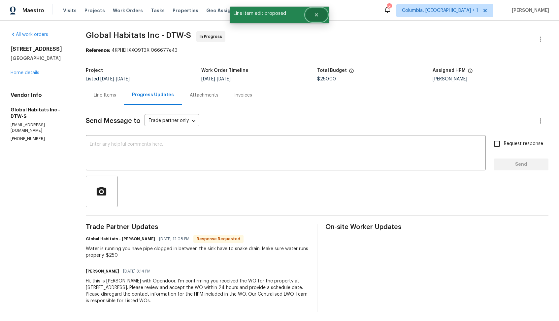
click at [317, 17] on icon "Close" at bounding box center [316, 14] width 5 height 5
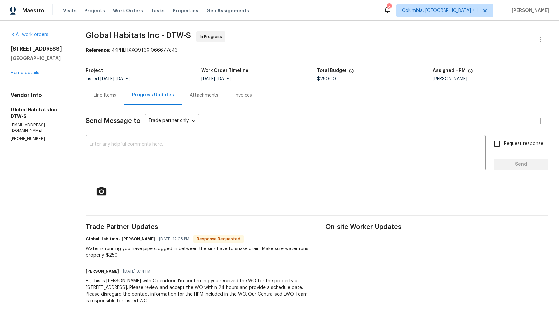
scroll to position [2, 0]
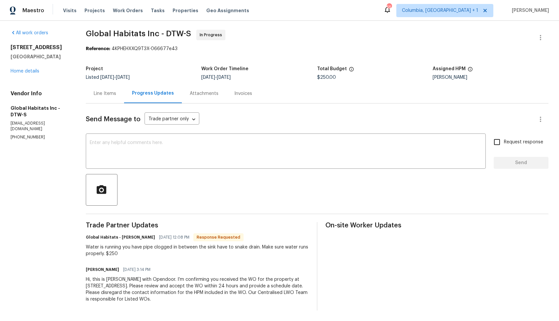
click at [122, 239] on h6 "Global Habitats - John Baraiac" at bounding box center [120, 237] width 69 height 7
copy h6 "John"
click at [175, 140] on div "x ​" at bounding box center [286, 152] width 400 height 34
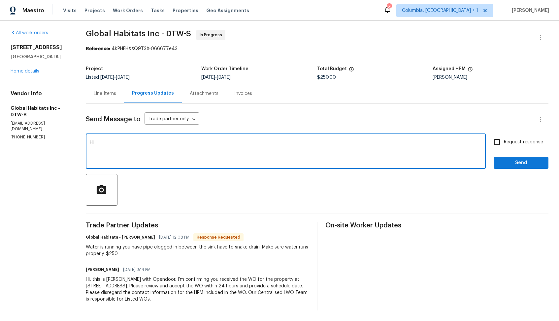
paste textarea "John"
click at [173, 143] on textarea "Hi John, the cost has been updated. Kiondly confirm if the job is completed" at bounding box center [286, 152] width 392 height 23
click at [269, 142] on textarea "Hi John, the cost has been updated. Kindly confirm if the job is completed" at bounding box center [286, 152] width 392 height 23
click at [297, 145] on textarea "Hi John, the cost has been updated. Kindly confirm if the job is completed, if …" at bounding box center [286, 152] width 392 height 23
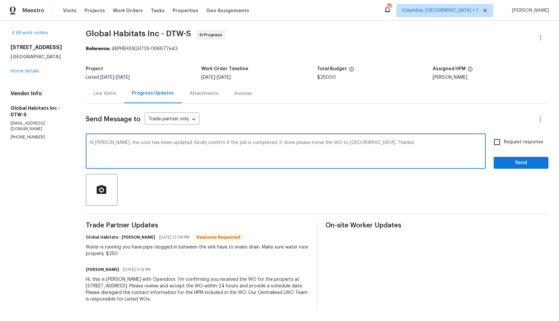
click at [297, 145] on textarea "Hi John, the cost has been updated. Kindly confirm if the job is completed, if …" at bounding box center [286, 152] width 392 height 23
click at [317, 158] on textarea "Hi John, the cost has been updated. Kindly confirm if the job is completed, if …" at bounding box center [286, 152] width 392 height 23
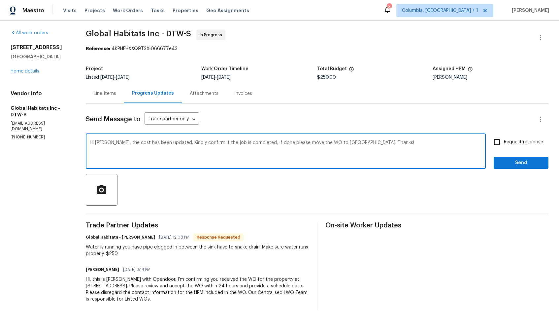
paste textarea "Could you please confirm if the job has been completed? If so, kindly"
type textarea "Hi John, the cost has been updated. Could you please confirm if the job has bee…"
click at [501, 143] on input "Request response" at bounding box center [497, 142] width 14 height 14
checkbox input "true"
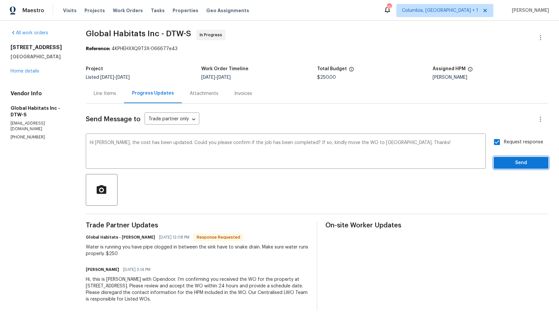
click at [506, 164] on span "Send" at bounding box center [521, 163] width 44 height 8
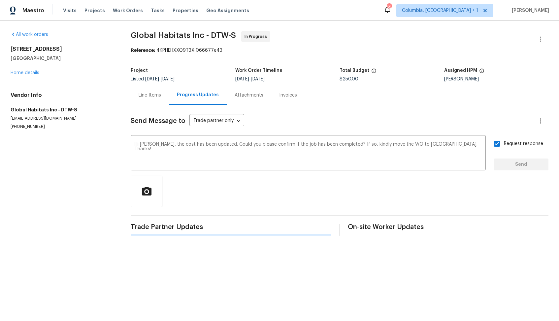
scroll to position [0, 0]
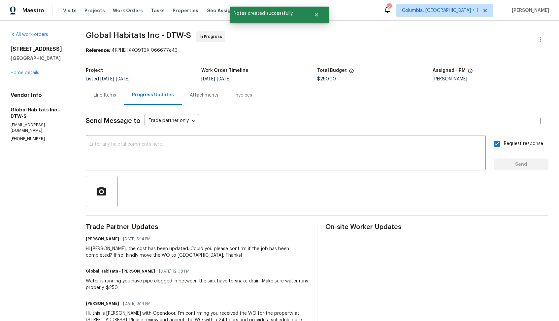
click at [121, 282] on div "Water is running you have pipe clogged in between the sink have to snake drain.…" at bounding box center [197, 284] width 223 height 13
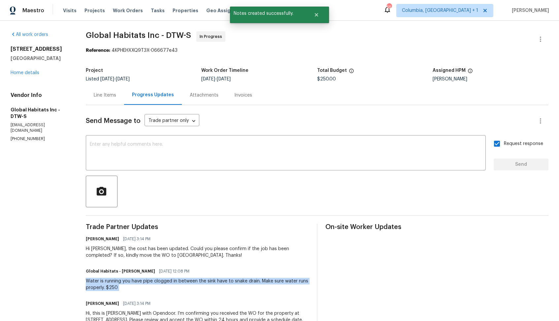
copy div "Water is running you have pipe clogged in between the sink have to snake drain.…"
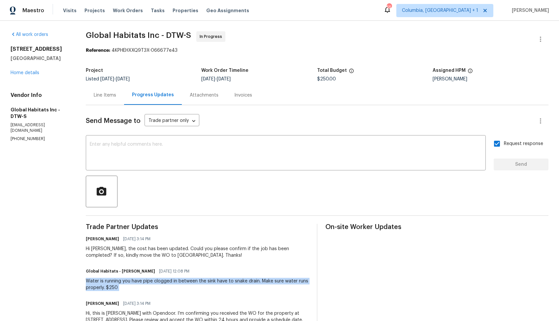
click at [65, 110] on h5 "Global Habitats Inc - DTW-S" at bounding box center [40, 113] width 59 height 13
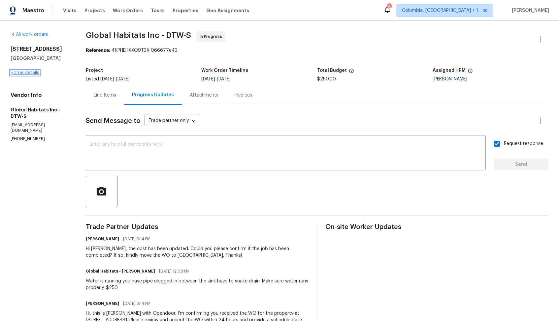
click at [31, 73] on link "Home details" at bounding box center [25, 73] width 29 height 5
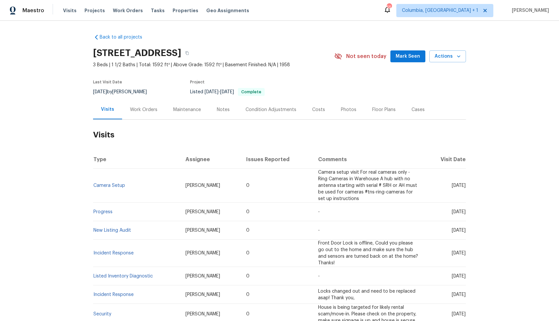
click at [143, 110] on div "Work Orders" at bounding box center [143, 110] width 27 height 7
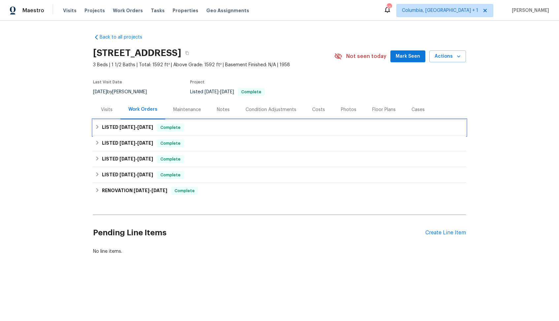
click at [131, 124] on h6 "LISTED [DATE] - [DATE]" at bounding box center [127, 128] width 51 height 8
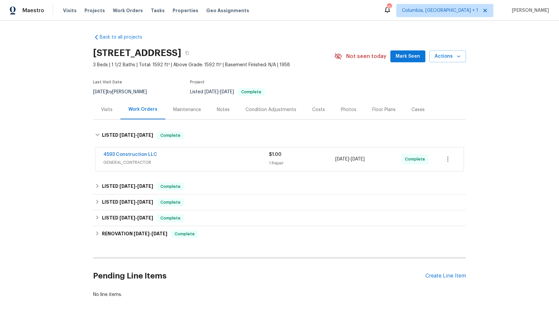
click at [192, 155] on div "4593 Construction LLC" at bounding box center [186, 156] width 166 height 8
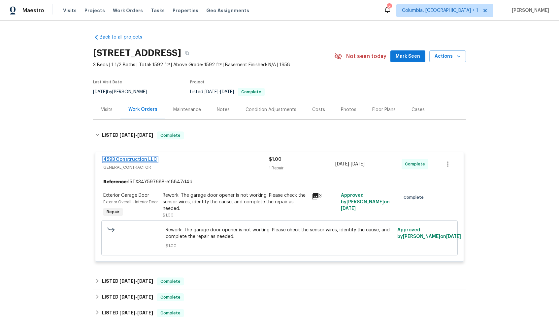
click at [130, 158] on link "4593 Construction LLC" at bounding box center [130, 159] width 54 height 5
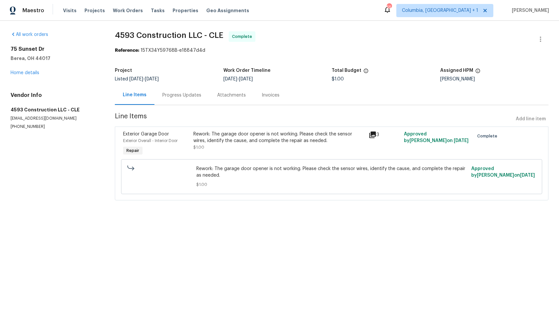
click at [175, 94] on div "Progress Updates" at bounding box center [181, 95] width 39 height 7
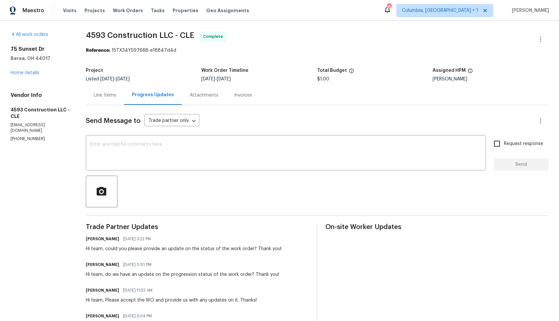
click at [96, 95] on div "Line Items" at bounding box center [105, 95] width 22 height 7
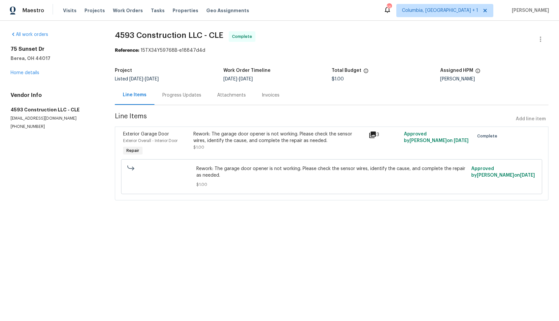
click at [231, 142] on div "Rework: The garage door opener is not working. Please check the sensor wires, i…" at bounding box center [279, 137] width 172 height 13
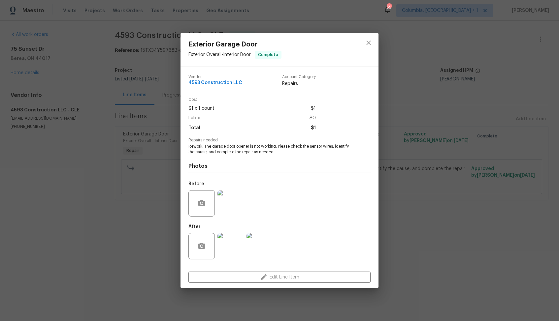
click at [232, 244] on img at bounding box center [231, 246] width 26 height 26
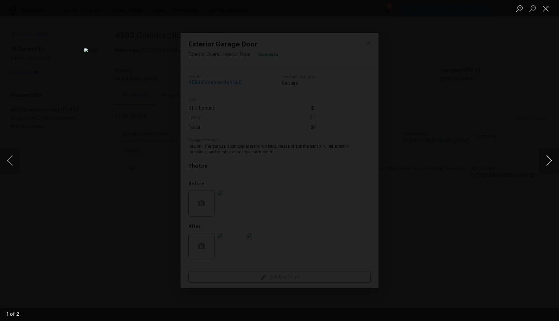
click at [552, 164] on button "Next image" at bounding box center [549, 161] width 20 height 26
click at [547, 164] on button "Next image" at bounding box center [549, 161] width 20 height 26
click at [487, 160] on div "Lightbox" at bounding box center [279, 160] width 559 height 321
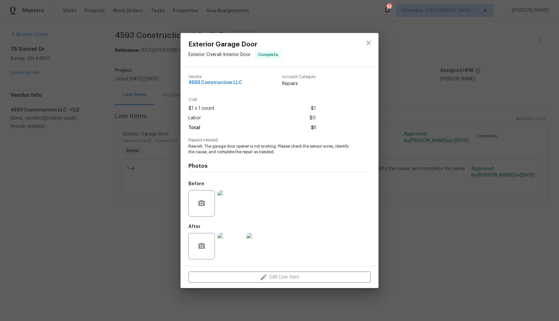
click at [180, 176] on div "Exterior Garage Door Exterior Overall - Interior Door Complete Vendor 4593 Cons…" at bounding box center [279, 160] width 559 height 321
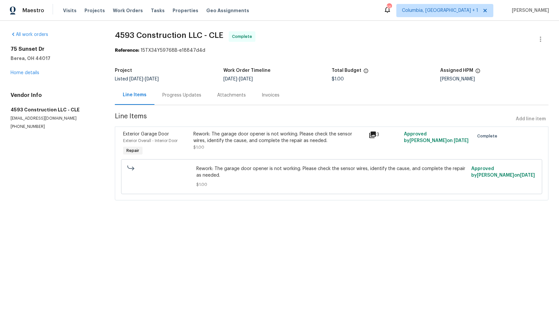
click at [281, 145] on div "Rework: The garage door opener is not working. Please check the sensor wires, i…" at bounding box center [279, 141] width 172 height 20
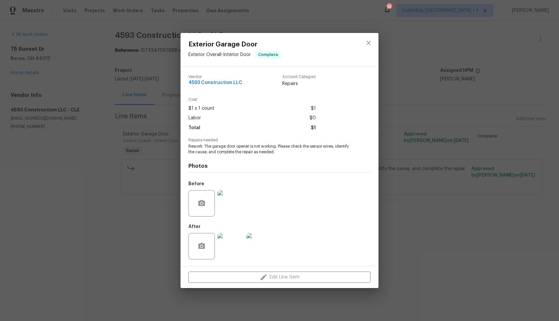
click at [228, 256] on img at bounding box center [231, 246] width 26 height 26
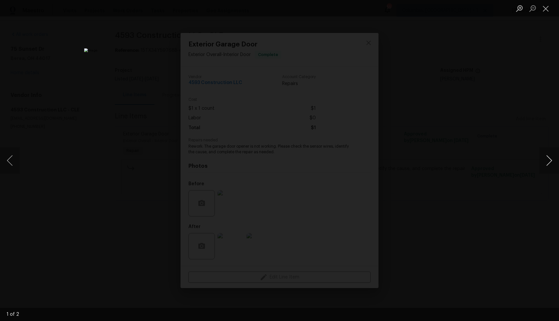
click at [546, 160] on button "Next image" at bounding box center [549, 161] width 20 height 26
click at [494, 174] on div "Lightbox" at bounding box center [279, 160] width 559 height 321
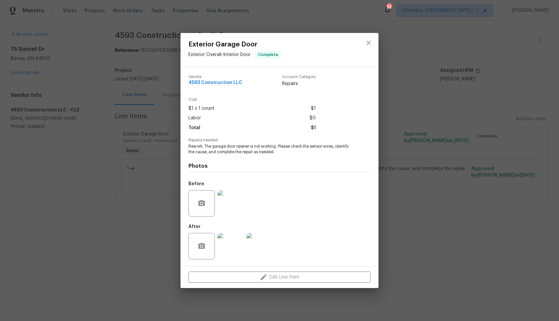
click at [229, 204] on img at bounding box center [231, 203] width 26 height 26
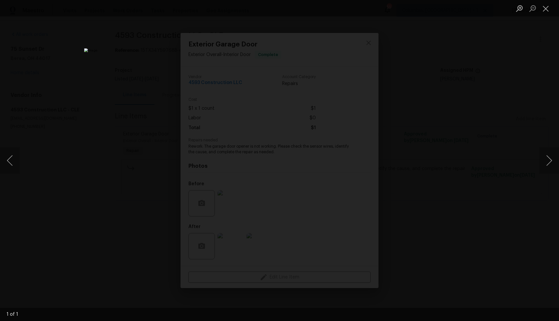
click at [428, 195] on div "Lightbox" at bounding box center [279, 160] width 559 height 321
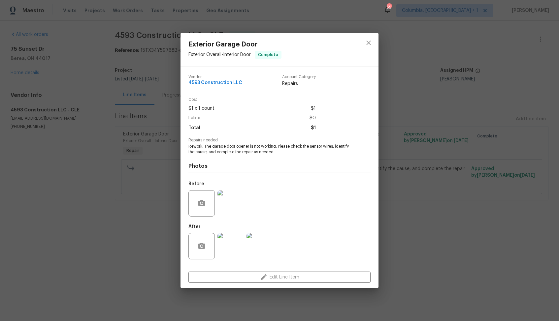
click at [236, 250] on img at bounding box center [231, 246] width 26 height 26
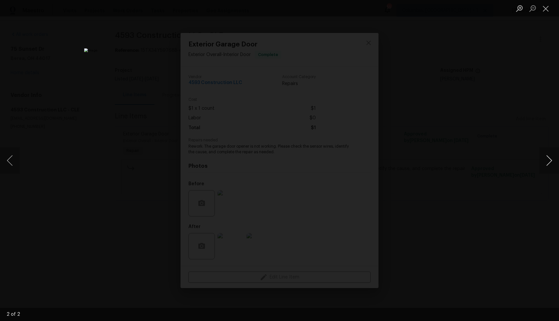
click at [544, 161] on button "Next image" at bounding box center [549, 161] width 20 height 26
click at [467, 119] on div "Lightbox" at bounding box center [279, 160] width 559 height 321
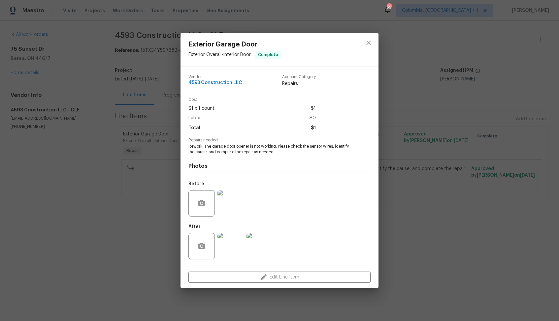
click at [440, 128] on div "Exterior Garage Door Exterior Overall - Interior Door Complete Vendor 4593 Cons…" at bounding box center [279, 160] width 559 height 321
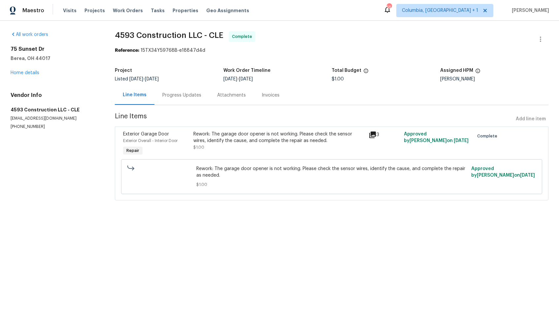
click at [183, 95] on div "Progress Updates" at bounding box center [181, 95] width 39 height 7
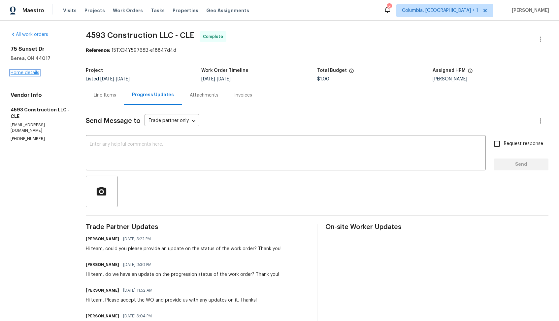
click at [22, 71] on link "Home details" at bounding box center [25, 73] width 29 height 5
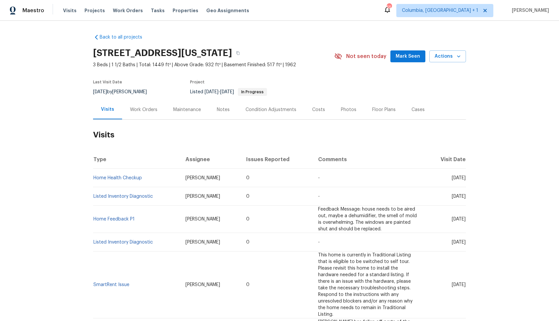
click at [149, 114] on div "Work Orders" at bounding box center [143, 109] width 43 height 19
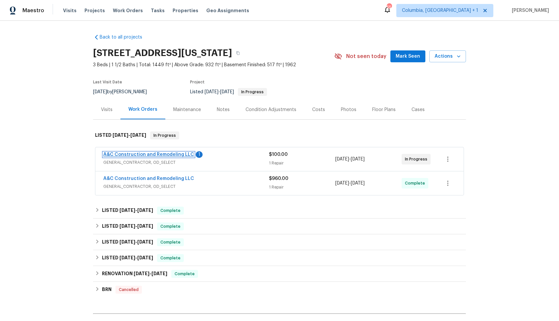
click at [129, 155] on link "A&C Construction and Remodeling LLC" at bounding box center [148, 154] width 91 height 5
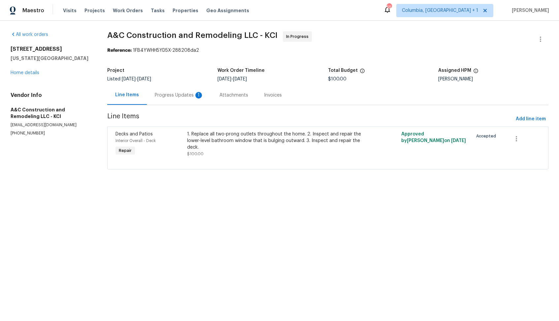
click at [175, 96] on div "Progress Updates 1" at bounding box center [179, 95] width 49 height 7
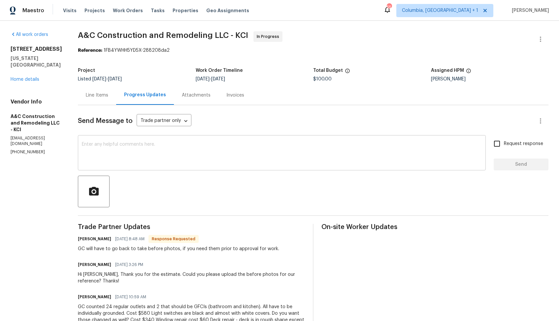
click at [174, 161] on textarea at bounding box center [282, 153] width 400 height 23
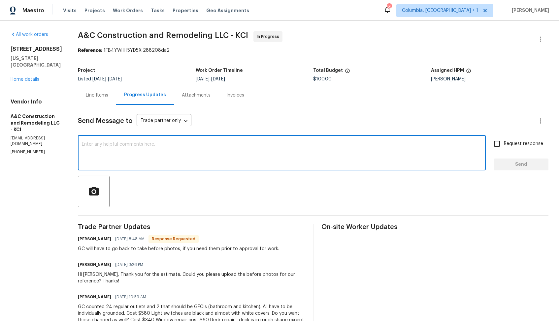
click at [120, 250] on div "GC will have to go back to take before photos, if you need them prior to approv…" at bounding box center [178, 249] width 201 height 7
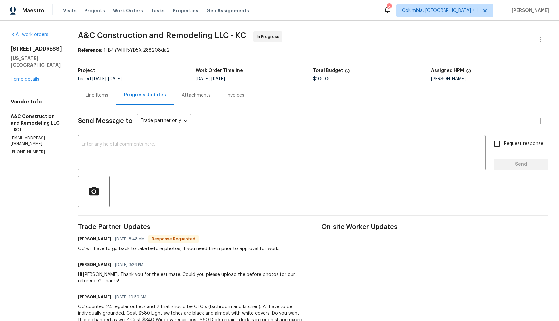
click at [120, 250] on div "GC will have to go back to take before photos, if you need them prior to approv…" at bounding box center [178, 249] width 201 height 7
click at [106, 89] on div "Line Items" at bounding box center [97, 94] width 38 height 19
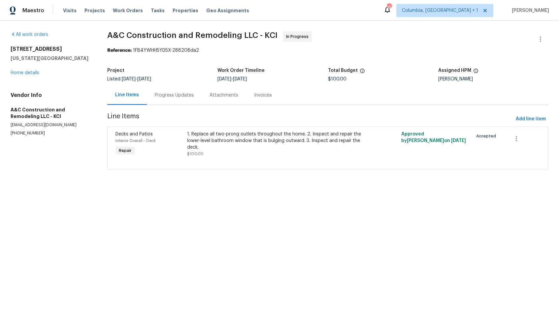
click at [178, 95] on div "Progress Updates" at bounding box center [174, 95] width 39 height 7
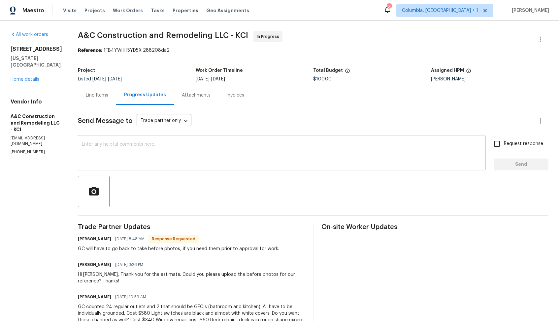
click at [175, 146] on textarea at bounding box center [282, 153] width 400 height 23
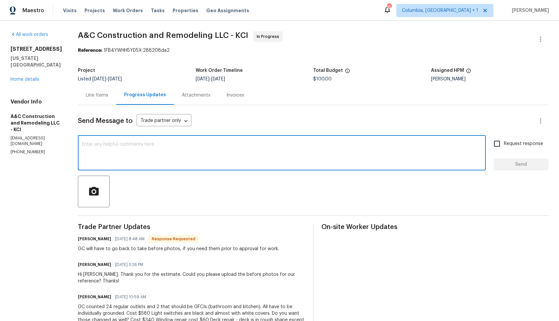
click at [185, 151] on textarea at bounding box center [282, 153] width 400 height 23
click at [98, 241] on h6 "Charles Alsup" at bounding box center [94, 239] width 33 height 7
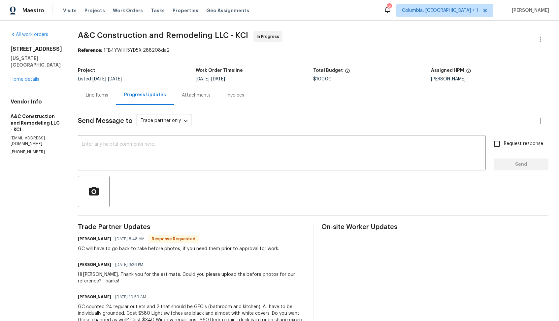
click at [98, 241] on h6 "Charles Alsup" at bounding box center [94, 239] width 33 height 7
copy h6 "Charles"
click at [269, 171] on div "Send Message to Trade partner only Trade partner only ​ x ​ Request response Se…" at bounding box center [313, 260] width 471 height 311
click at [93, 241] on h6 "Charles Alsup" at bounding box center [94, 239] width 33 height 7
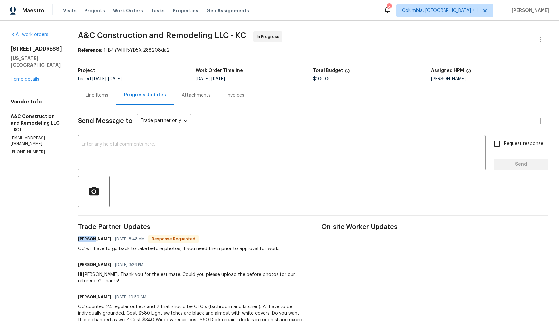
copy h6 "Charles"
click at [190, 162] on textarea at bounding box center [282, 153] width 400 height 23
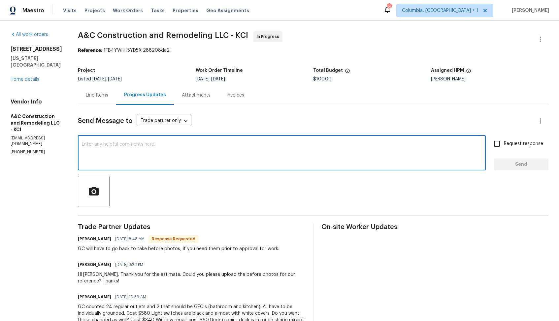
type textarea "y"
paste textarea "Charles"
click at [201, 145] on textarea "Yes, Charles. We will be need the photos for our BR to review. Thanks!" at bounding box center [282, 153] width 400 height 23
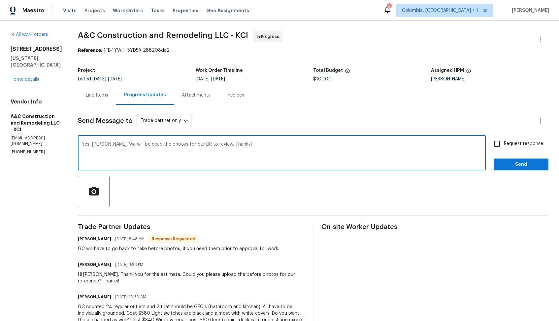
click at [156, 250] on div "GC will have to go back to take before photos, if you need them prior to approv…" at bounding box center [178, 249] width 201 height 7
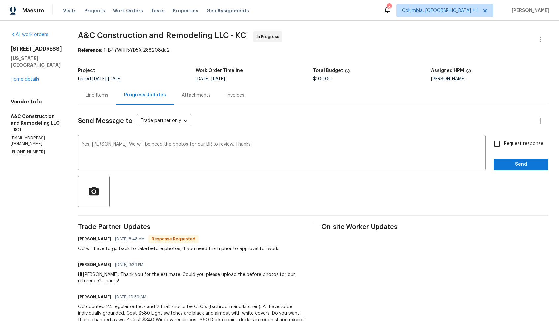
click at [156, 250] on div "GC will have to go back to take before photos, if you need them prior to approv…" at bounding box center [178, 249] width 201 height 7
copy div "GC will have to go back to take before photos, if you need them prior to approv…"
click at [144, 136] on div "Send Message to Trade partner only Trade partner only ​ Yes, Charles. We will b…" at bounding box center [313, 260] width 471 height 311
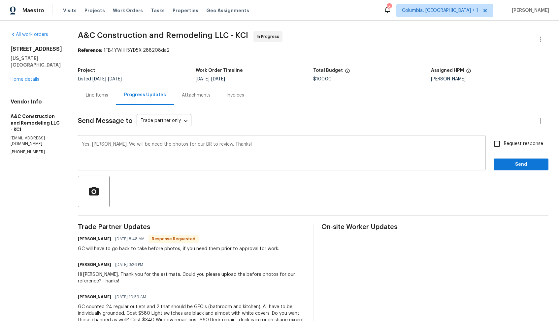
click at [139, 144] on textarea "Yes, Charles. We will be need the photos for our BR to review. Thanks!" at bounding box center [282, 153] width 400 height 23
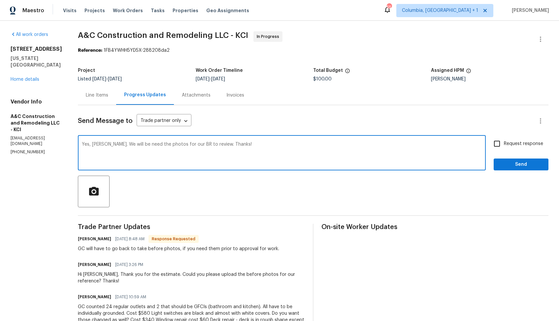
click at [139, 144] on textarea "Yes, Charles. We will be need the photos for our BR to review. Thanks!" at bounding box center [282, 153] width 400 height 23
paste textarea
type textarea "Yes, Charles. We will need the photos for our BR to review. Thanks!"
click at [497, 145] on input "Request response" at bounding box center [497, 144] width 14 height 14
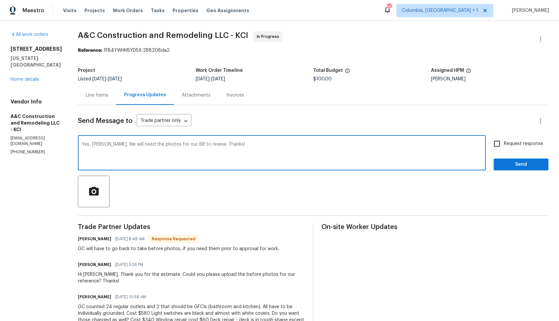
checkbox input "true"
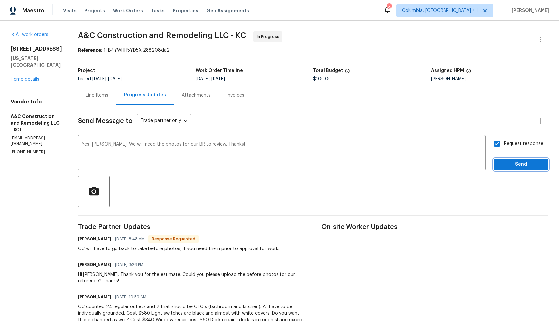
click at [509, 165] on span "Send" at bounding box center [521, 165] width 44 height 8
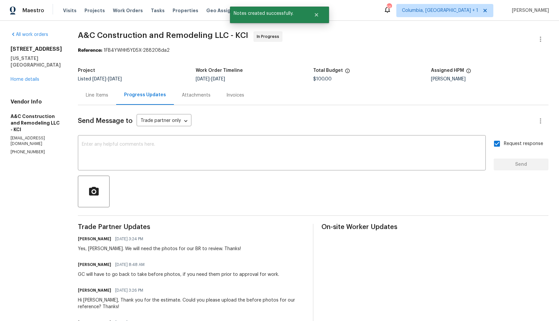
click at [122, 275] on div "GC will have to go back to take before photos, if you need them prior to approv…" at bounding box center [178, 275] width 201 height 7
copy div "GC will have to go back to take before photos, if you need them prior to approv…"
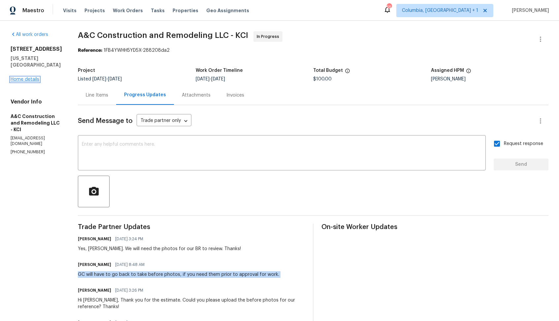
click at [29, 77] on link "Home details" at bounding box center [25, 79] width 29 height 5
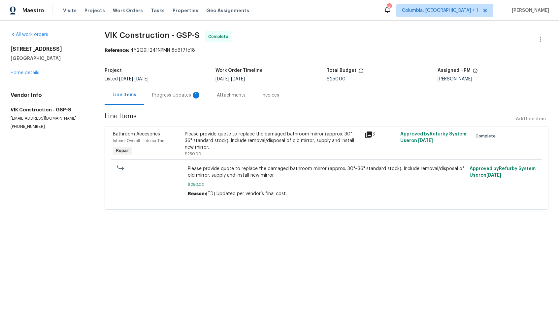
click at [170, 94] on div "Progress Updates 1" at bounding box center [176, 95] width 49 height 7
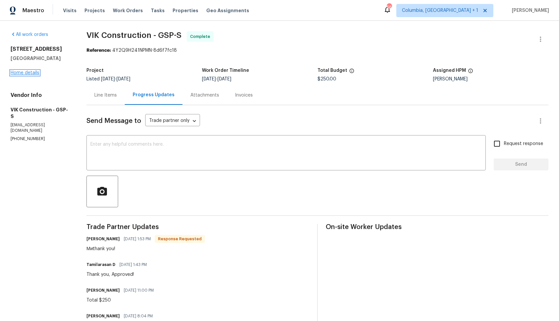
click at [24, 74] on link "Home details" at bounding box center [25, 73] width 29 height 5
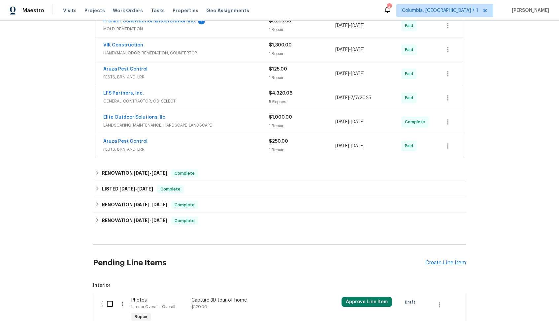
scroll to position [289, 0]
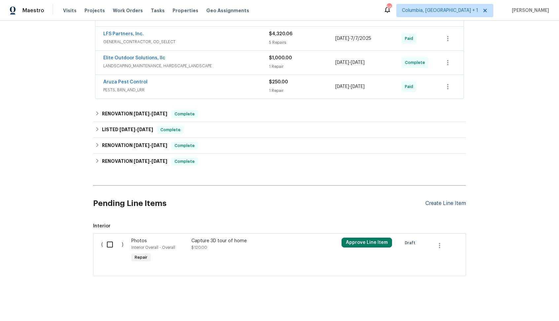
click at [449, 202] on div "Create Line Item" at bounding box center [445, 204] width 41 height 6
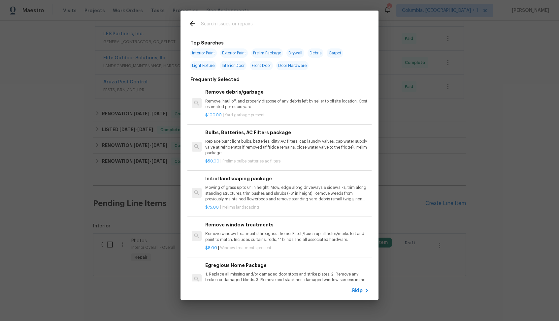
click at [251, 27] on input "text" at bounding box center [271, 25] width 140 height 10
type input "mail"
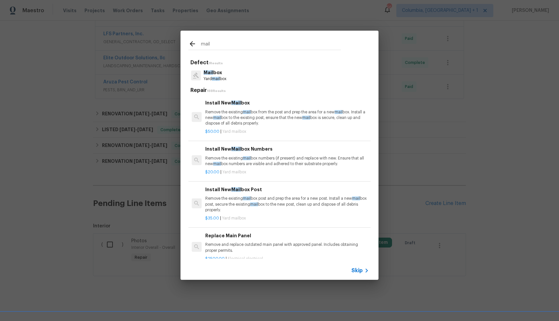
click at [218, 75] on p "Mail box" at bounding box center [215, 72] width 23 height 7
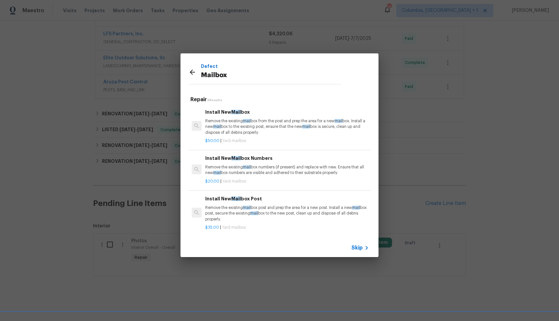
click at [235, 128] on p "Remove the existing mail box from the post and prep the area for a new mail box…" at bounding box center [287, 126] width 164 height 17
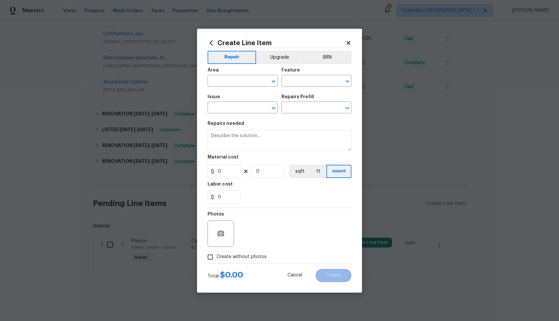
type input "Mailbox"
type input "Install New Mailbox $50.00"
type textarea "Remove the existing mailbox from the post and prep the area for a new mailbox. …"
type input "50"
type input "1"
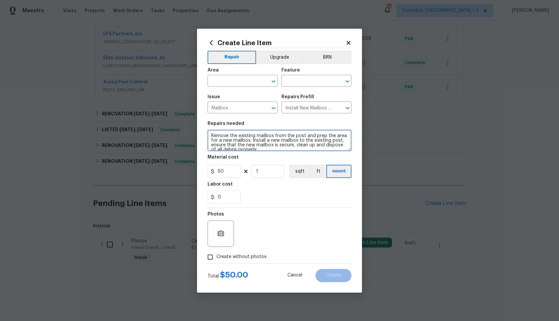
click at [234, 137] on textarea "Remove the existing mailbox from the post and prep the area for a new mailbox. …" at bounding box center [280, 140] width 144 height 21
paste textarea "The house does not have any address markings or a mailbox. Please provide an es…"
type textarea "The house does not have any address markings or a mailbox. Please provide an es…"
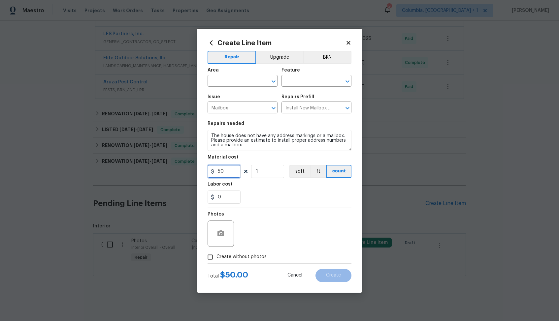
click at [233, 172] on input "50" at bounding box center [224, 171] width 33 height 13
type input "75"
click at [241, 255] on span "Create without photos" at bounding box center [242, 257] width 50 height 7
click at [217, 255] on input "Create without photos" at bounding box center [210, 257] width 13 height 13
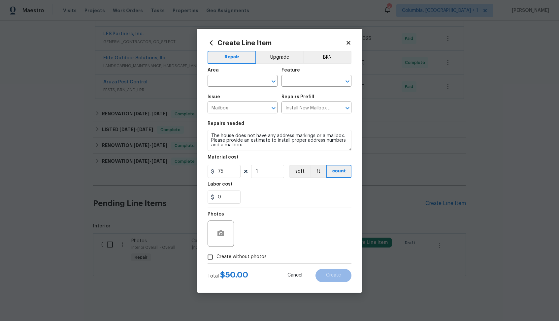
checkbox input "true"
click at [282, 229] on textarea at bounding box center [295, 234] width 112 height 26
click at [245, 84] on input "text" at bounding box center [233, 82] width 51 height 10
click at [242, 108] on li "Exterior Overall" at bounding box center [243, 107] width 70 height 11
type input "Exterior Overall"
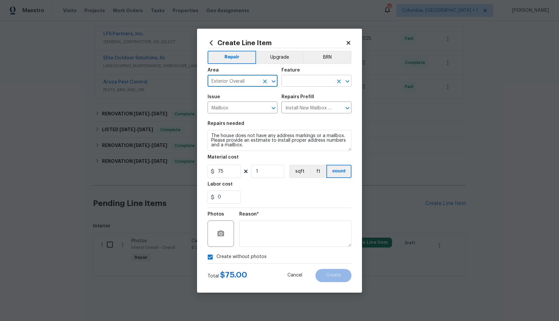
click at [324, 79] on input "text" at bounding box center [307, 82] width 51 height 10
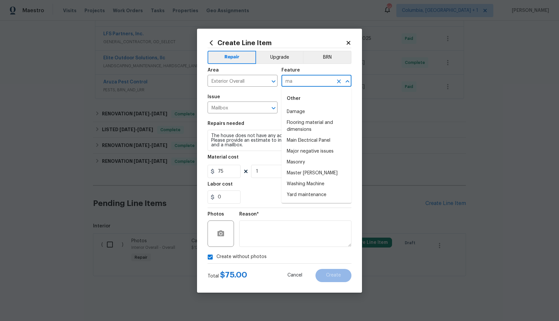
type input "m"
click at [300, 152] on li "Exterior Unit" at bounding box center [317, 155] width 70 height 11
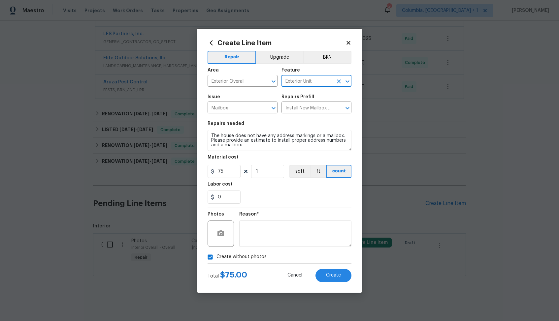
type input "Exterior Unit"
click at [278, 229] on textarea at bounding box center [295, 234] width 112 height 26
click at [334, 275] on span "Create" at bounding box center [333, 275] width 15 height 5
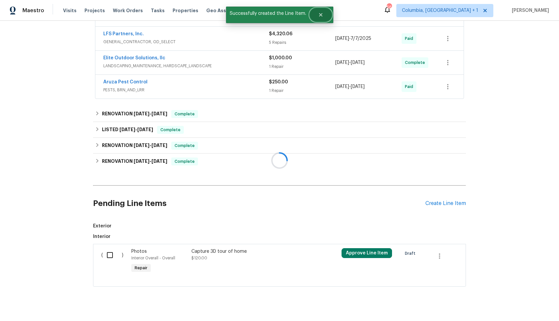
click at [320, 18] on button "Close" at bounding box center [321, 14] width 22 height 13
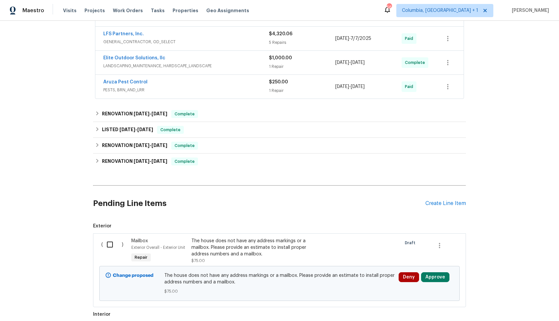
click at [115, 248] on input "checkbox" at bounding box center [112, 245] width 19 height 14
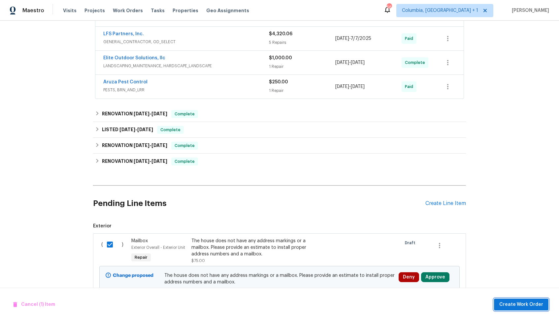
click at [523, 306] on span "Create Work Order" at bounding box center [521, 305] width 44 height 8
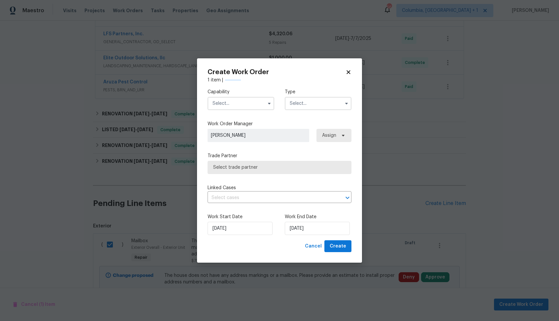
checkbox input "false"
click at [231, 104] on input "text" at bounding box center [241, 103] width 67 height 13
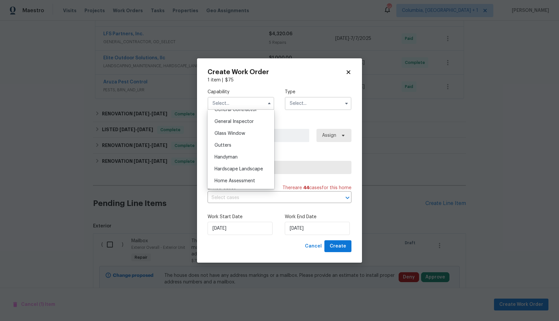
scroll to position [326, 0]
click at [233, 156] on span "Handyman" at bounding box center [226, 154] width 23 height 5
type input "Handyman"
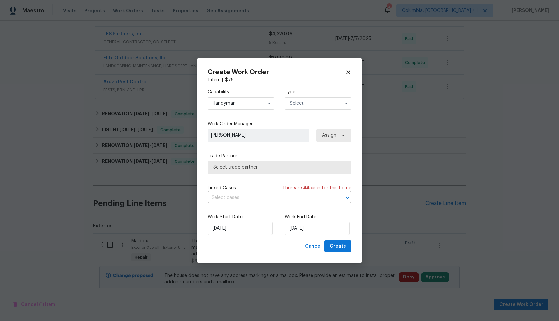
click at [317, 102] on input "text" at bounding box center [318, 103] width 67 height 13
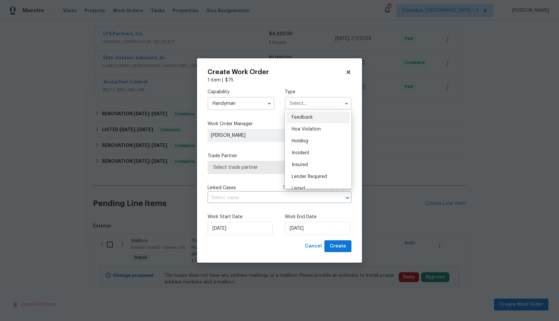
click at [310, 118] on span "Feedback" at bounding box center [302, 117] width 21 height 5
type input "Feedback"
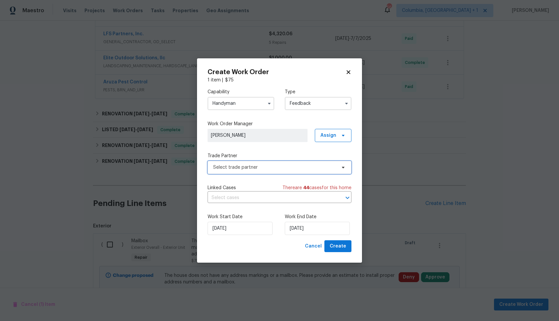
click at [252, 168] on span "Select trade partner" at bounding box center [274, 167] width 123 height 7
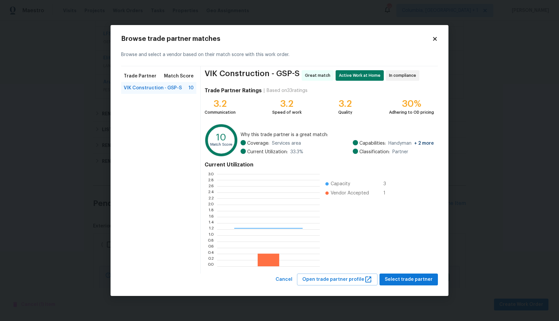
scroll to position [92, 103]
click at [421, 280] on span "Select trade partner" at bounding box center [409, 280] width 48 height 8
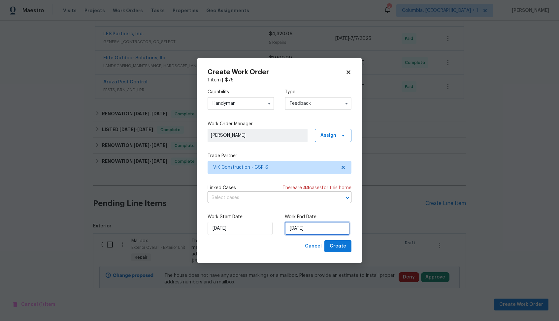
click at [337, 227] on input "25/08/2025" at bounding box center [317, 228] width 65 height 13
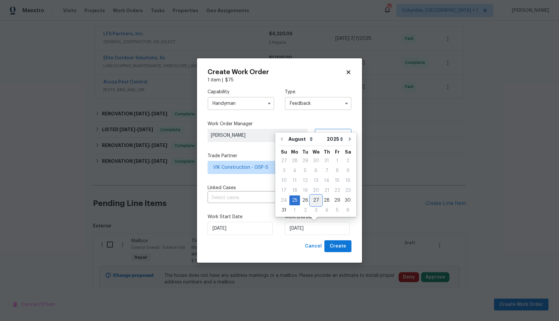
click at [316, 201] on div "27" at bounding box center [316, 200] width 11 height 9
type input "27/08/2025"
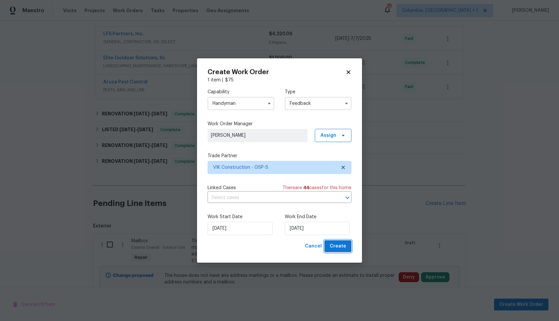
click at [336, 249] on span "Create" at bounding box center [338, 247] width 17 height 8
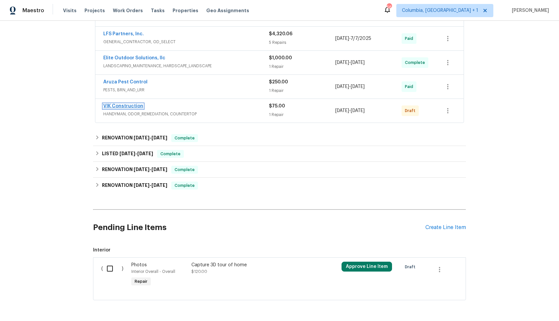
click at [121, 106] on link "VIK Construction" at bounding box center [123, 106] width 40 height 5
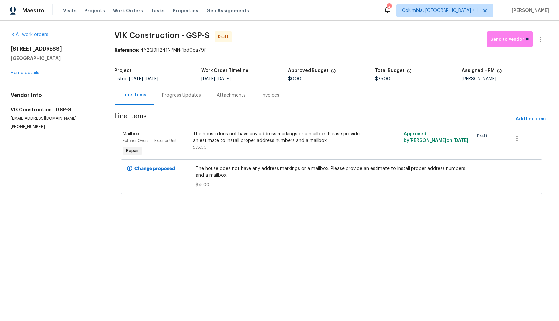
click at [173, 100] on div "Progress Updates" at bounding box center [181, 94] width 55 height 19
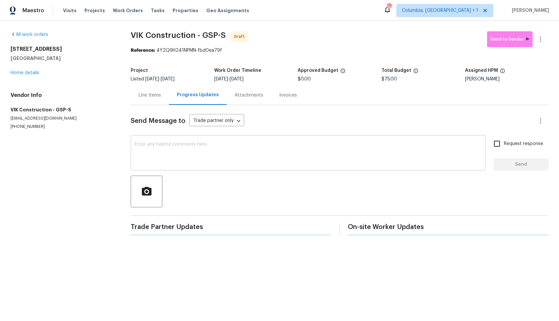
click at [215, 157] on textarea at bounding box center [308, 153] width 347 height 23
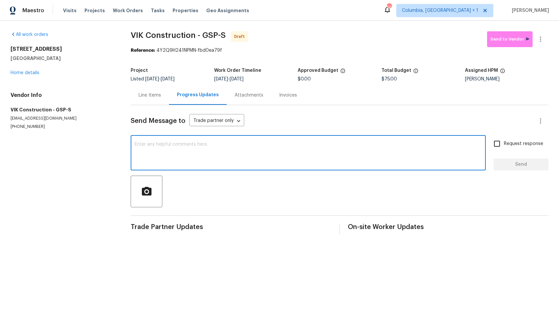
click at [220, 146] on textarea at bounding box center [308, 153] width 347 height 23
paste textarea "Hi, this is Arvind with Opendoor. I’m confirming you received the WO for the pr…"
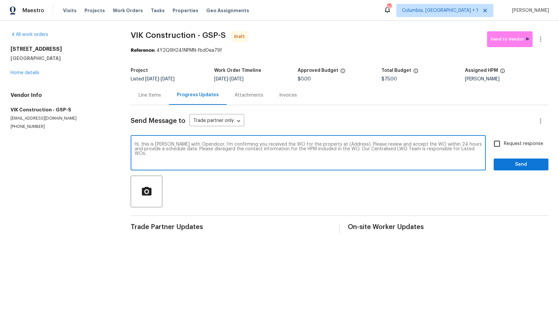
drag, startPoint x: 346, startPoint y: 144, endPoint x: 325, endPoint y: 143, distance: 20.8
click at [325, 143] on textarea "Hi, this is Arvind with Opendoor. I’m confirming you received the WO for the pr…" at bounding box center [308, 153] width 347 height 23
paste textarea "201 Gardenia Dr, Greenville, SC 29617"
type textarea "Hi, this is Arvind with Opendoor. I’m confirming you received the WO for the pr…"
click at [503, 148] on input "Request response" at bounding box center [497, 144] width 14 height 14
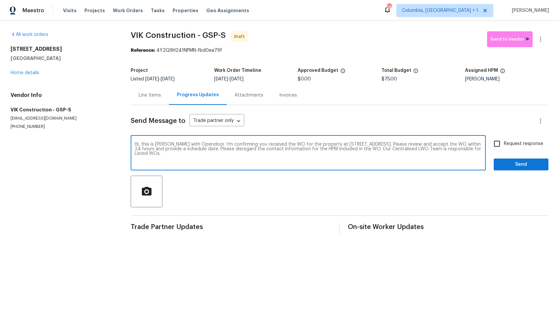
checkbox input "true"
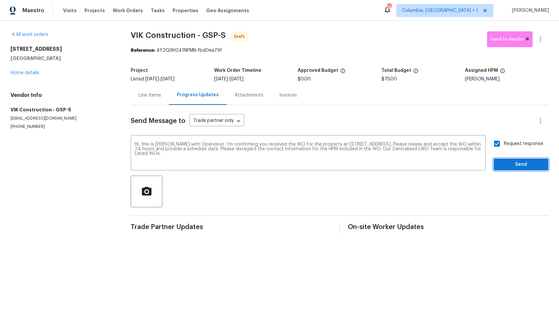
click at [511, 166] on span "Send" at bounding box center [521, 165] width 44 height 8
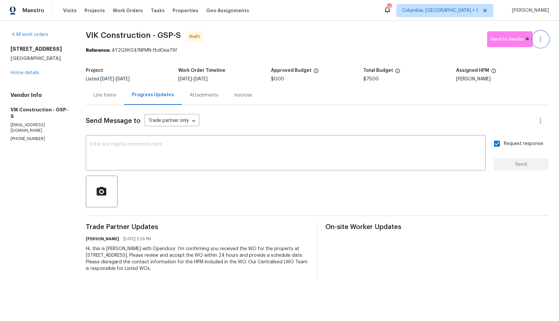
click at [543, 37] on icon "button" at bounding box center [541, 39] width 8 height 8
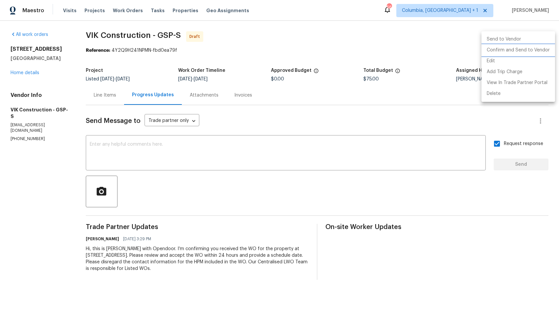
click at [513, 51] on li "Confirm and Send to Vendor" at bounding box center [519, 50] width 74 height 11
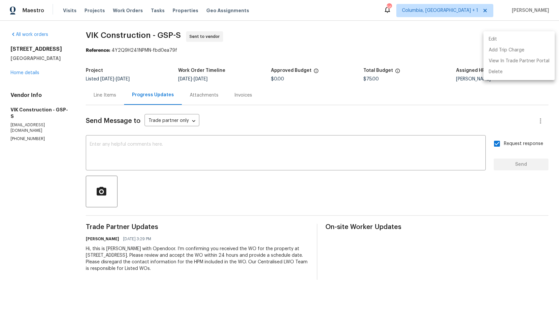
click at [305, 48] on div at bounding box center [279, 160] width 559 height 321
click at [414, 40] on span "VIK Construction - GSP-S Sent to vendor" at bounding box center [309, 39] width 447 height 16
click at [118, 33] on span "VIK Construction - GSP-S" at bounding box center [133, 35] width 95 height 8
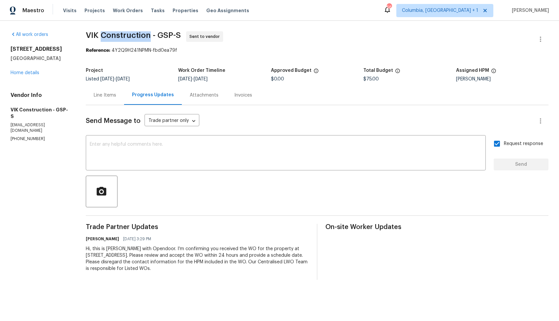
click at [118, 33] on span "VIK Construction - GSP-S" at bounding box center [133, 35] width 95 height 8
copy span "VIK Construction - GSP-S"
click at [350, 60] on section "VIK Construction - GSP-S Sent to vendor Reference: 4Y2Q9H241NPMN-fbd0ea79f Proj…" at bounding box center [317, 155] width 463 height 249
click at [132, 63] on section "VIK Construction - GSP-S Sent to vendor Reference: 4Y2Q9H241NPMN-fbd0ea79f Proj…" at bounding box center [317, 155] width 463 height 249
drag, startPoint x: 116, startPoint y: 52, endPoint x: 227, endPoint y: 48, distance: 110.6
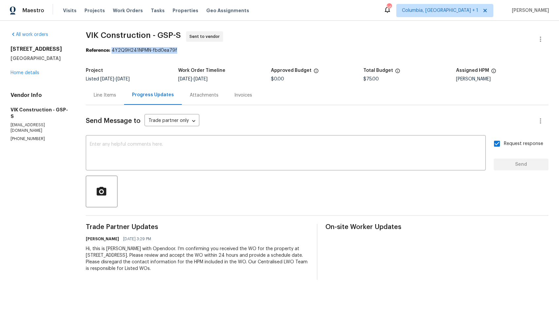
click at [227, 48] on div "Reference: 4Y2Q9H241NPMN-fbd0ea79f" at bounding box center [317, 50] width 463 height 7
copy div "4Y2Q9H241NPMN-fbd0ea79f"
click at [154, 79] on div "Listed 3/12/2025 - 8/27/2025" at bounding box center [132, 79] width 92 height 5
click at [32, 75] on link "Home details" at bounding box center [25, 73] width 29 height 5
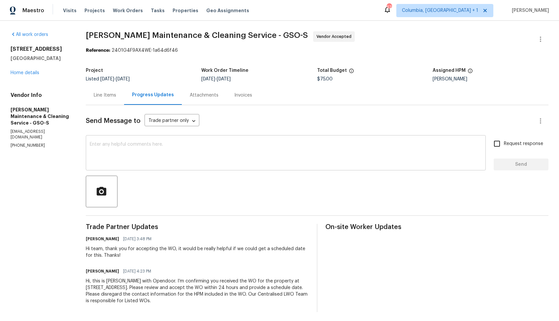
scroll to position [2, 0]
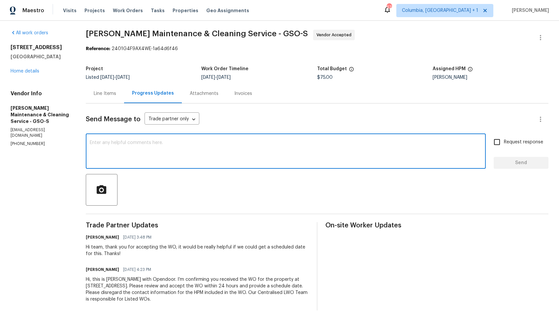
click at [155, 162] on textarea at bounding box center [286, 152] width 392 height 23
click at [168, 149] on textarea at bounding box center [286, 152] width 392 height 23
click at [166, 161] on textarea at bounding box center [286, 152] width 392 height 23
click at [272, 152] on textarea at bounding box center [286, 152] width 392 height 23
paste textarea "Could you please provide us with a scheduled date for the work order? Also, we'…"
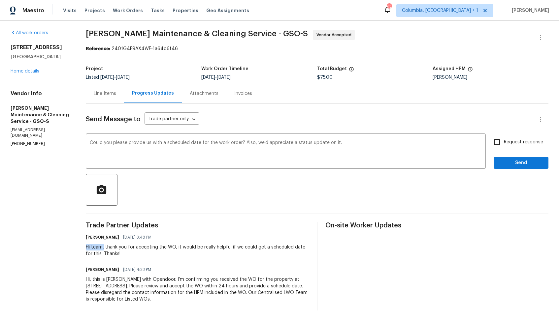
drag, startPoint x: 103, startPoint y: 249, endPoint x: 84, endPoint y: 247, distance: 19.2
click at [84, 247] on div "All work orders [STREET_ADDRESS] Home details Vendor Info [PERSON_NAME] Mainten…" at bounding box center [279, 170] width 559 height 302
copy div "Hi team,"
click at [90, 142] on textarea "Could you please provide us with a scheduled date for the work order? Also, we'…" at bounding box center [286, 152] width 392 height 23
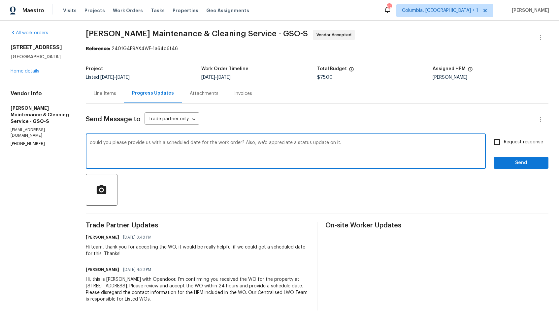
paste textarea "Hi team,"
click at [371, 143] on textarea "Hi team, could you please provide us with a scheduled date for the work order? …" at bounding box center [286, 152] width 392 height 23
type textarea "Hi team, could you please provide us with a scheduled date for the work order? …"
click at [499, 140] on input "Request response" at bounding box center [497, 142] width 14 height 14
checkbox input "true"
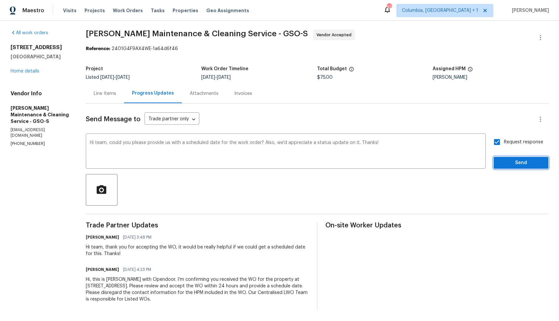
click at [506, 165] on span "Send" at bounding box center [521, 163] width 44 height 8
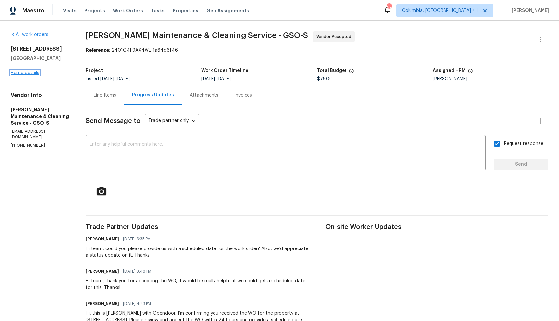
click at [27, 74] on link "Home details" at bounding box center [25, 73] width 29 height 5
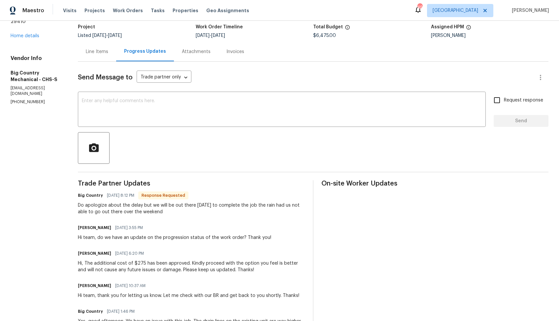
scroll to position [10, 0]
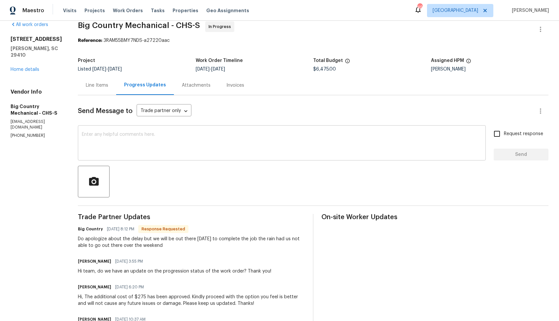
click at [131, 134] on textarea at bounding box center [282, 143] width 400 height 23
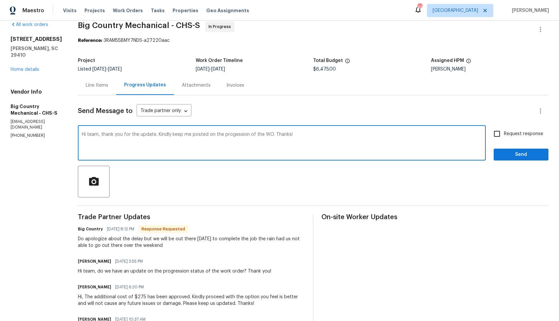
click at [232, 136] on textarea "Hi team, thank you for the update. Kindly keep me posted on the progession of t…" at bounding box center [282, 143] width 400 height 23
type textarea "Hi team, thank you for the update. Kindly keep me posted on the progression of …"
click at [499, 134] on input "Request response" at bounding box center [497, 134] width 14 height 14
checkbox input "true"
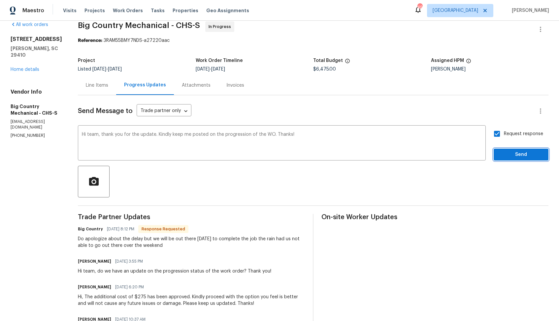
click at [508, 157] on span "Send" at bounding box center [521, 155] width 44 height 8
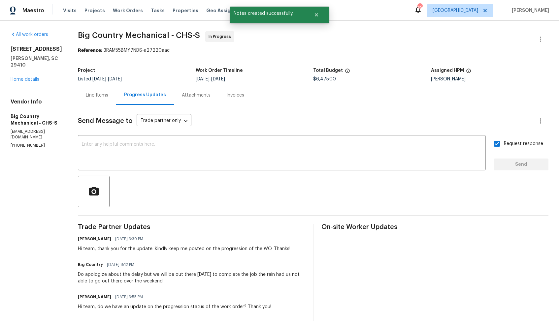
click at [125, 277] on div "Do apologize about the delay but we will be out there [DATE] to complete the jo…" at bounding box center [191, 278] width 227 height 13
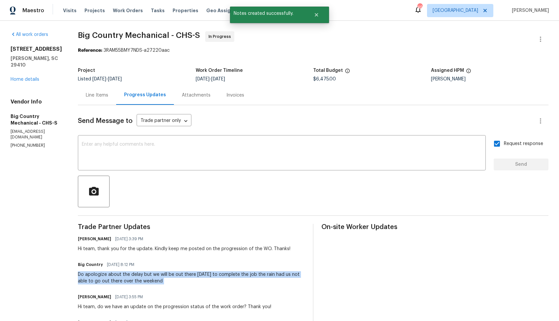
copy div "Do apologize about the delay but we will be out there [DATE] to complete the jo…"
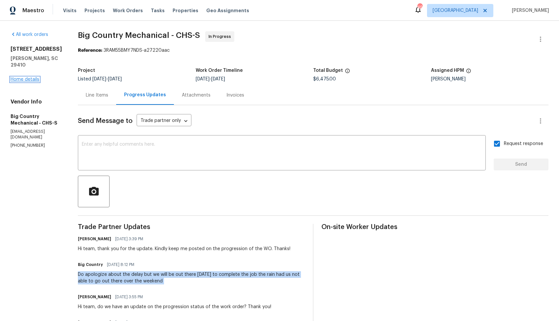
click at [36, 79] on link "Home details" at bounding box center [25, 79] width 29 height 5
